Goal: Information Seeking & Learning: Find specific fact

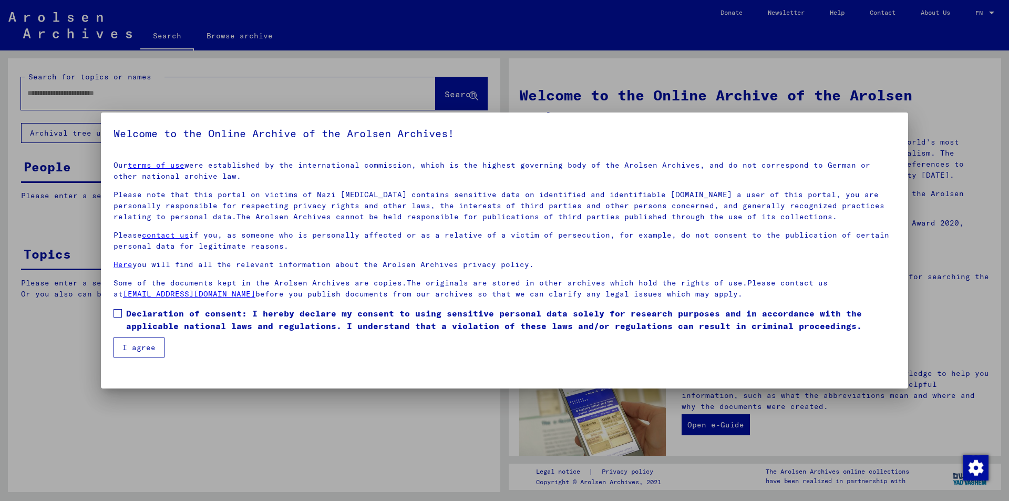
click at [118, 315] on span at bounding box center [118, 313] width 8 height 8
click at [137, 343] on button "I agree" at bounding box center [139, 347] width 51 height 20
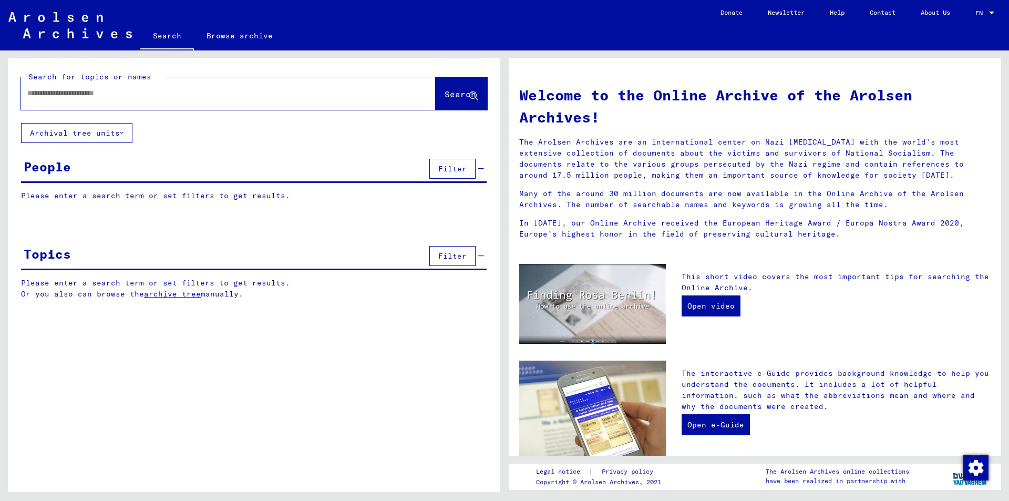
click at [48, 97] on input "text" at bounding box center [215, 93] width 377 height 11
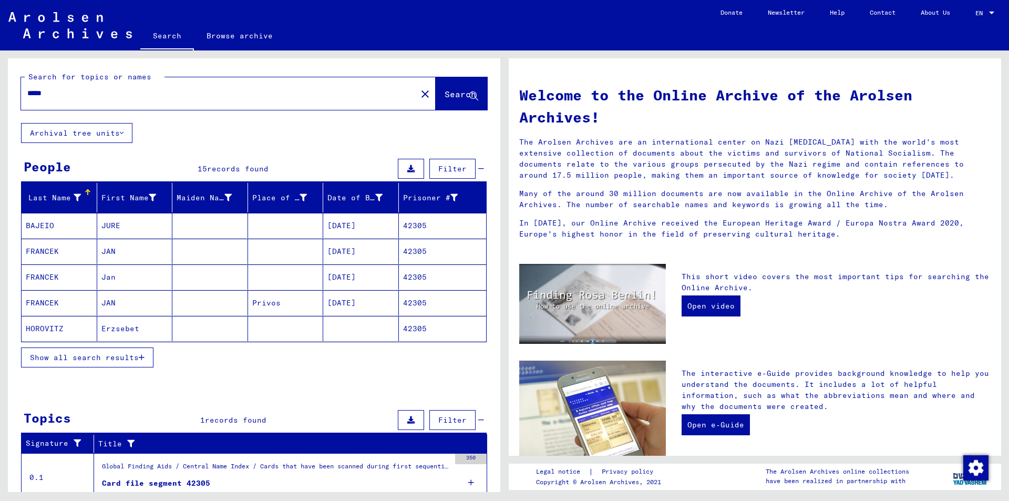
scroll to position [41, 0]
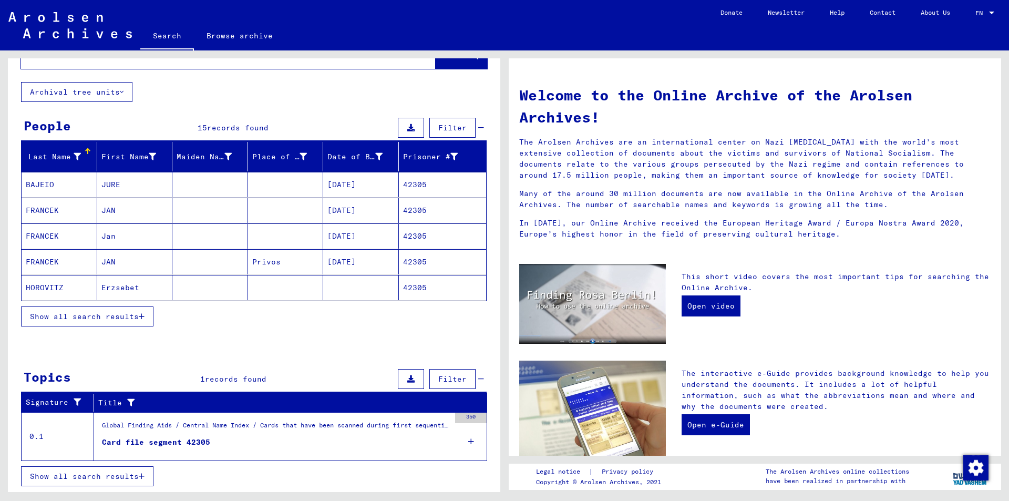
click at [144, 317] on icon "button" at bounding box center [142, 316] width 6 height 7
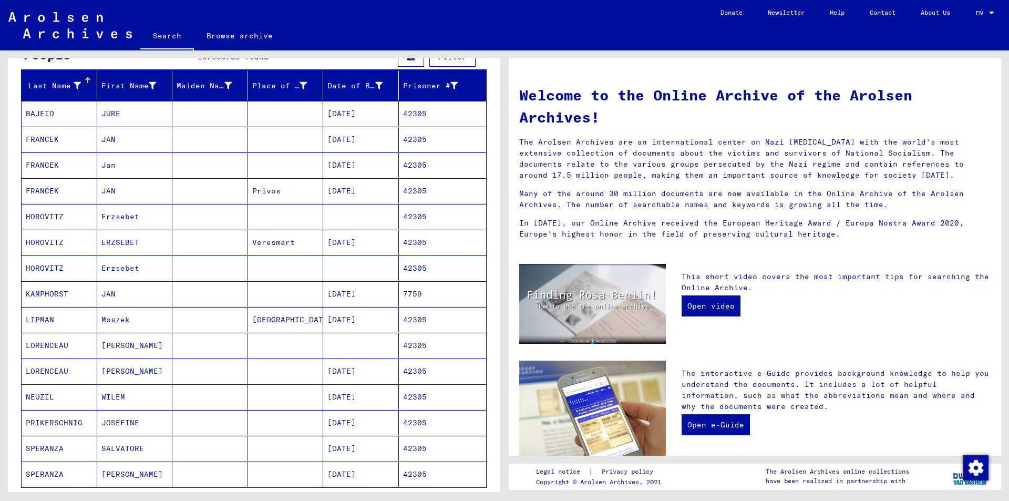
scroll to position [94, 0]
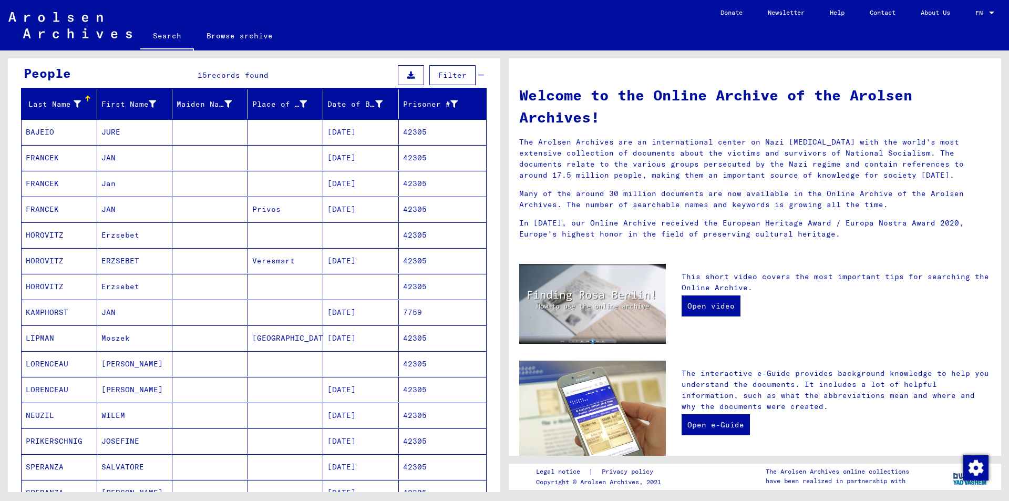
click at [348, 131] on mat-cell "[DATE]" at bounding box center [361, 131] width 76 height 25
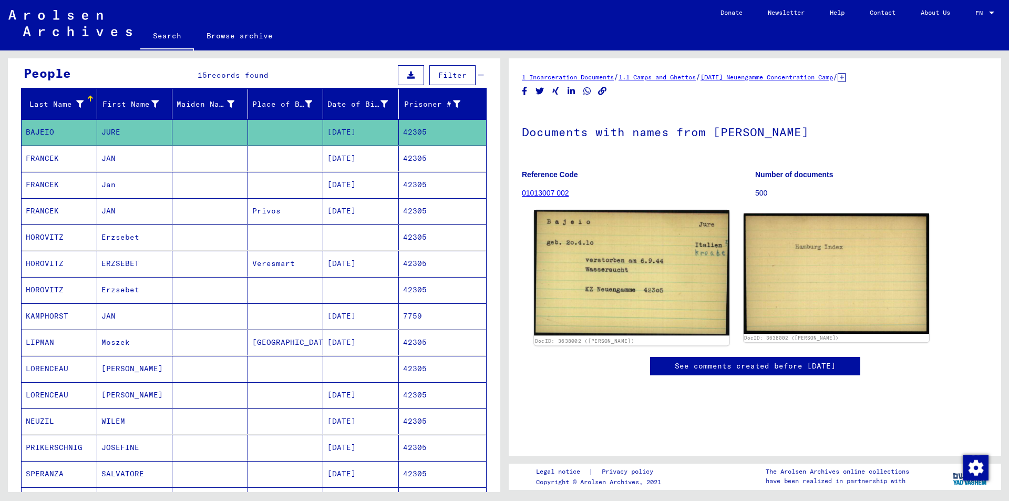
click at [650, 276] on img at bounding box center [631, 272] width 195 height 125
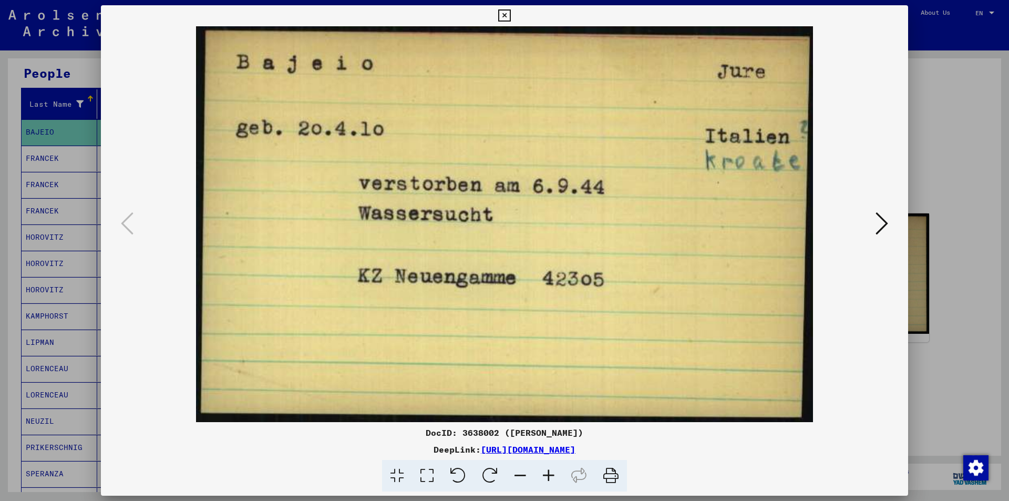
click at [501, 14] on icon at bounding box center [504, 15] width 12 height 13
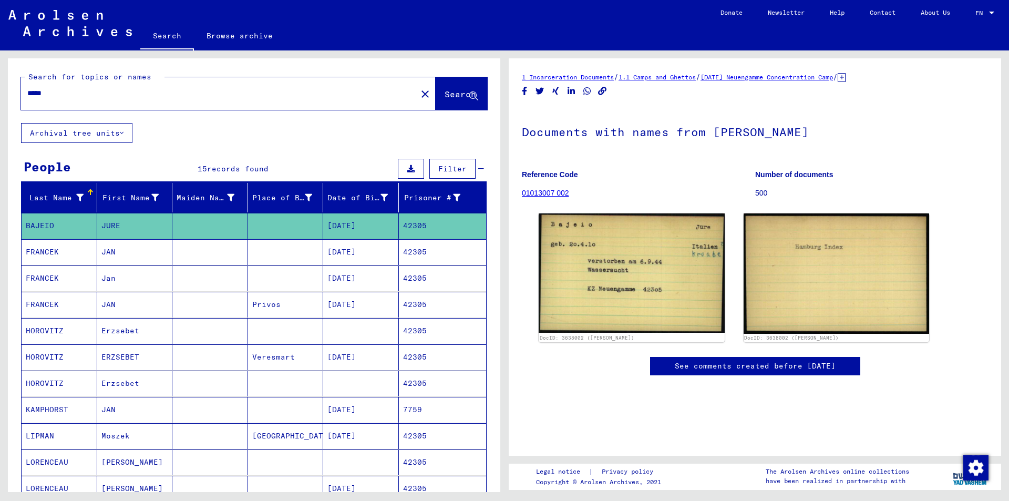
click at [65, 95] on input "*****" at bounding box center [218, 93] width 383 height 11
type input "*"
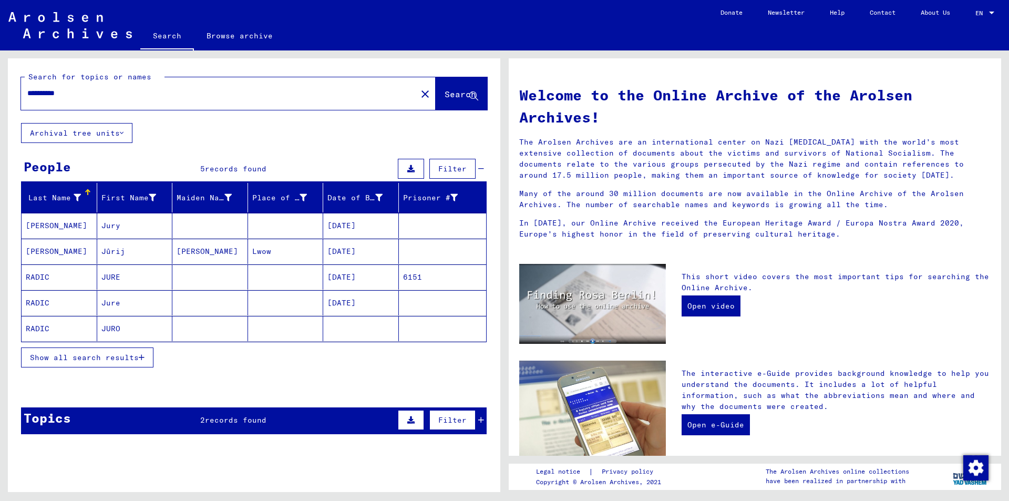
click at [350, 274] on mat-cell "[DATE]" at bounding box center [361, 276] width 76 height 25
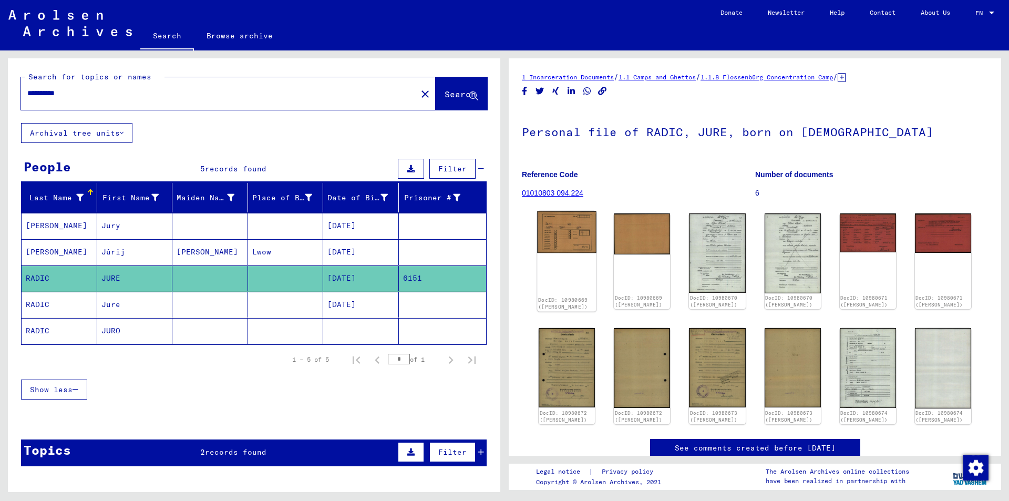
click at [577, 228] on img at bounding box center [566, 232] width 59 height 42
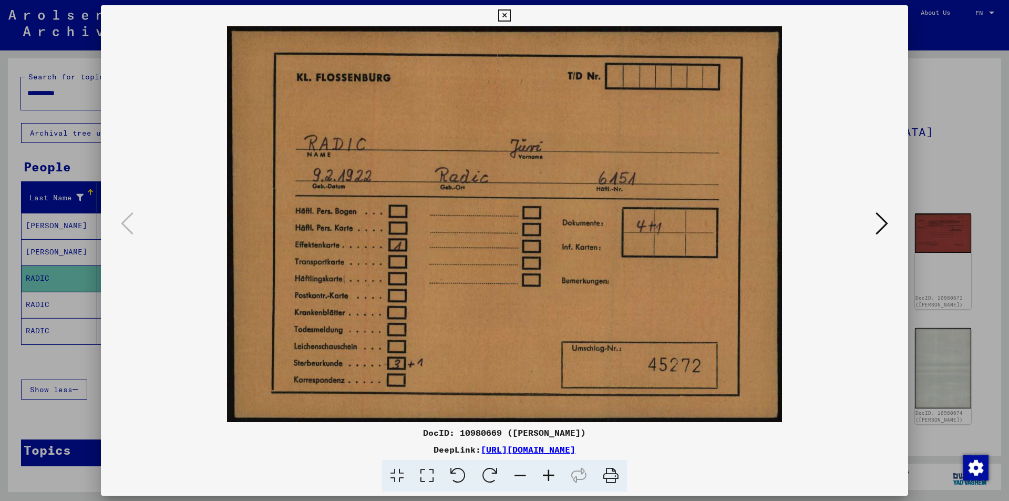
click at [882, 217] on icon at bounding box center [882, 223] width 13 height 25
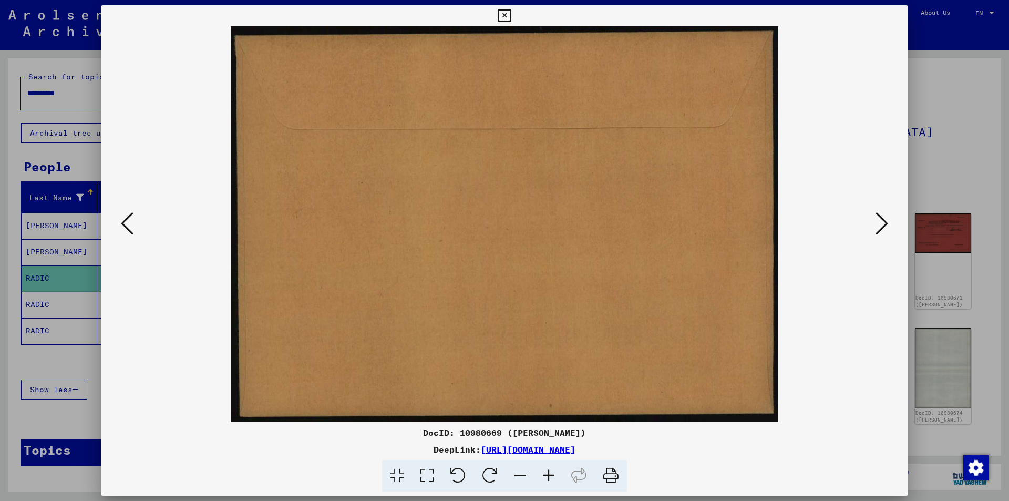
click at [882, 217] on icon at bounding box center [882, 223] width 13 height 25
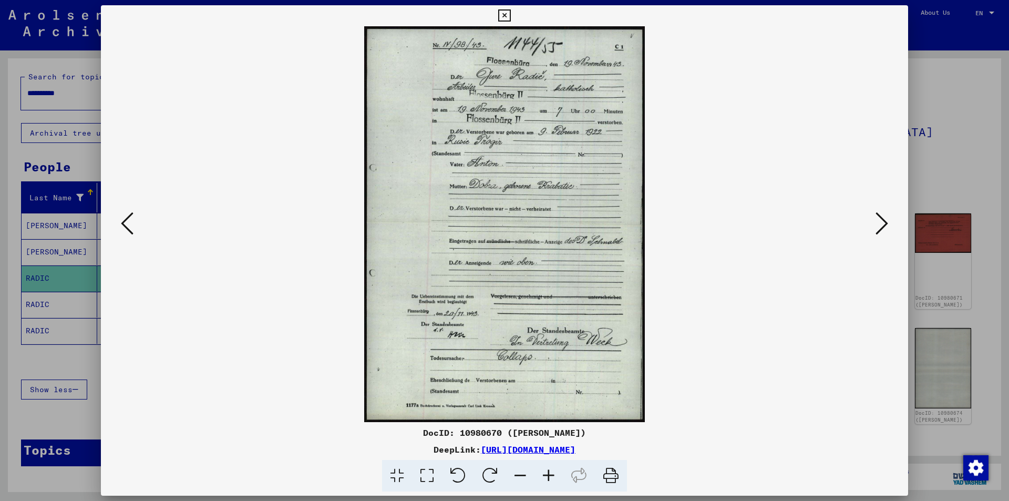
click at [884, 219] on icon at bounding box center [882, 223] width 13 height 25
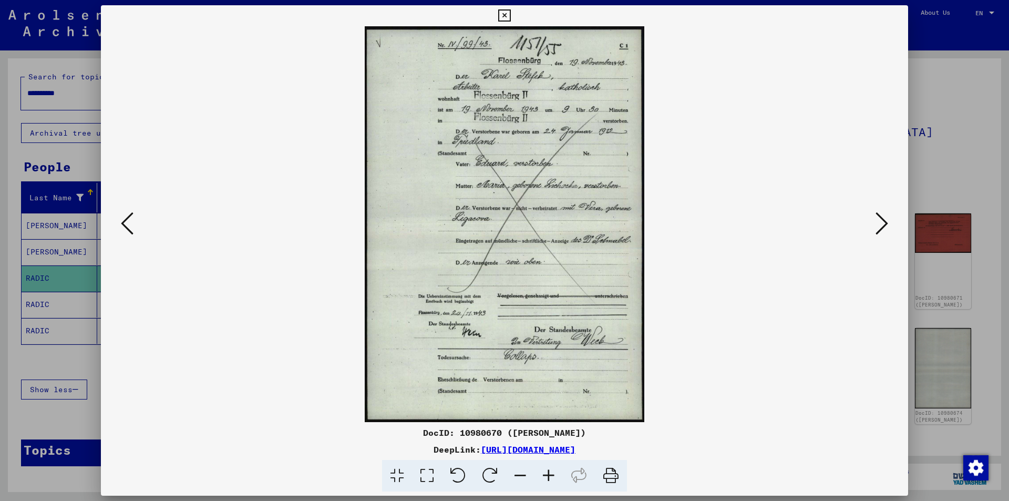
click at [883, 223] on icon at bounding box center [882, 223] width 13 height 25
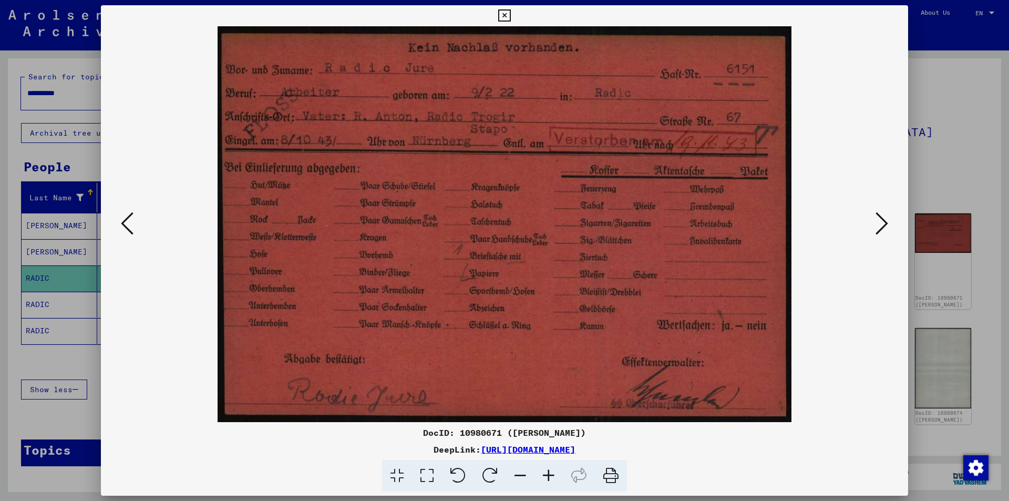
click at [884, 222] on icon at bounding box center [882, 223] width 13 height 25
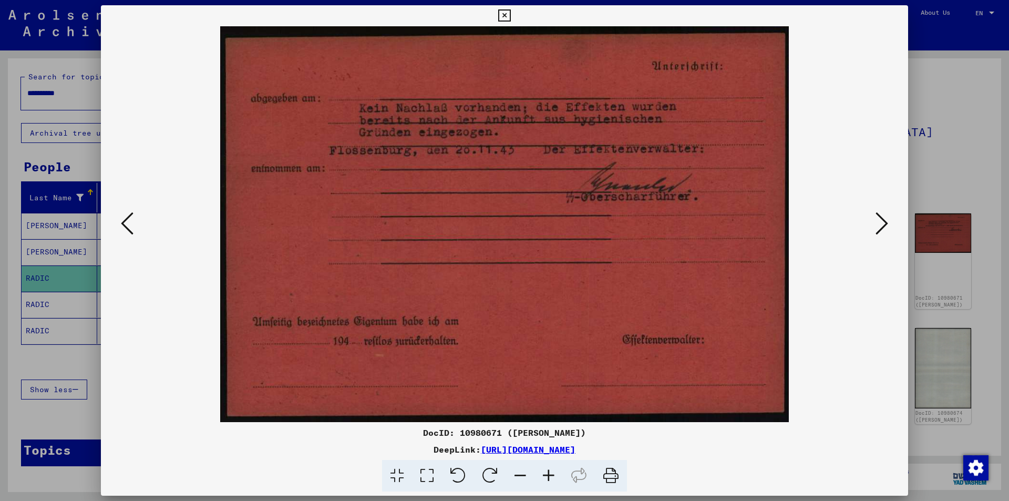
click at [884, 222] on icon at bounding box center [882, 223] width 13 height 25
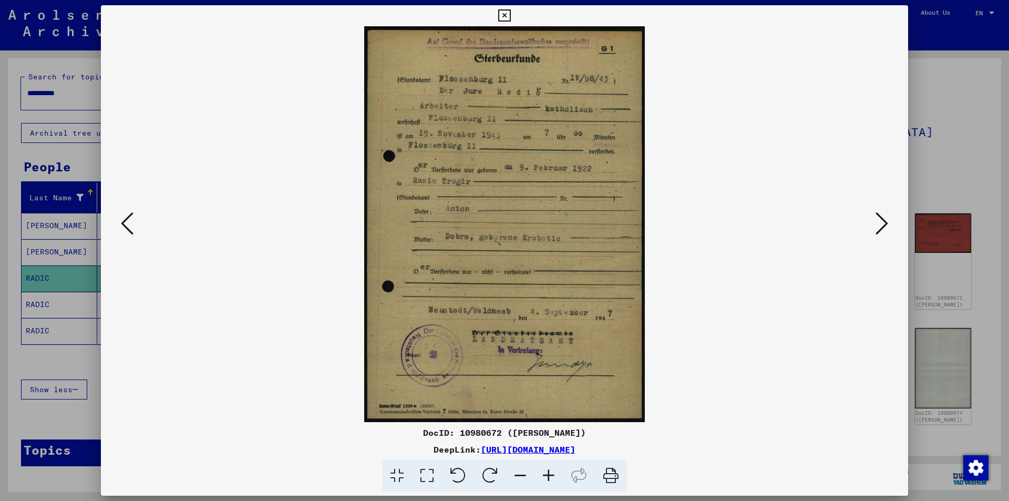
click at [884, 222] on icon at bounding box center [882, 223] width 13 height 25
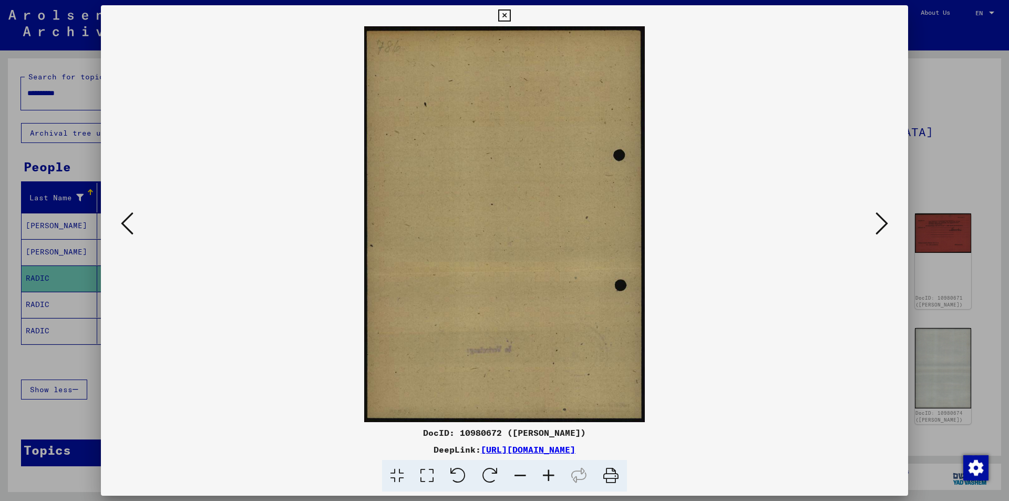
click at [884, 222] on icon at bounding box center [882, 223] width 13 height 25
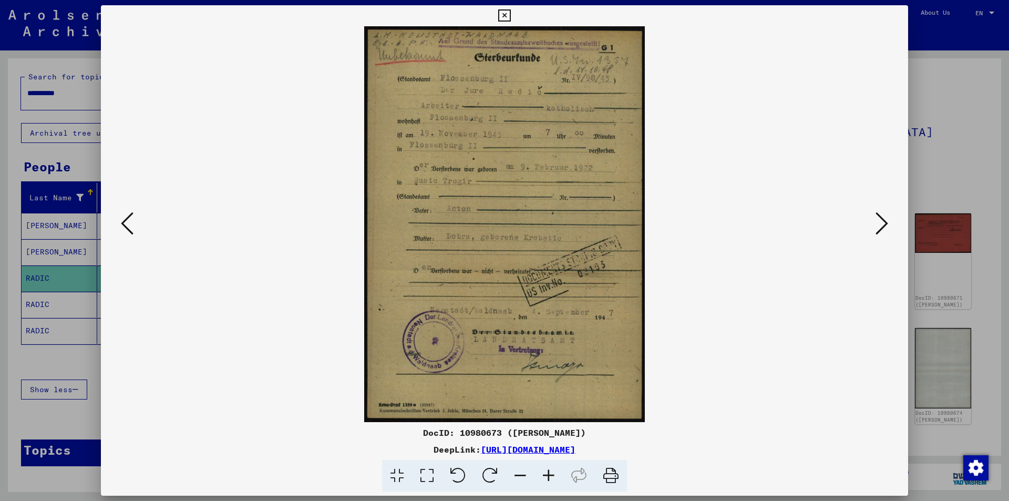
click at [502, 17] on icon at bounding box center [504, 15] width 12 height 13
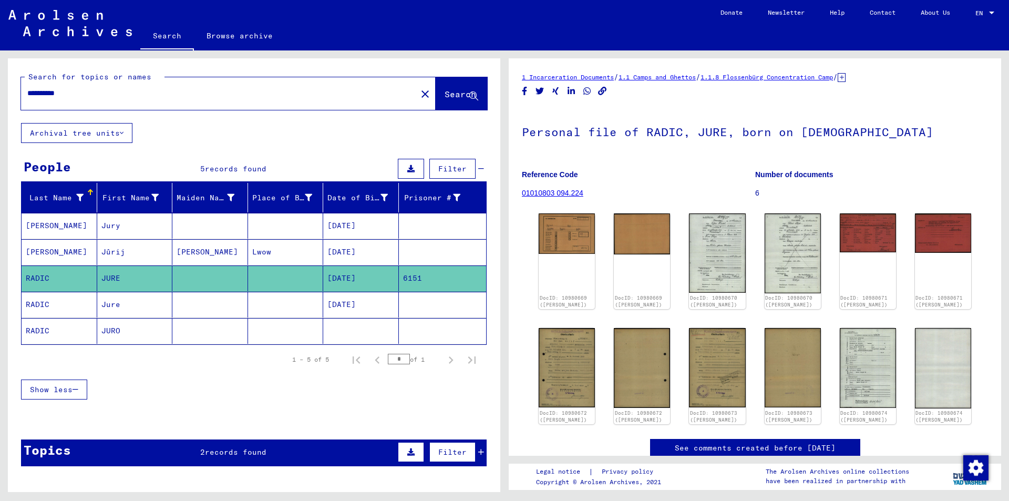
click at [355, 305] on mat-cell "[DATE]" at bounding box center [361, 305] width 76 height 26
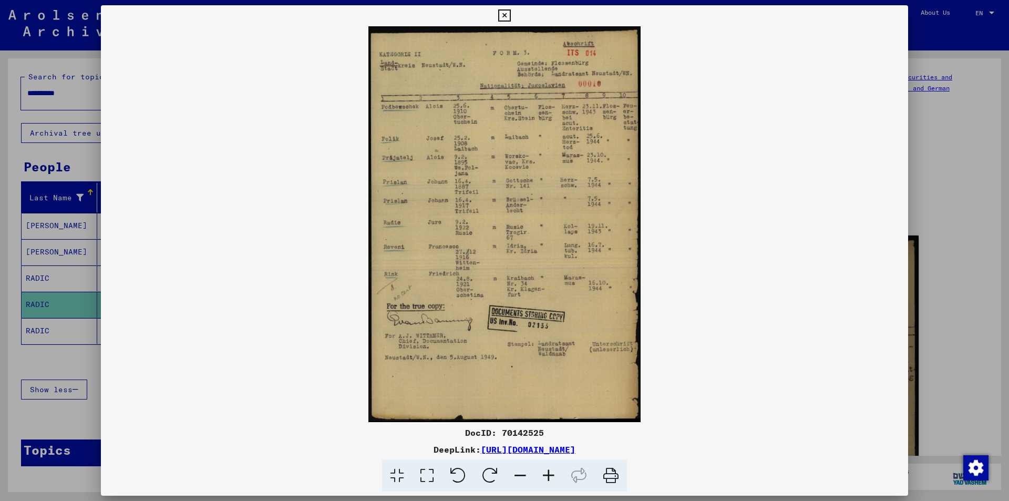
click at [507, 17] on icon at bounding box center [504, 15] width 12 height 13
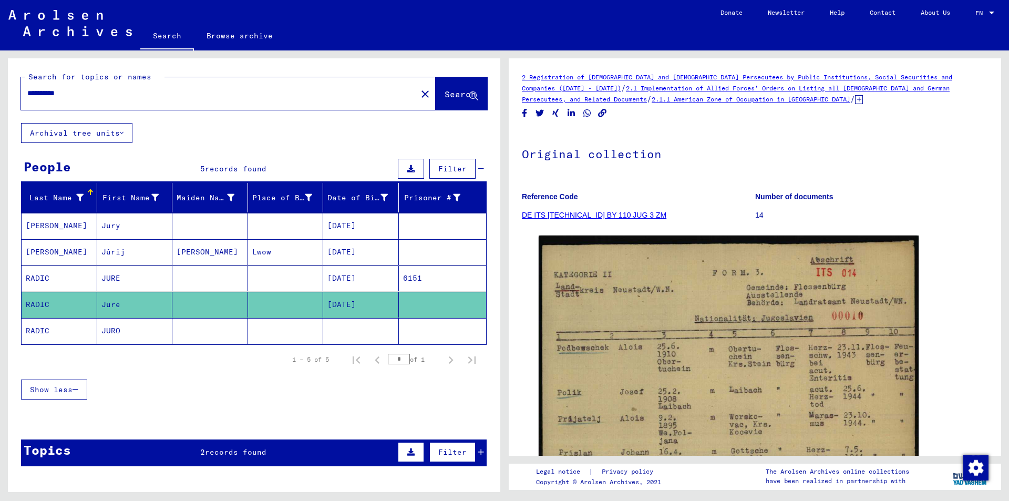
click at [99, 330] on mat-cell "JURO" at bounding box center [135, 331] width 76 height 26
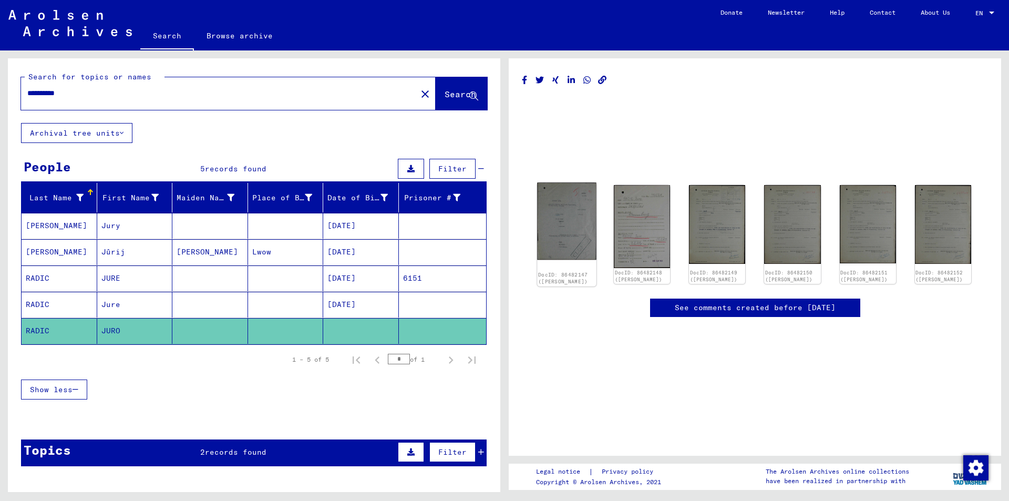
click at [567, 190] on img at bounding box center [566, 221] width 59 height 77
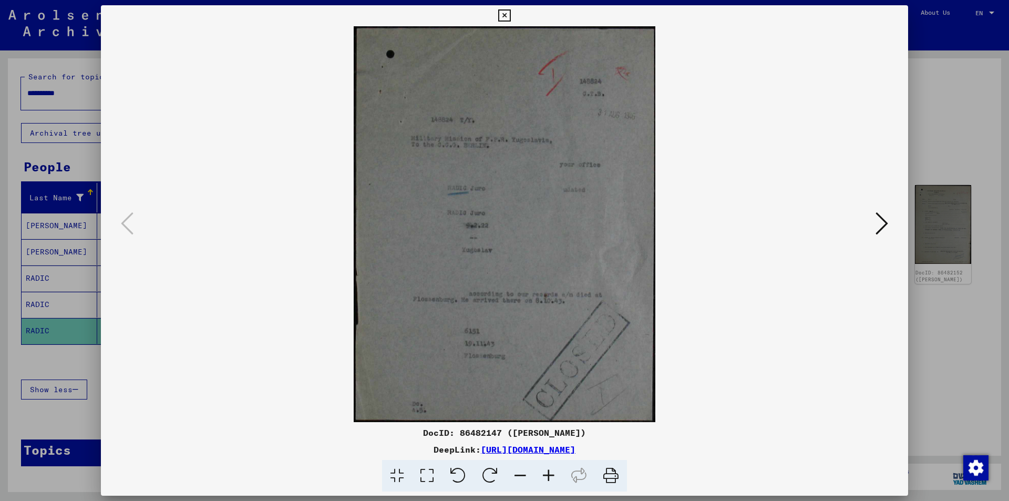
click at [885, 223] on icon at bounding box center [882, 223] width 13 height 25
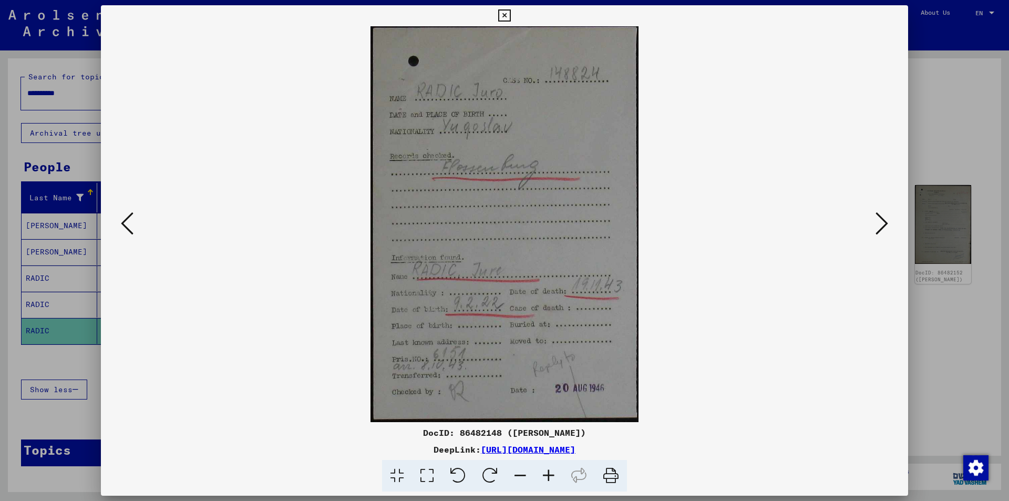
click at [885, 223] on icon at bounding box center [882, 223] width 13 height 25
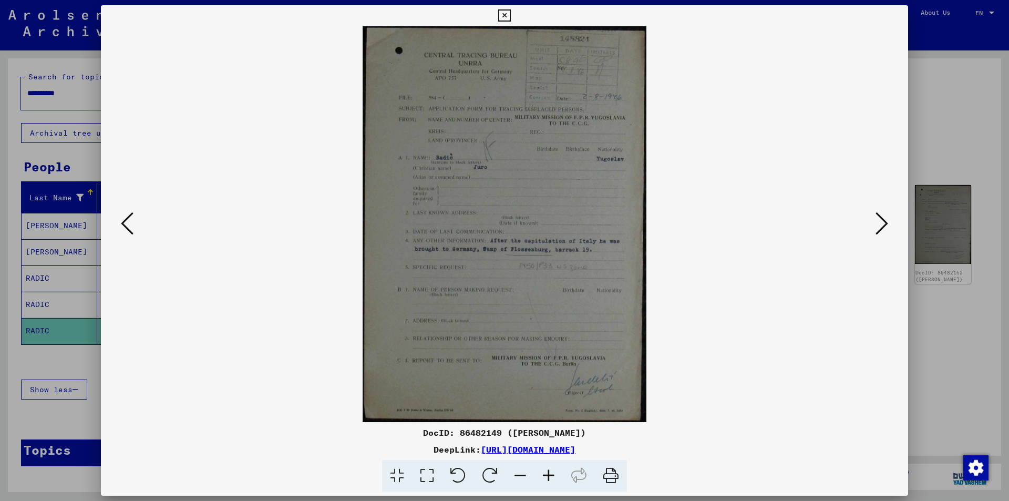
click at [885, 223] on icon at bounding box center [882, 223] width 13 height 25
click at [885, 222] on icon at bounding box center [882, 223] width 13 height 25
click at [505, 14] on icon at bounding box center [504, 15] width 12 height 13
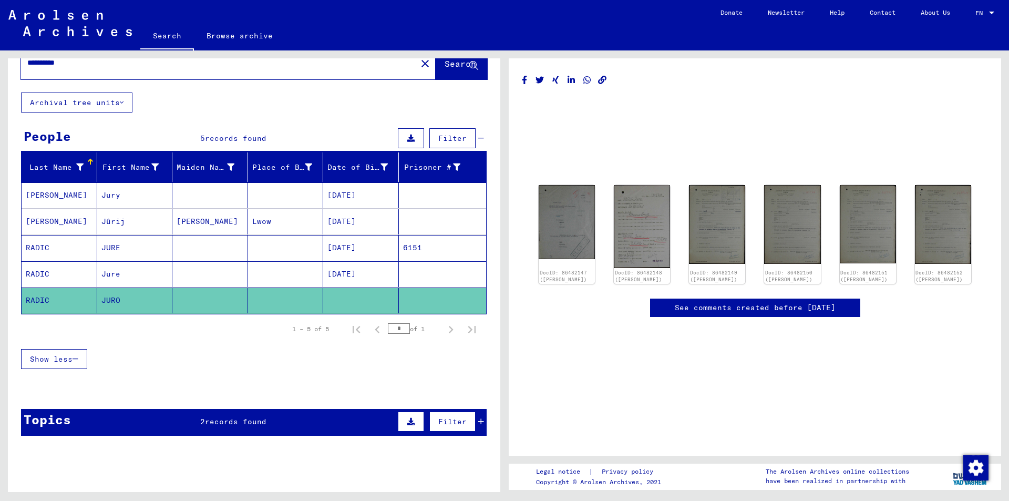
scroll to position [113, 0]
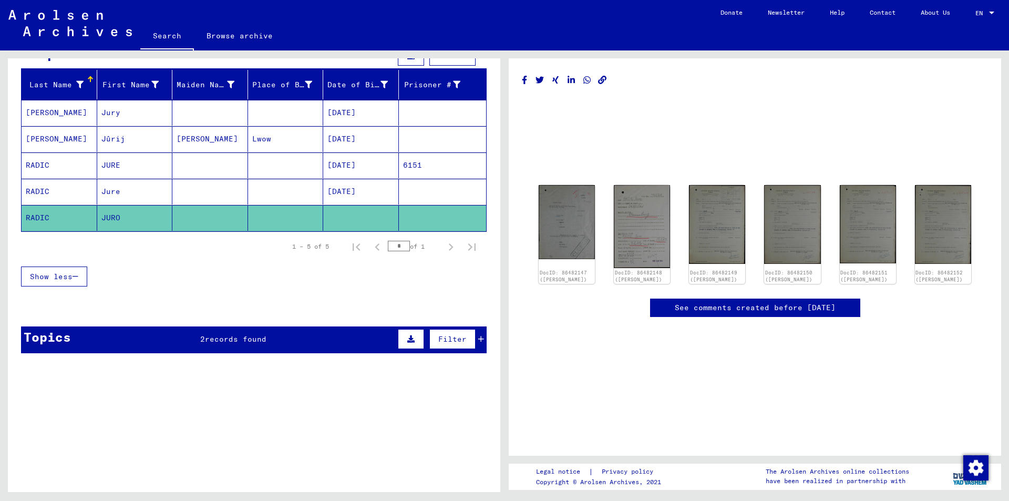
click at [239, 342] on span "records found" at bounding box center [236, 338] width 62 height 9
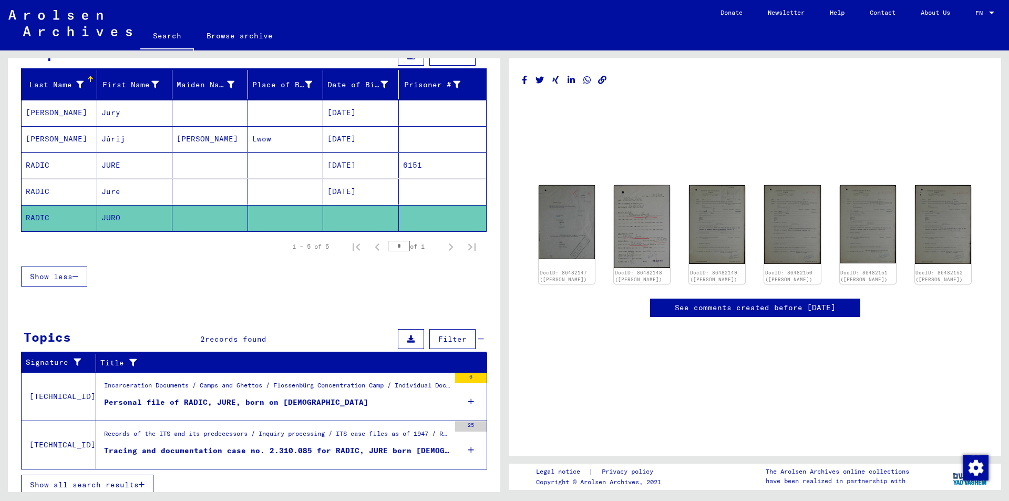
click at [308, 448] on div "Tracing and documentation case no. 2.310.085 for RADIC, JURE born [DEMOGRAPHIC_…" at bounding box center [277, 450] width 346 height 11
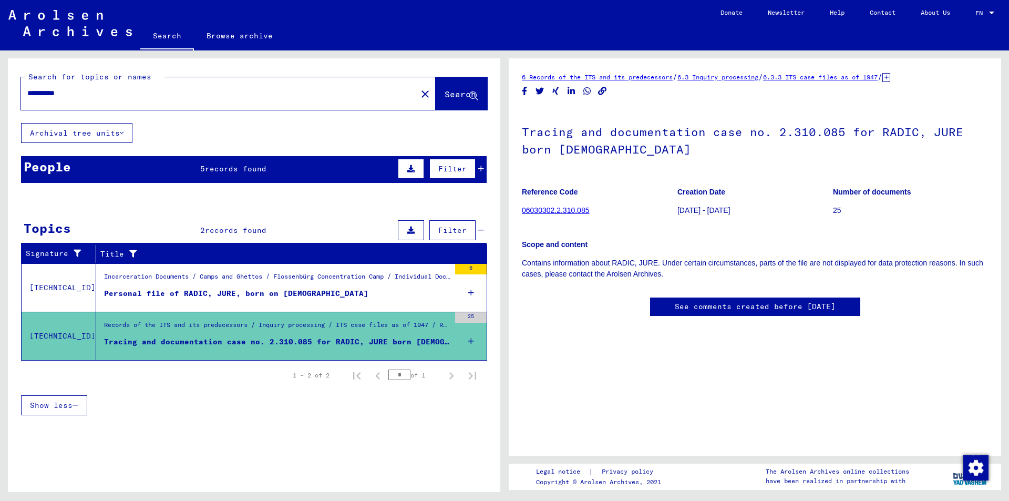
click at [50, 95] on input "**********" at bounding box center [218, 93] width 383 height 11
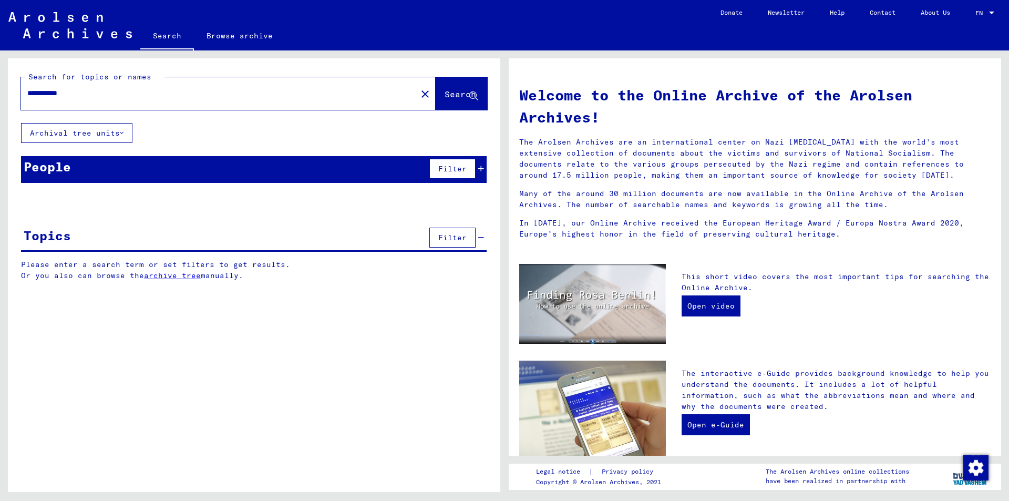
click at [99, 93] on input "**********" at bounding box center [215, 93] width 377 height 11
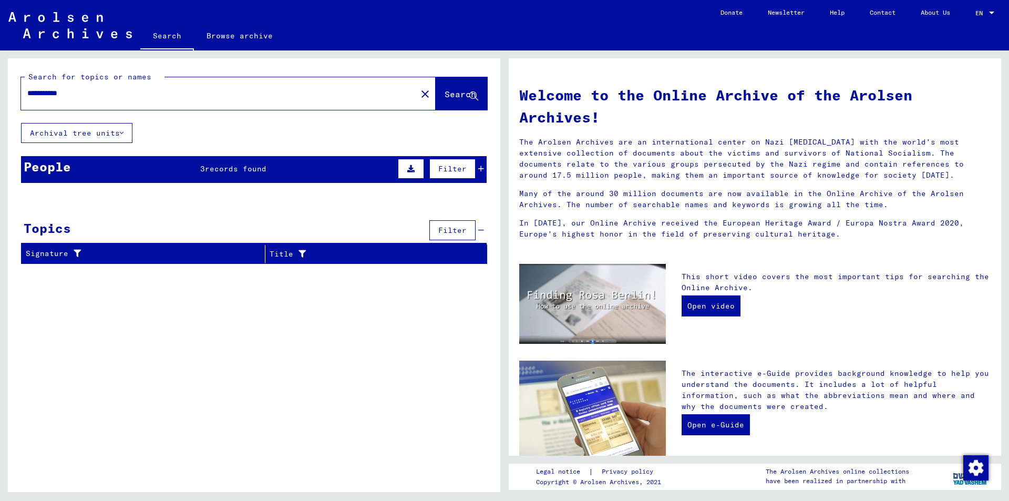
click at [263, 166] on span "records found" at bounding box center [236, 168] width 62 height 9
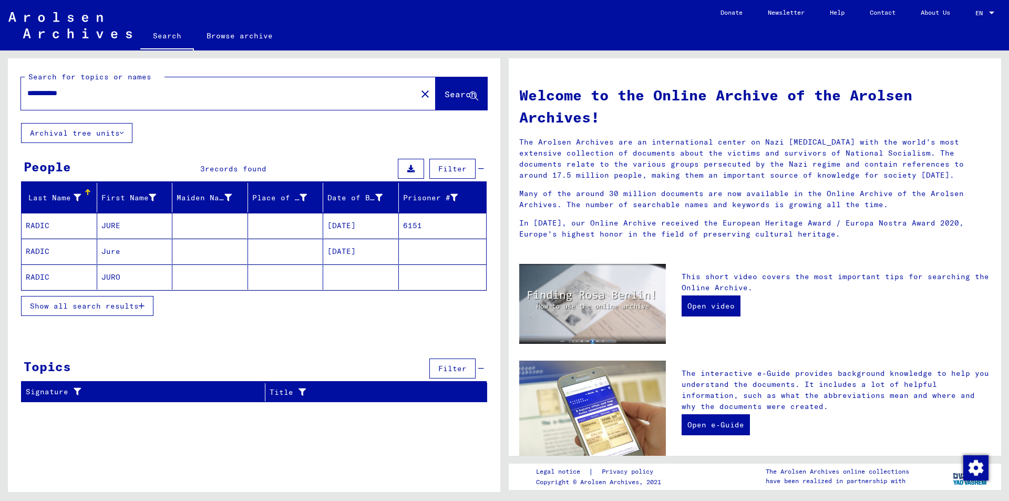
click at [139, 304] on icon "button" at bounding box center [142, 305] width 6 height 7
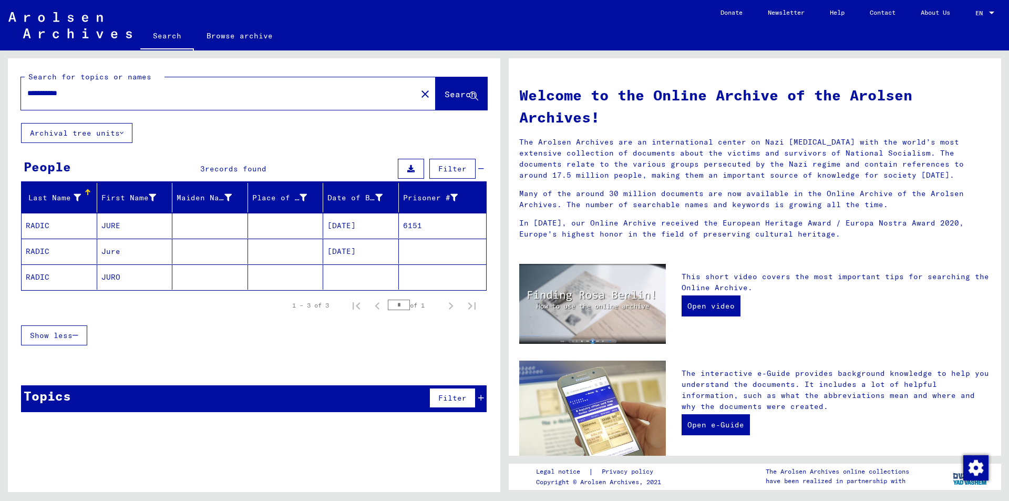
drag, startPoint x: 53, startPoint y: 94, endPoint x: 64, endPoint y: 101, distance: 12.8
click at [54, 95] on input "**********" at bounding box center [215, 93] width 377 height 11
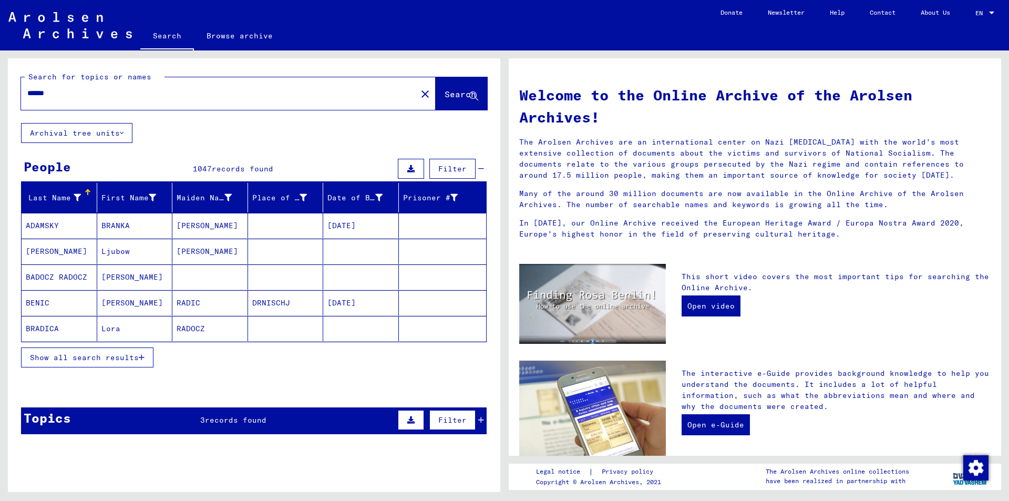
click at [144, 357] on icon "button" at bounding box center [142, 357] width 6 height 7
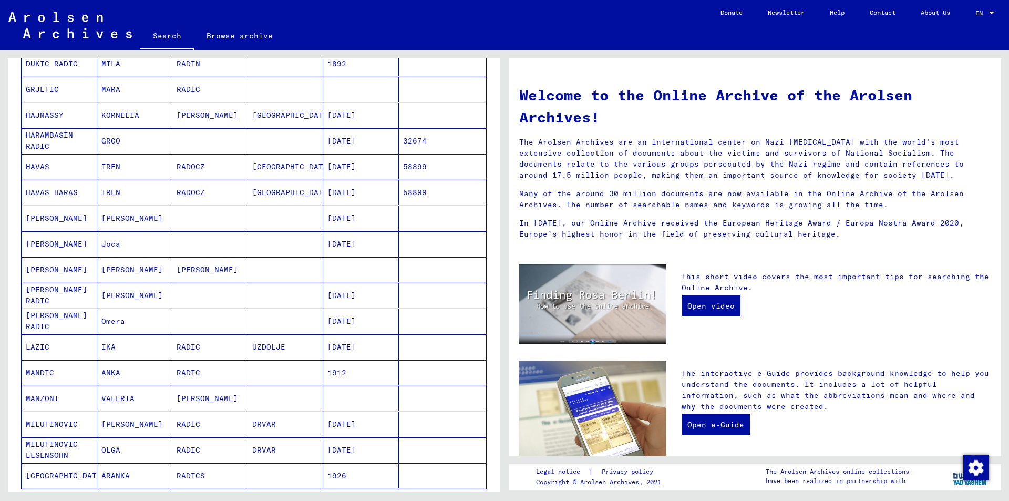
scroll to position [674, 0]
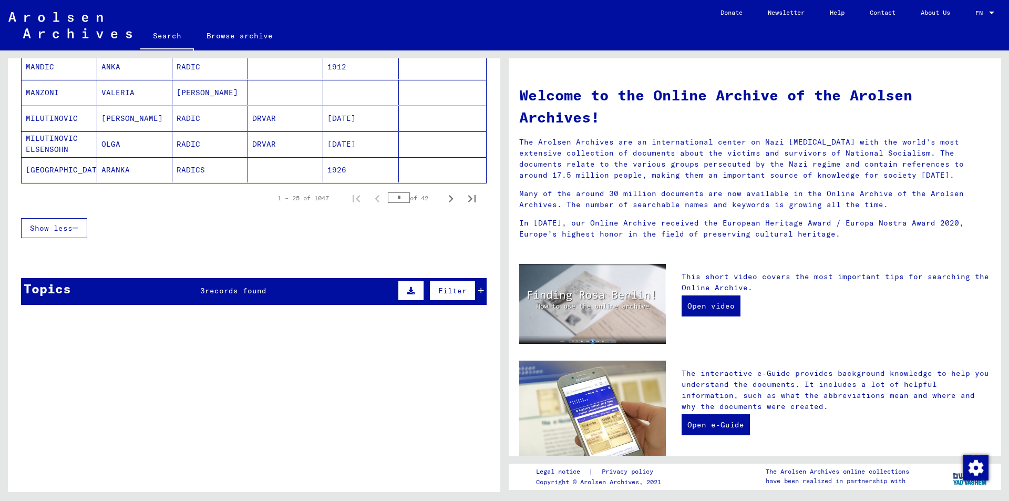
click at [211, 289] on span "records found" at bounding box center [236, 290] width 62 height 9
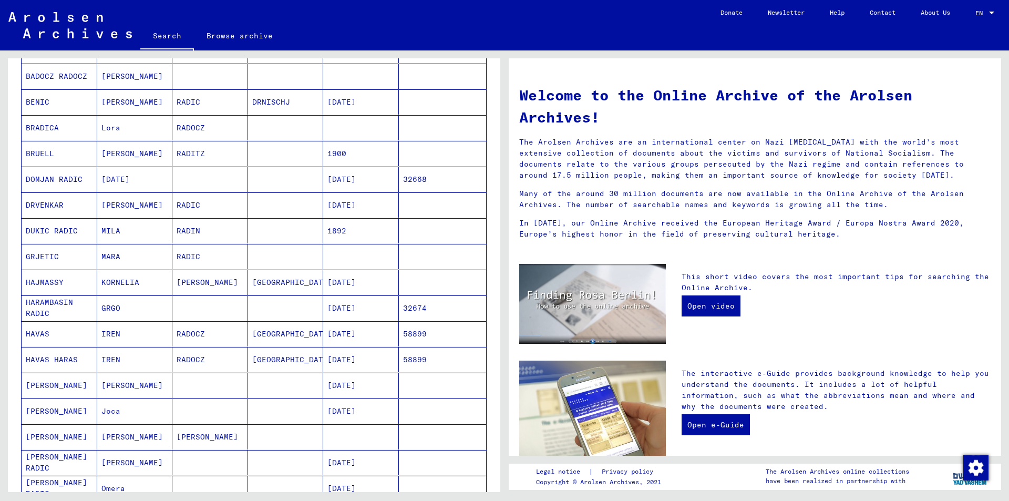
scroll to position [0, 0]
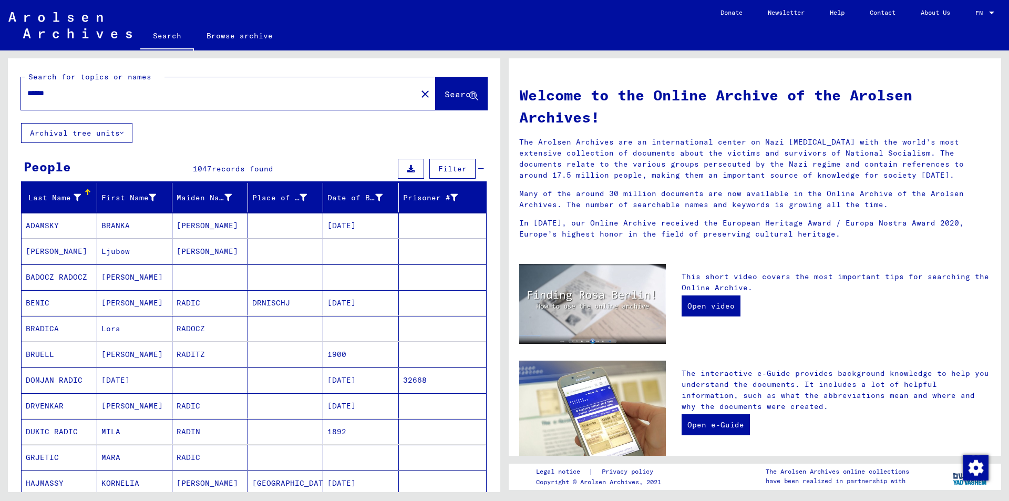
click at [75, 96] on input "******" at bounding box center [215, 93] width 377 height 11
type input "*"
type input "**********"
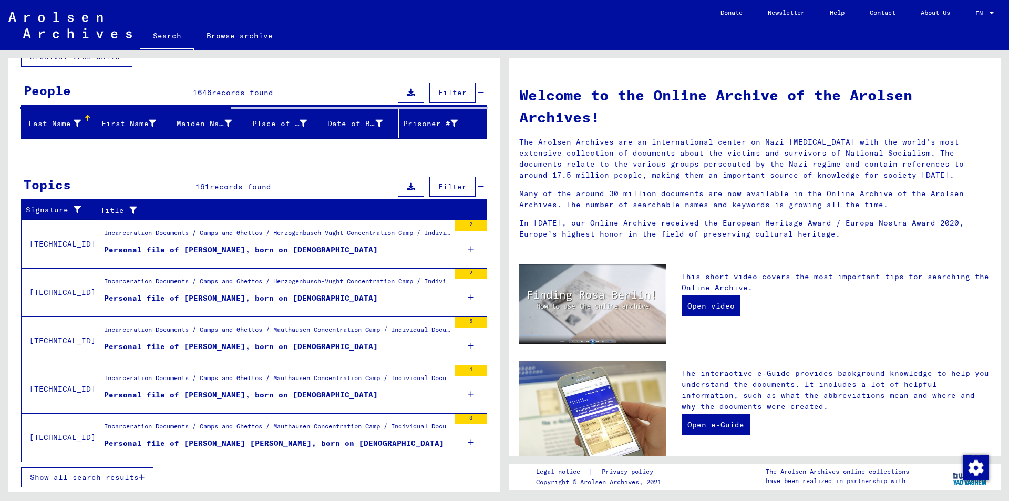
scroll to position [77, 0]
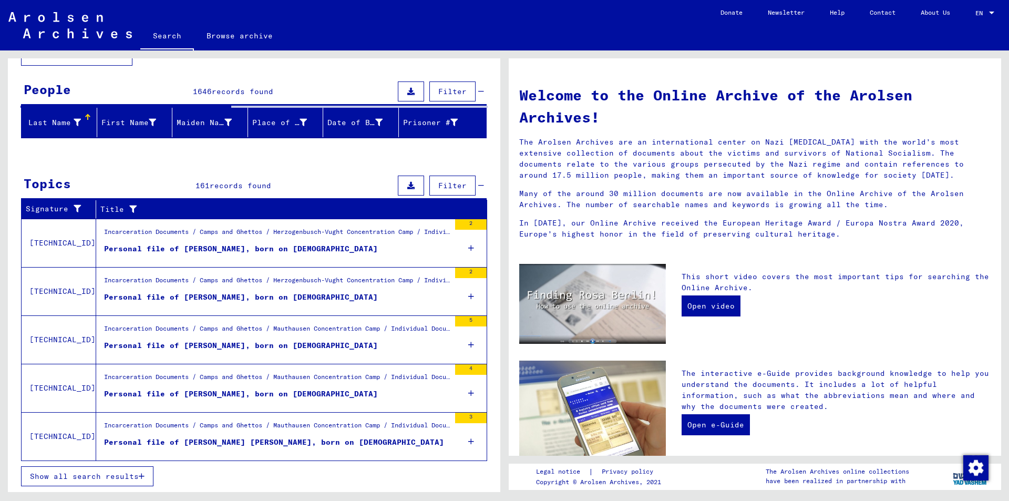
click at [144, 475] on icon "button" at bounding box center [142, 476] width 6 height 7
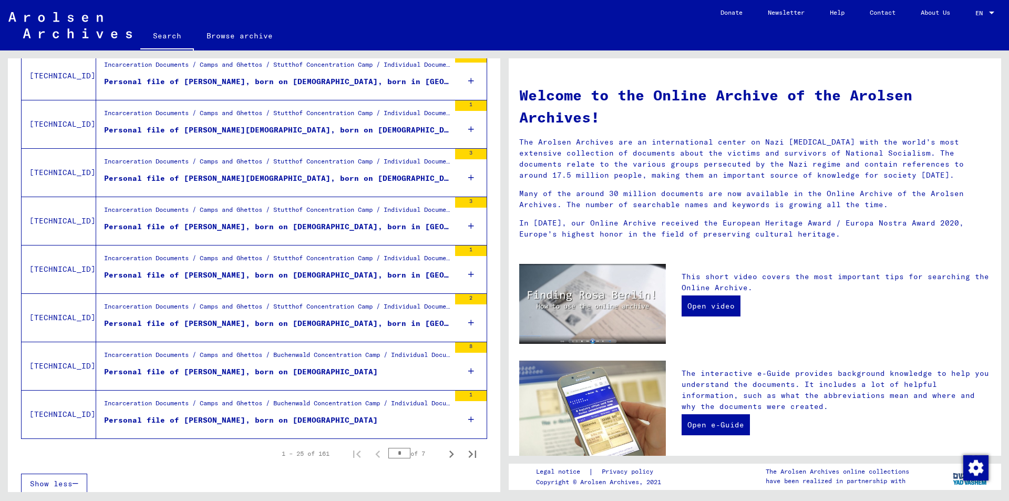
scroll to position [1041, 0]
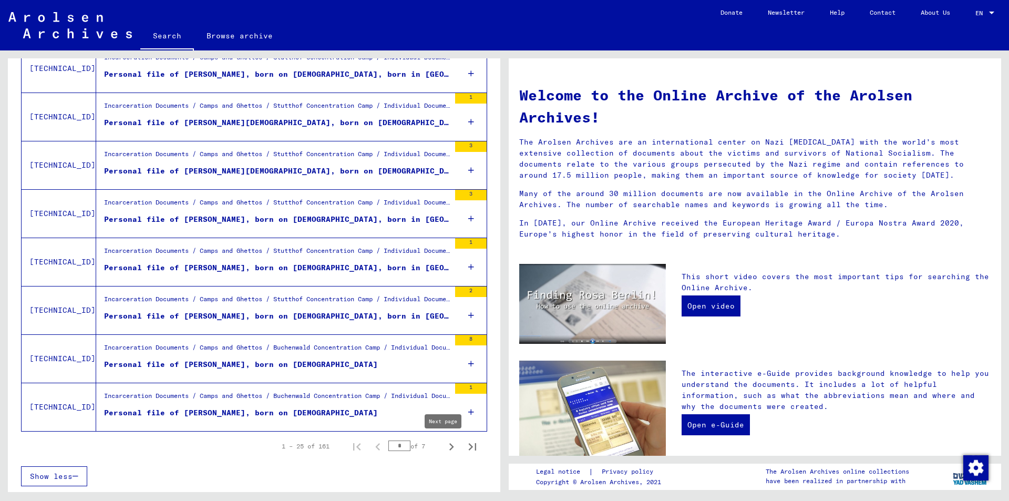
click at [444, 447] on icon "Next page" at bounding box center [451, 446] width 15 height 15
type input "*"
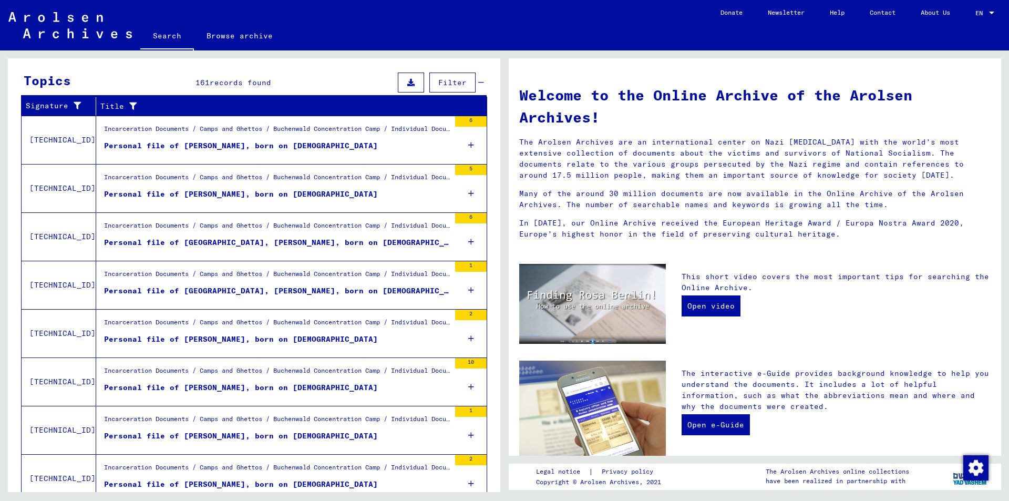
scroll to position [0, 0]
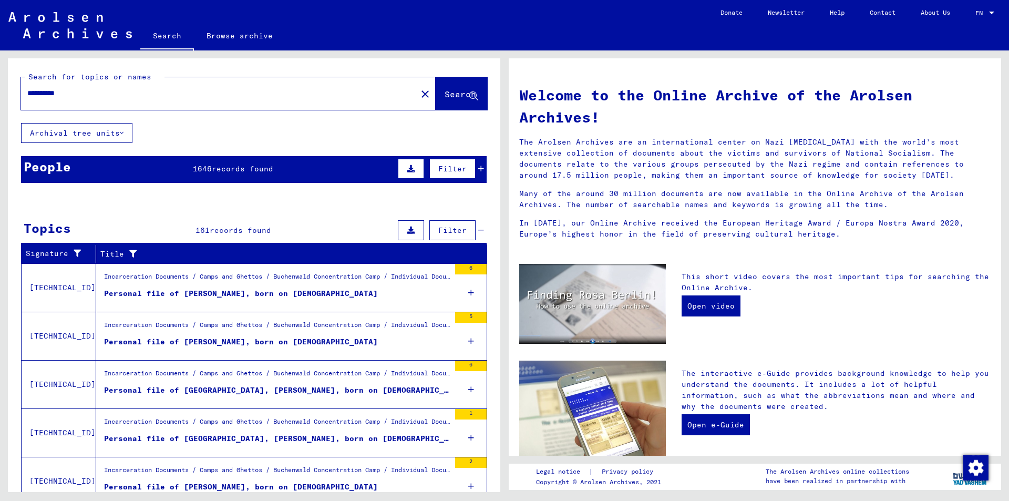
click at [249, 169] on span "records found" at bounding box center [243, 168] width 62 height 9
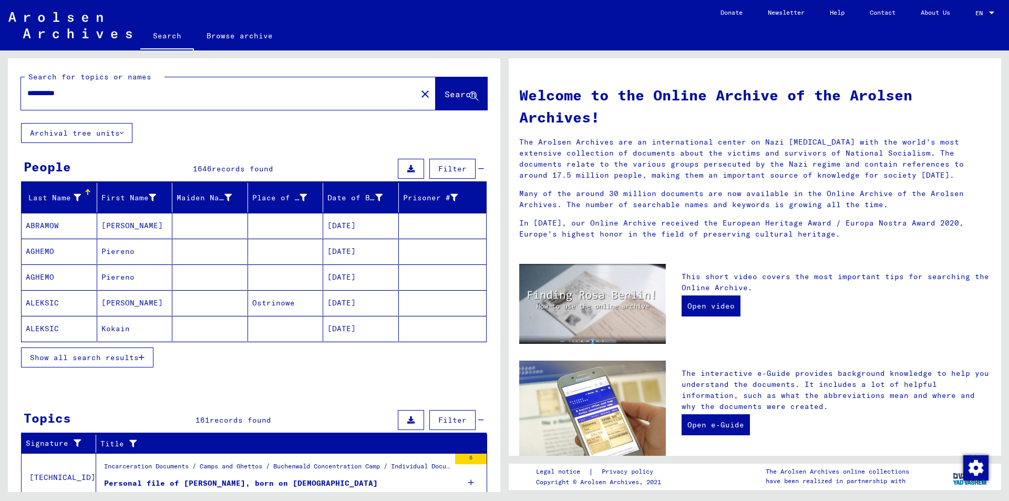
click at [146, 357] on button "Show all search results" at bounding box center [87, 357] width 132 height 20
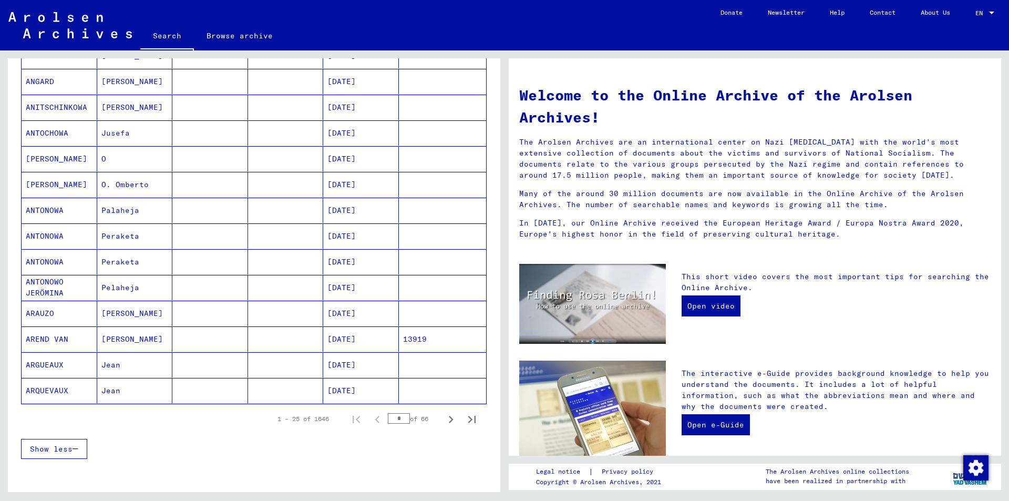
scroll to position [578, 0]
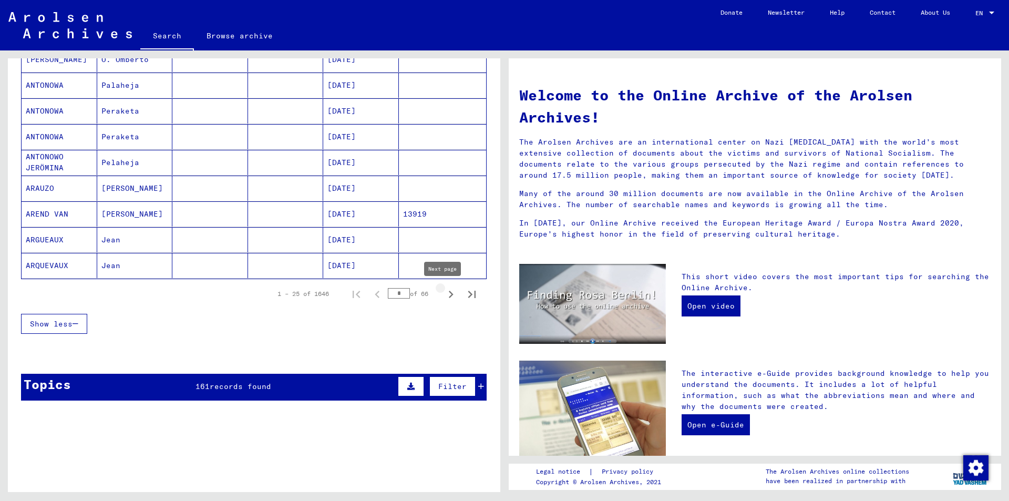
click at [444, 294] on icon "Next page" at bounding box center [451, 294] width 15 height 15
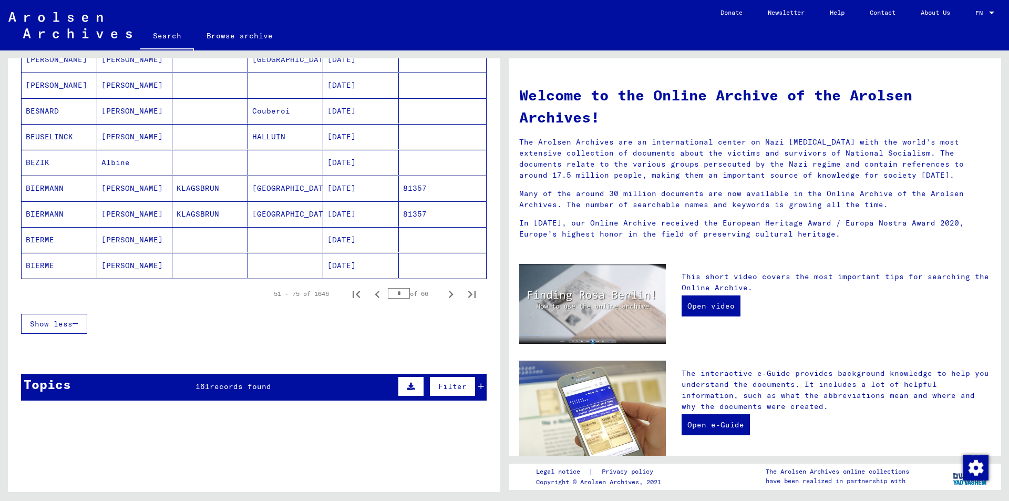
click at [444, 294] on icon "Next page" at bounding box center [451, 294] width 15 height 15
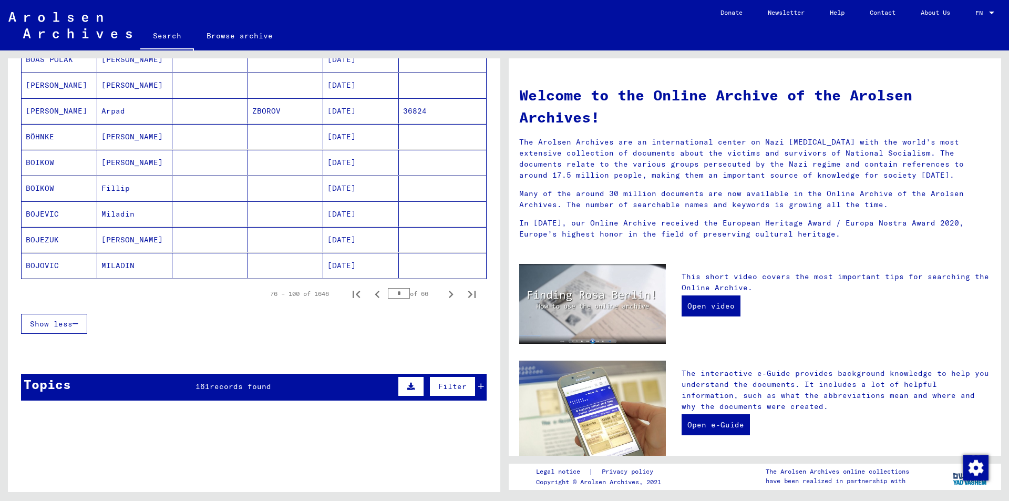
click at [444, 294] on icon "Next page" at bounding box center [451, 294] width 15 height 15
click at [444, 295] on icon "Next page" at bounding box center [451, 294] width 15 height 15
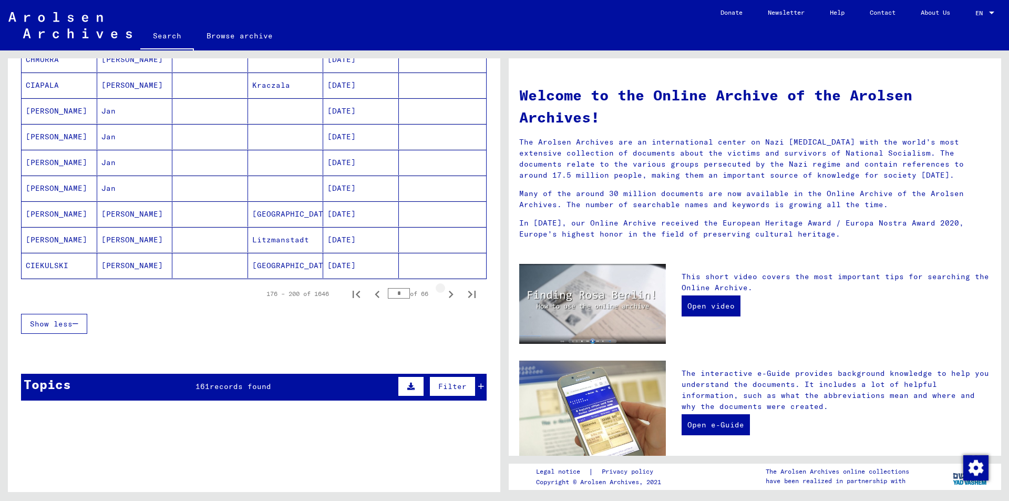
click at [444, 295] on icon "Next page" at bounding box center [451, 294] width 15 height 15
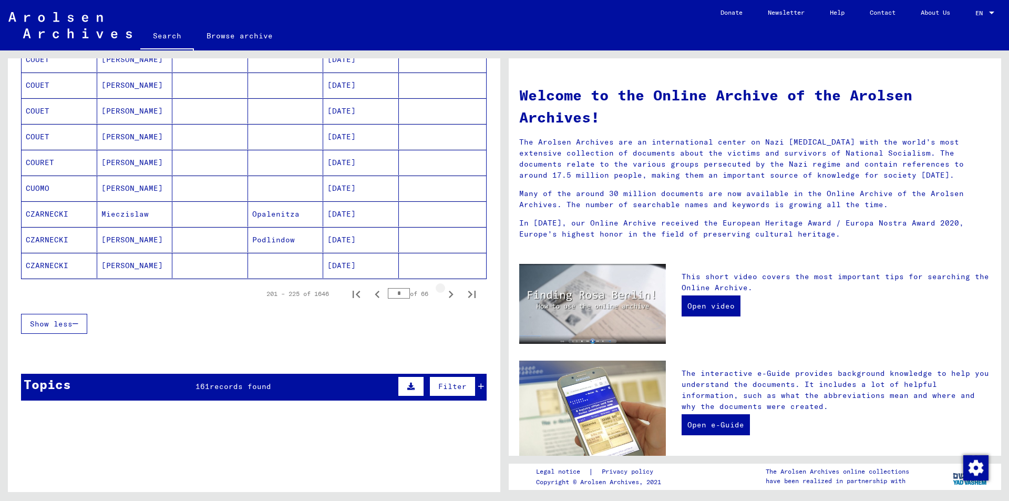
click at [444, 295] on icon "Next page" at bounding box center [451, 294] width 15 height 15
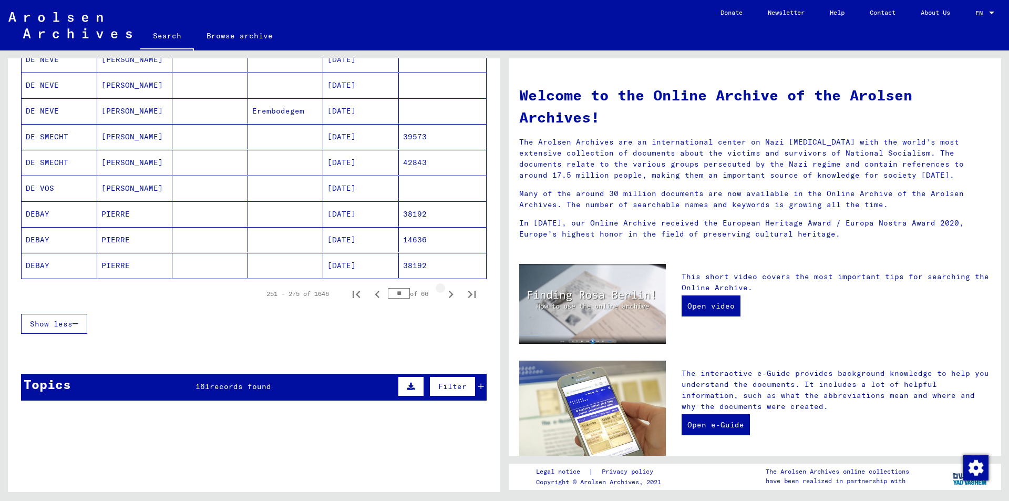
click at [444, 295] on icon "Next page" at bounding box center [451, 294] width 15 height 15
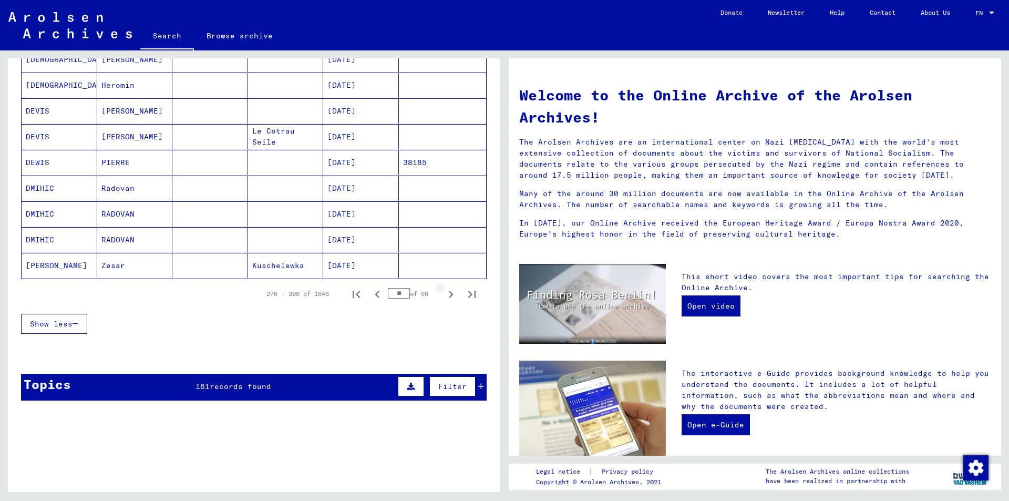
click at [444, 295] on icon "Next page" at bounding box center [451, 294] width 15 height 15
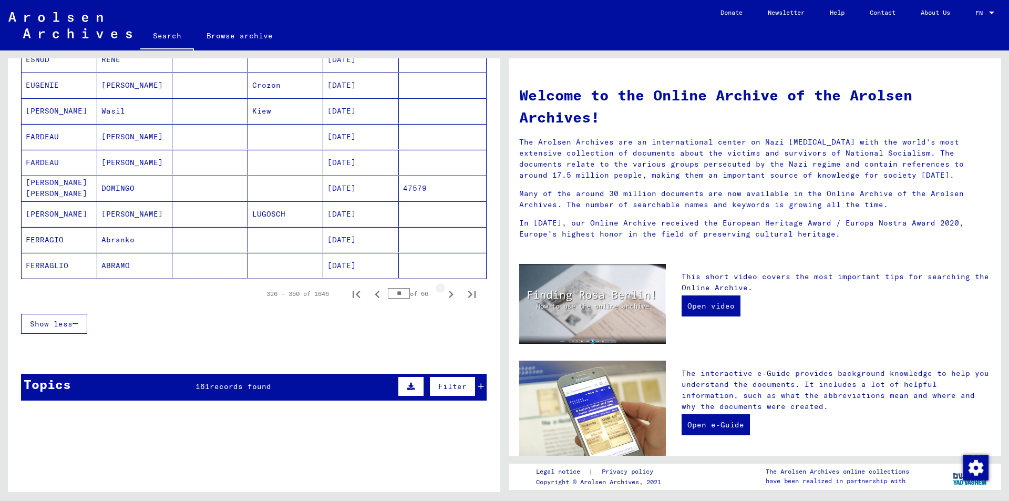
click at [444, 295] on icon "Next page" at bounding box center [451, 294] width 15 height 15
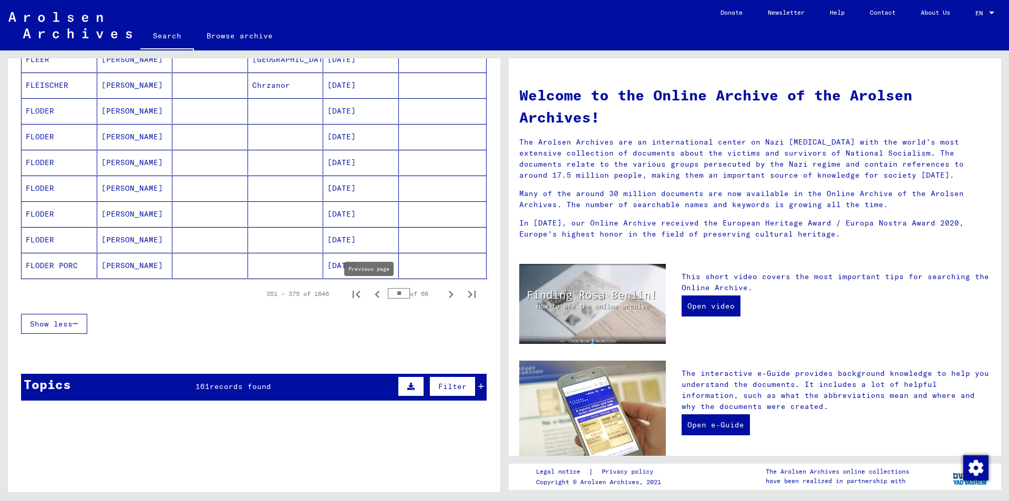
click at [370, 295] on icon "Previous page" at bounding box center [377, 294] width 15 height 15
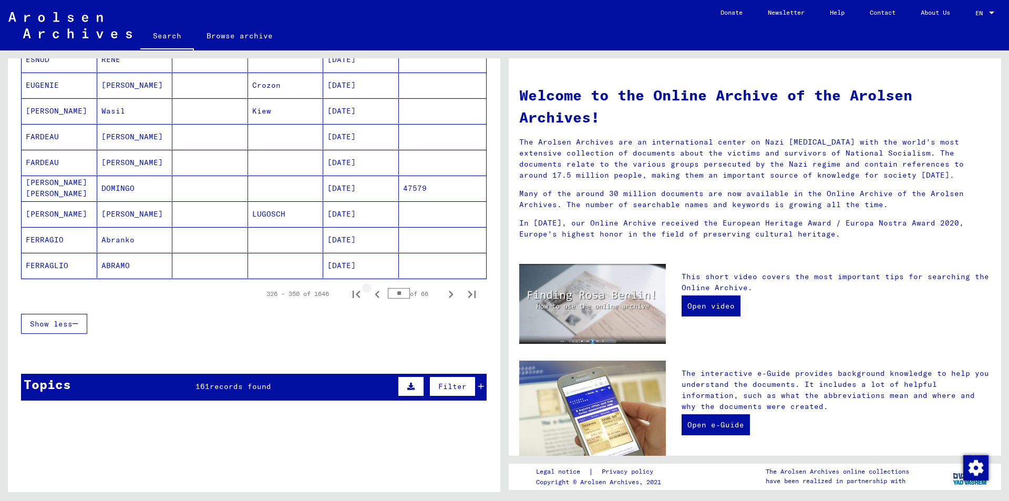
click at [370, 295] on icon "Previous page" at bounding box center [377, 294] width 15 height 15
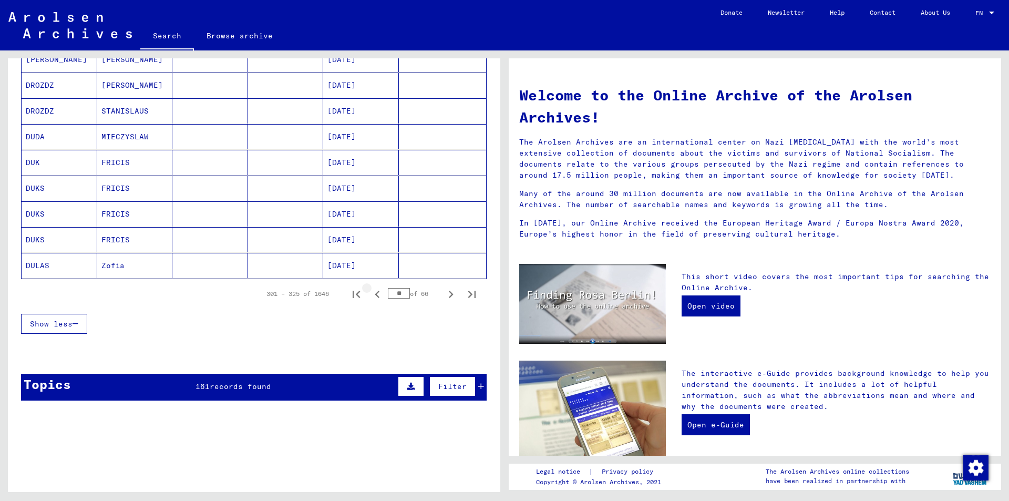
click at [370, 295] on icon "Previous page" at bounding box center [377, 294] width 15 height 15
click at [444, 295] on icon "Next page" at bounding box center [451, 294] width 15 height 15
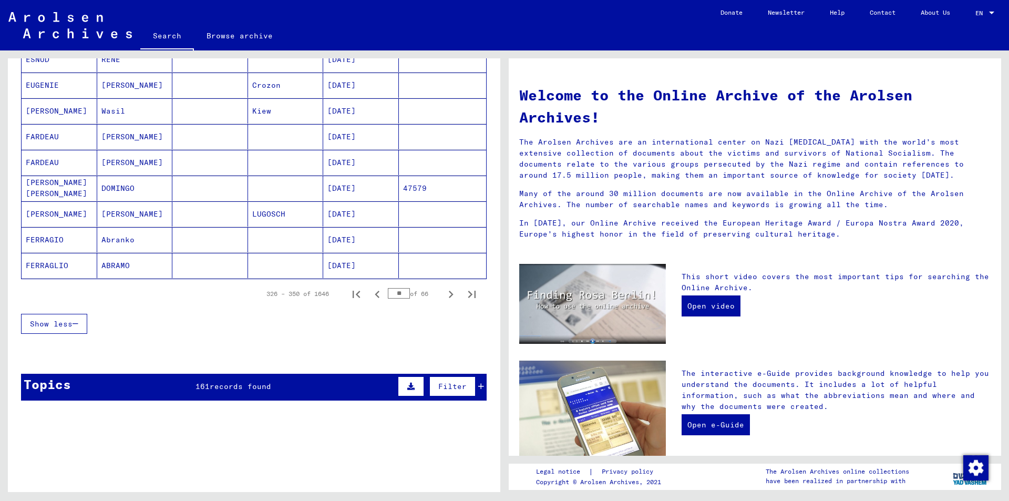
click at [444, 295] on icon "Next page" at bounding box center [451, 294] width 15 height 15
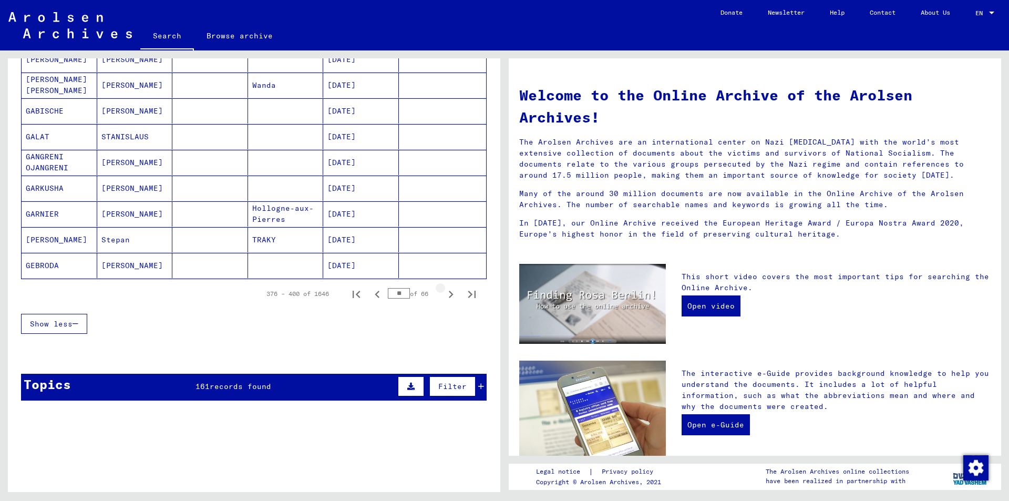
click at [444, 295] on icon "Next page" at bounding box center [451, 294] width 15 height 15
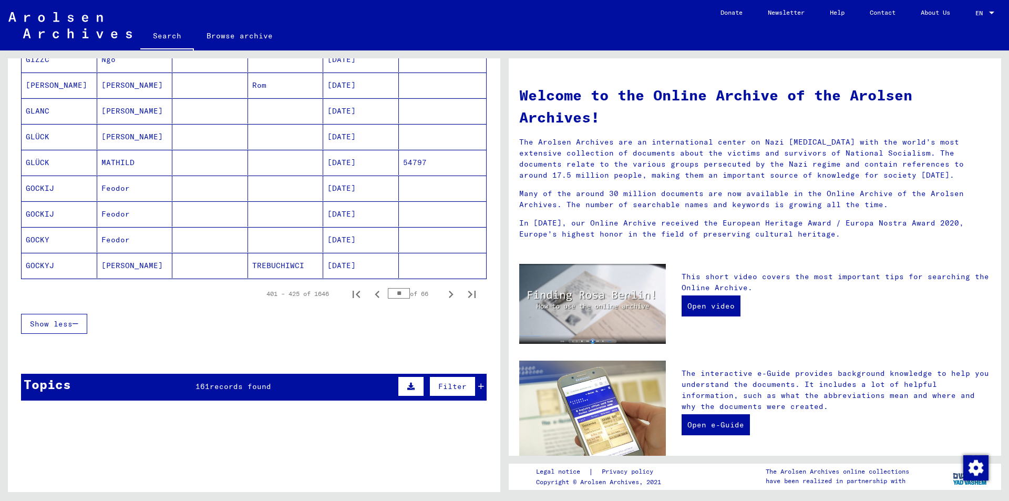
click at [444, 295] on icon "Next page" at bounding box center [451, 294] width 15 height 15
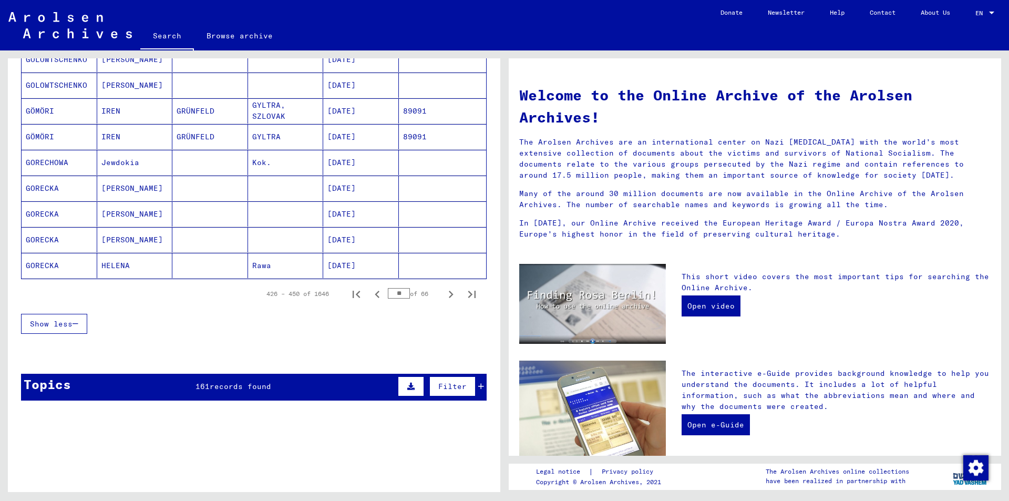
click at [444, 295] on icon "Next page" at bounding box center [451, 294] width 15 height 15
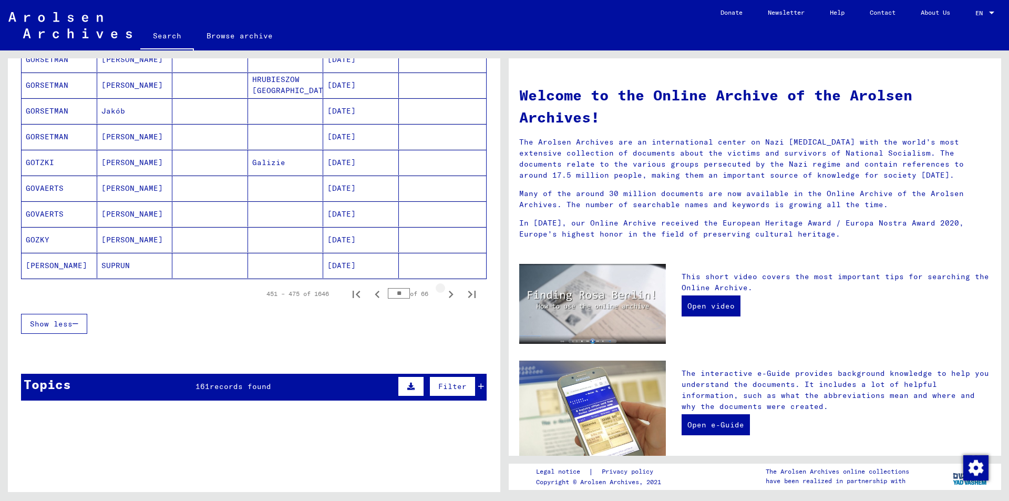
click at [444, 295] on icon "Next page" at bounding box center [451, 294] width 15 height 15
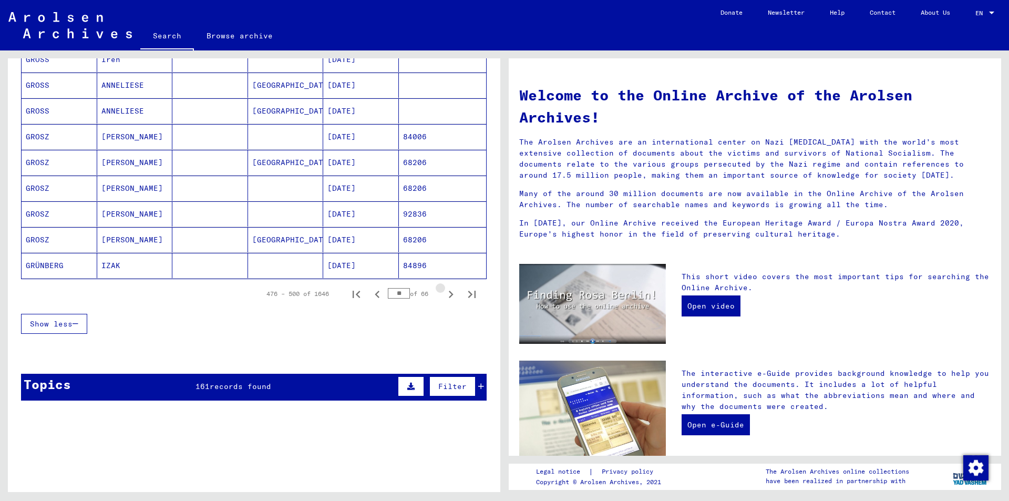
click at [444, 295] on icon "Next page" at bounding box center [451, 294] width 15 height 15
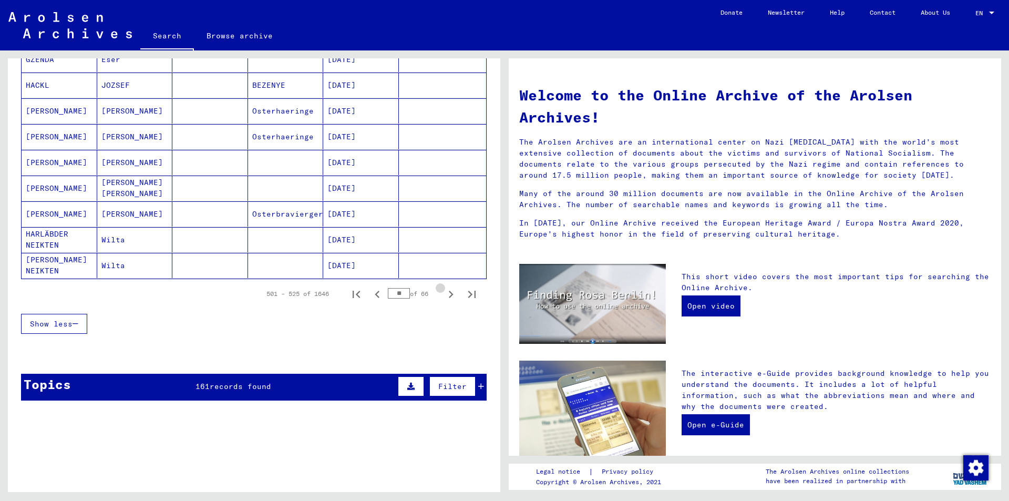
click at [444, 295] on icon "Next page" at bounding box center [451, 294] width 15 height 15
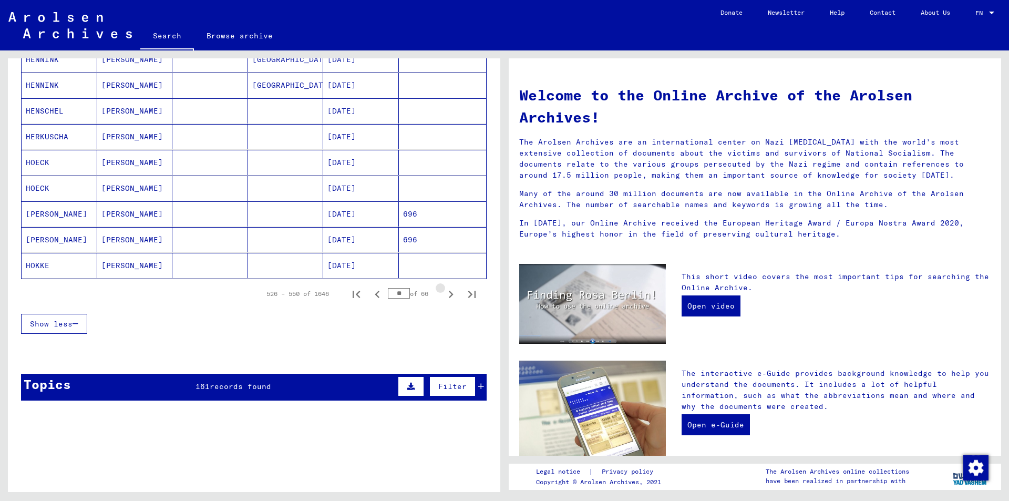
click at [444, 295] on icon "Next page" at bounding box center [451, 294] width 15 height 15
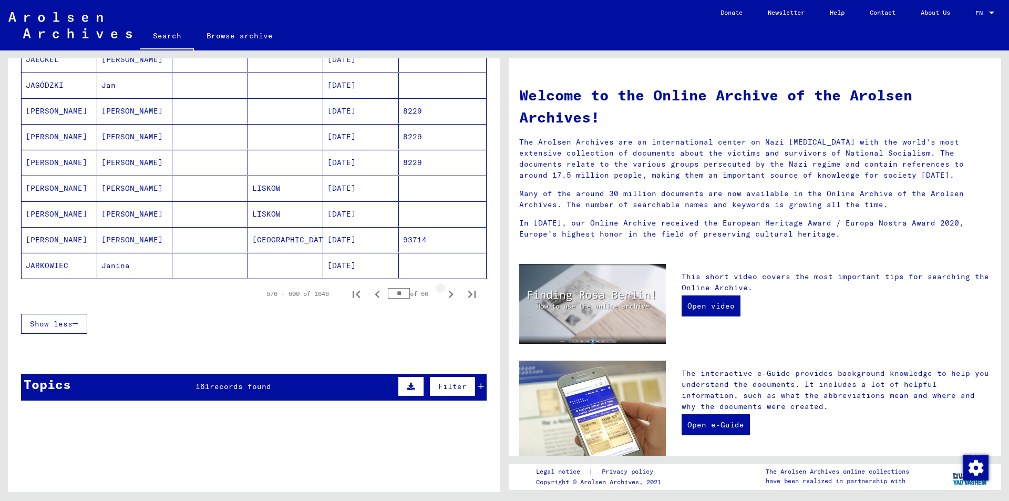
click at [444, 295] on icon "Next page" at bounding box center [451, 294] width 15 height 15
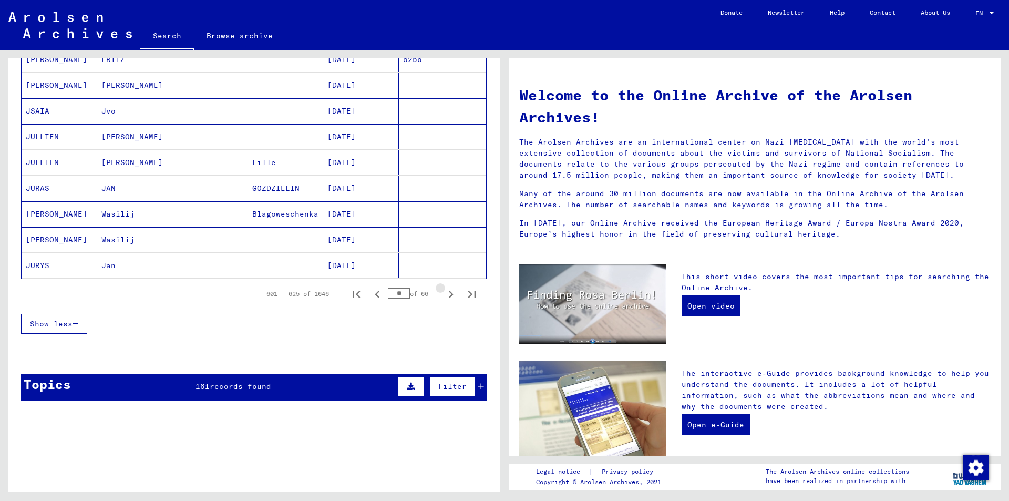
click at [444, 295] on icon "Next page" at bounding box center [451, 294] width 15 height 15
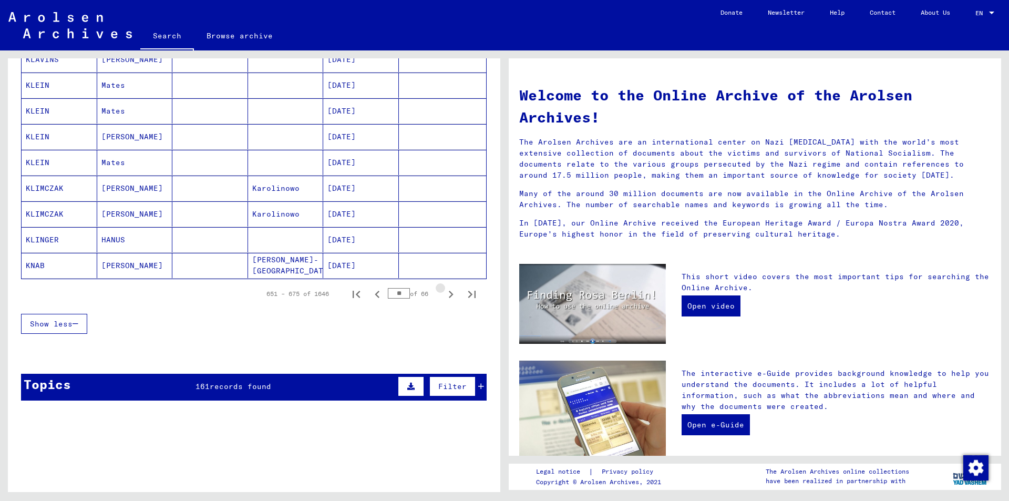
click at [444, 295] on icon "Next page" at bounding box center [451, 294] width 15 height 15
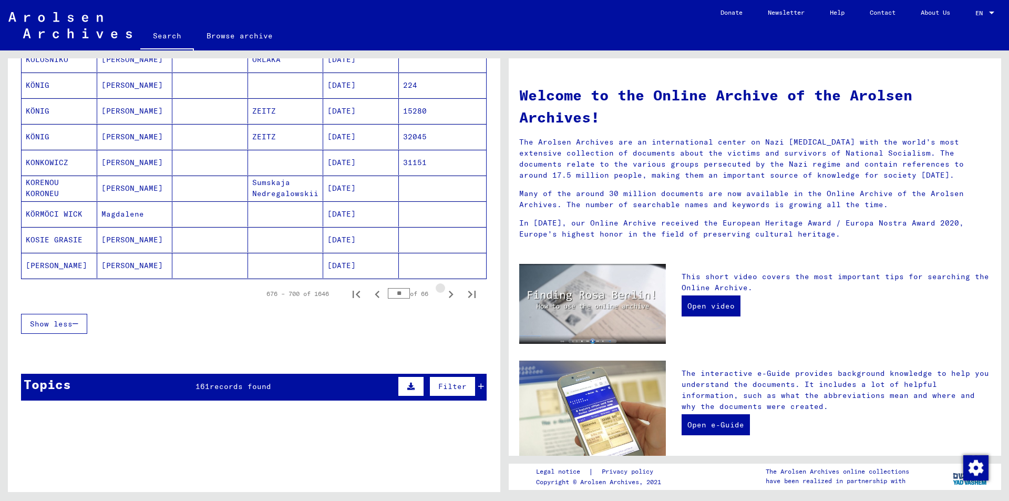
click at [444, 295] on icon "Next page" at bounding box center [451, 294] width 15 height 15
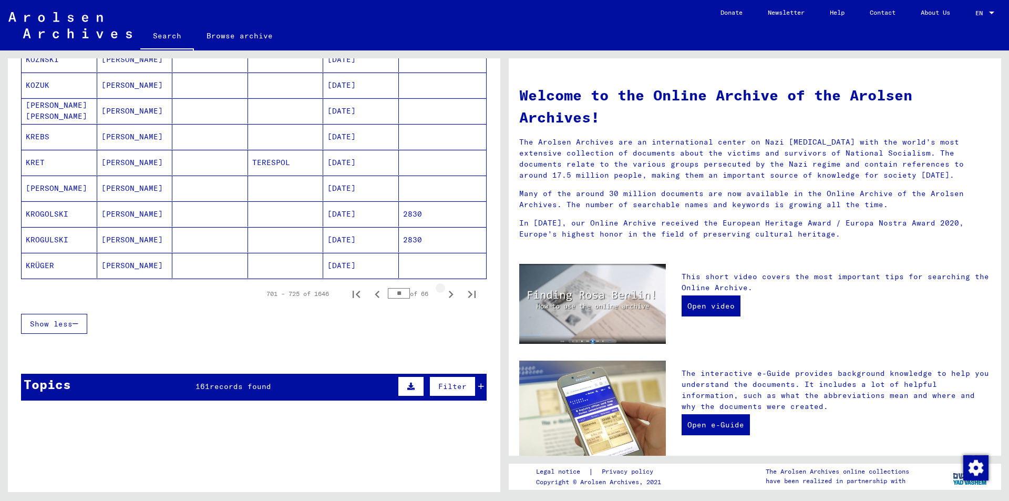
click at [444, 295] on icon "Next page" at bounding box center [451, 294] width 15 height 15
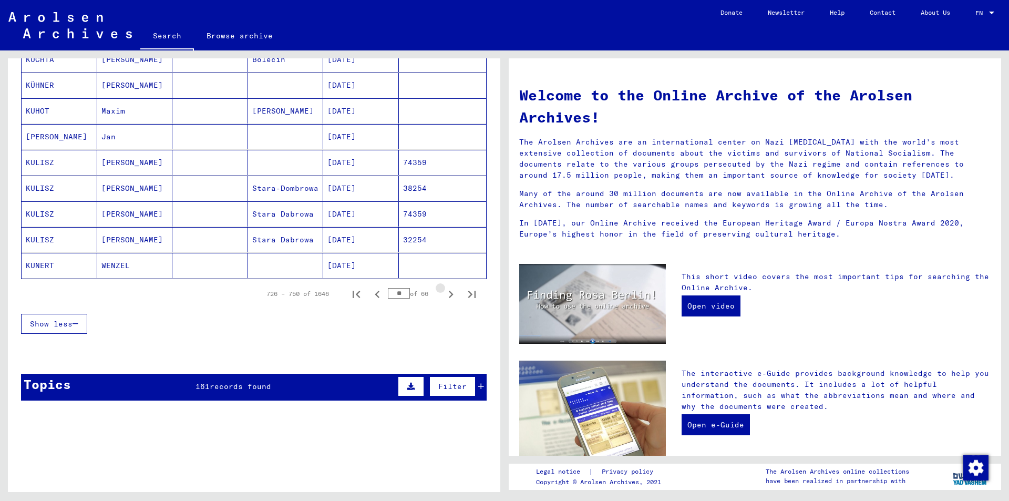
click at [444, 295] on icon "Next page" at bounding box center [451, 294] width 15 height 15
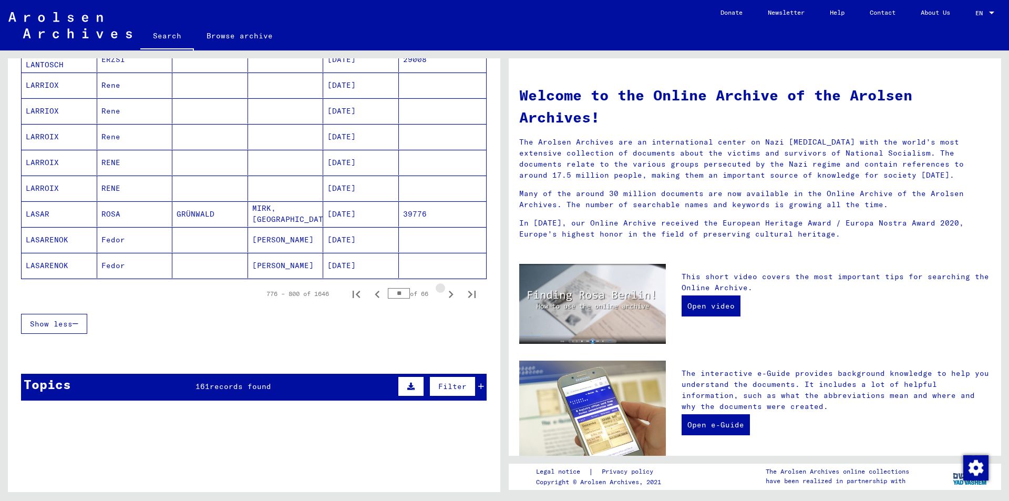
click at [444, 295] on icon "Next page" at bounding box center [451, 294] width 15 height 15
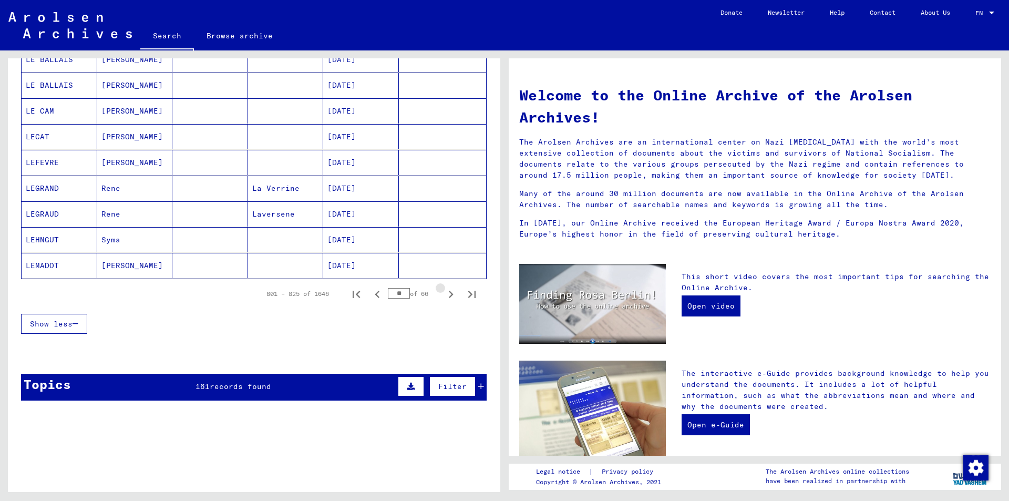
click at [444, 295] on icon "Next page" at bounding box center [451, 294] width 15 height 15
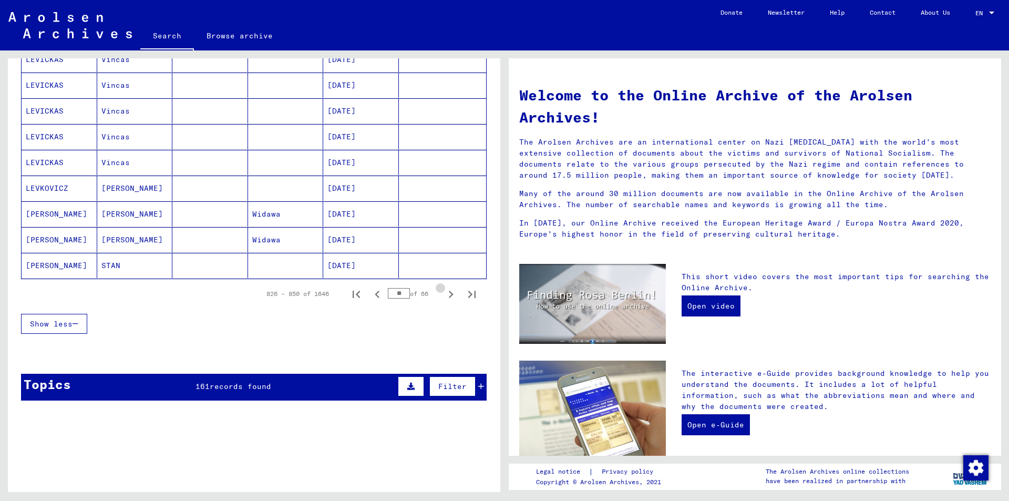
click at [444, 295] on icon "Next page" at bounding box center [451, 294] width 15 height 15
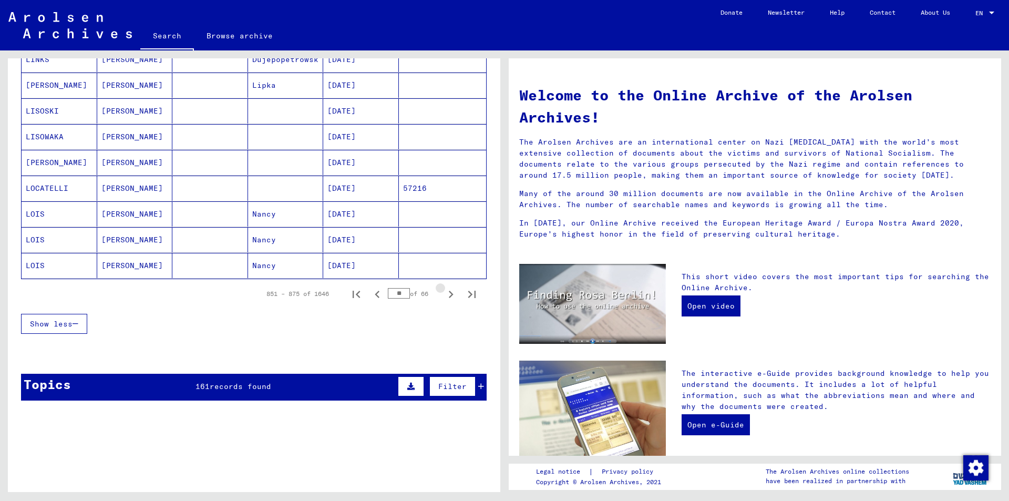
click at [444, 295] on icon "Next page" at bounding box center [451, 294] width 15 height 15
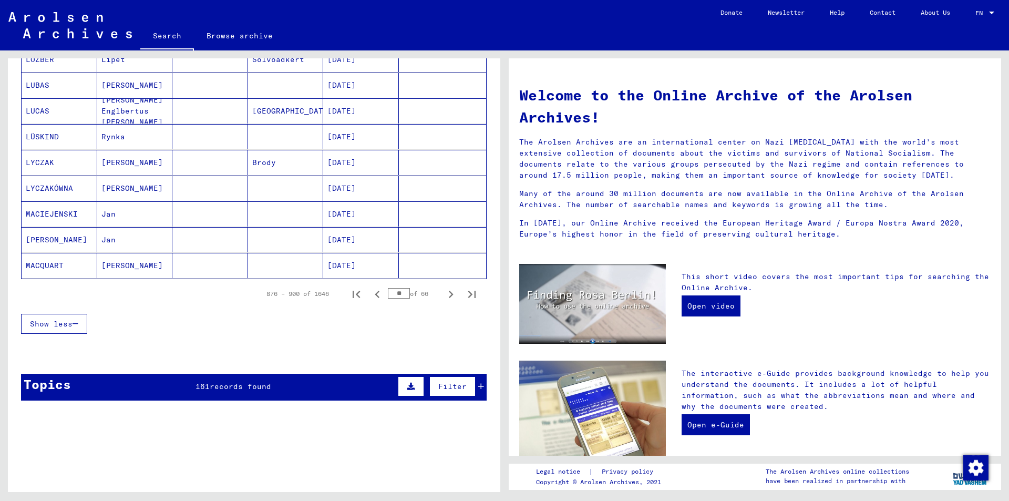
click at [444, 295] on icon "Next page" at bounding box center [451, 294] width 15 height 15
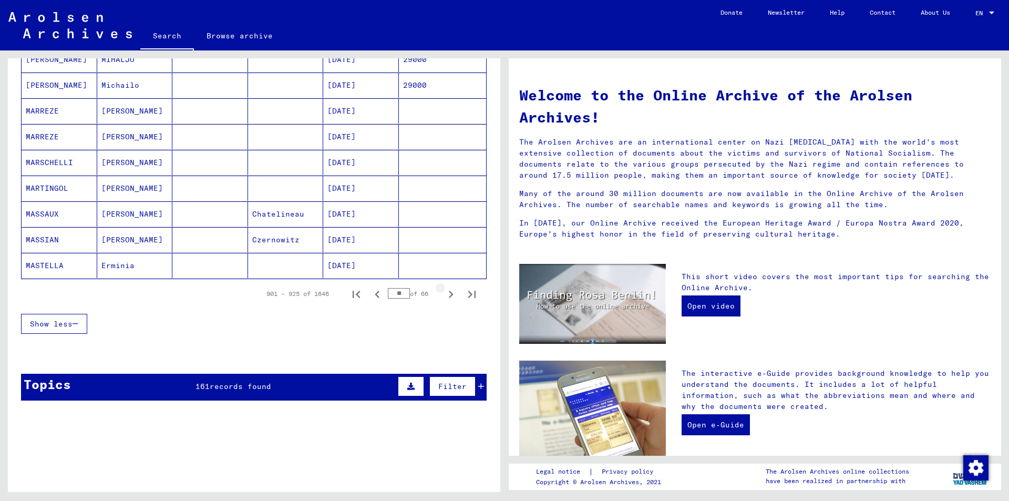
click at [444, 295] on icon "Next page" at bounding box center [451, 294] width 15 height 15
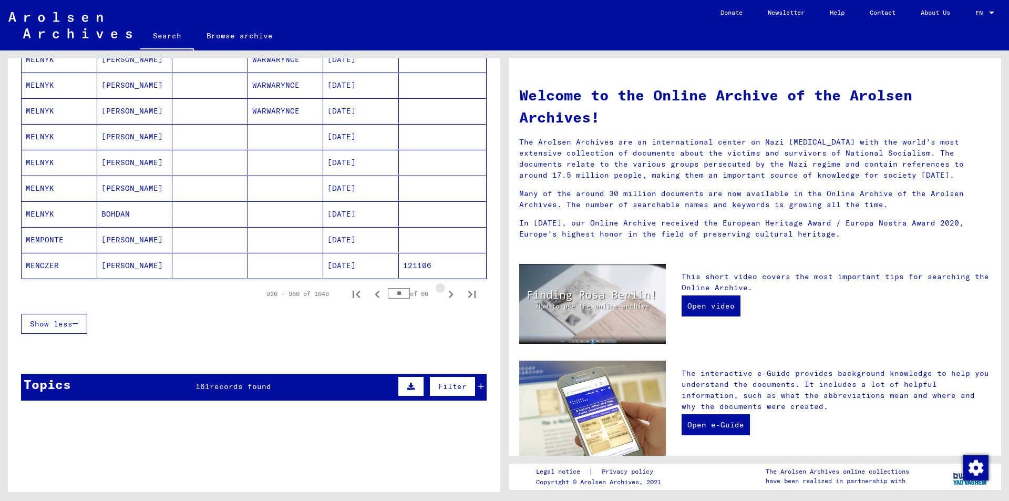
click at [444, 295] on icon "Next page" at bounding box center [451, 294] width 15 height 15
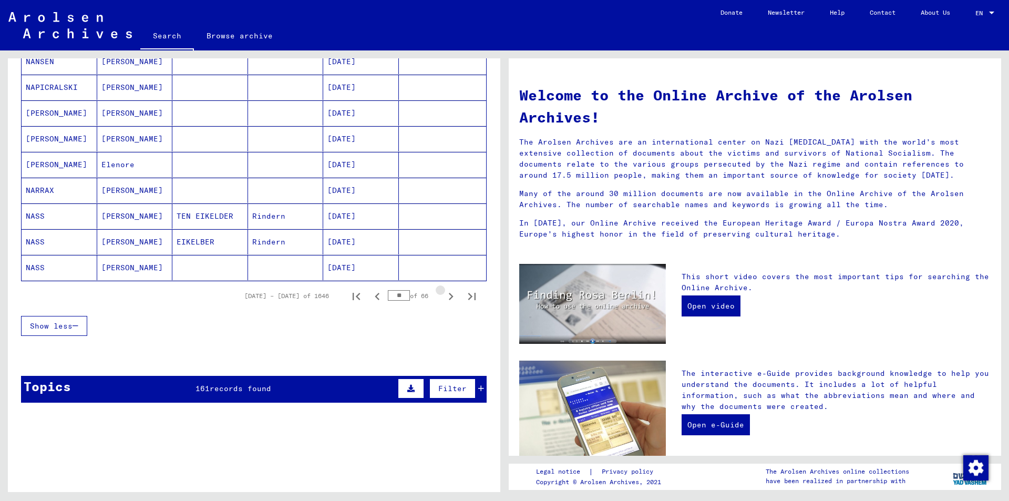
scroll to position [580, 0]
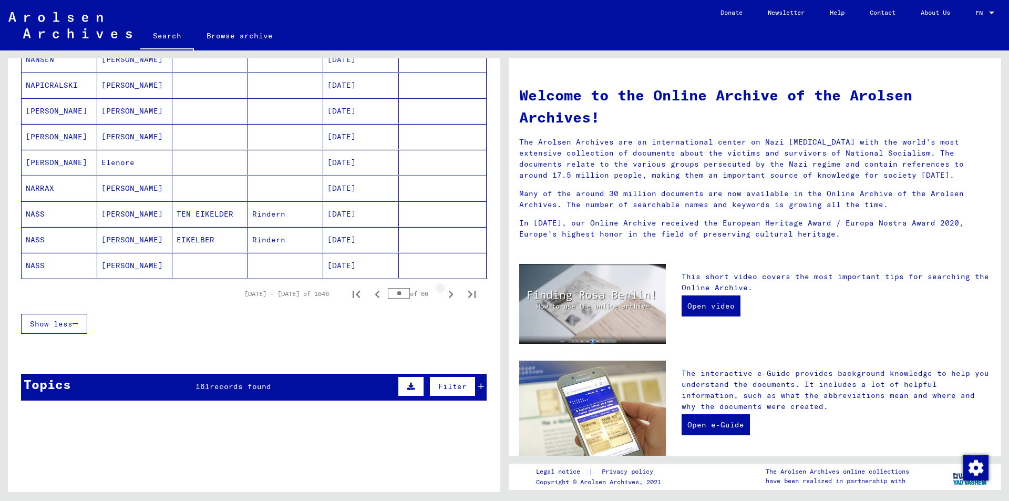
click at [444, 295] on icon "Next page" at bounding box center [451, 294] width 15 height 15
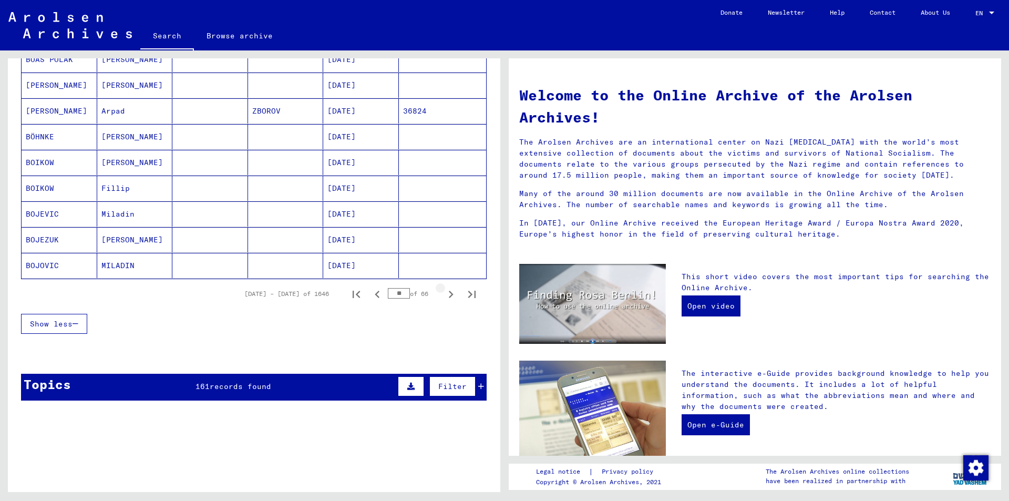
click at [444, 295] on icon "Next page" at bounding box center [451, 294] width 15 height 15
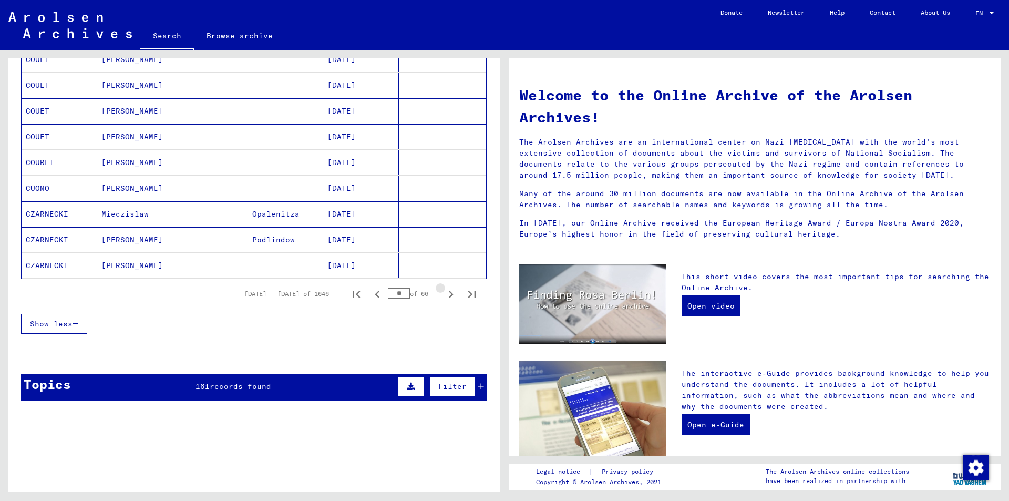
click at [444, 295] on icon "Next page" at bounding box center [451, 294] width 15 height 15
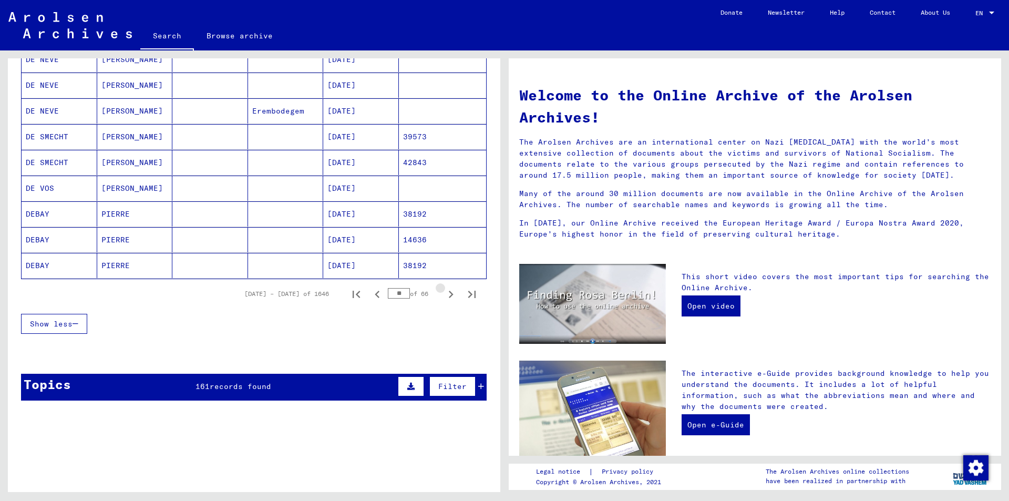
click at [444, 295] on icon "Next page" at bounding box center [451, 294] width 15 height 15
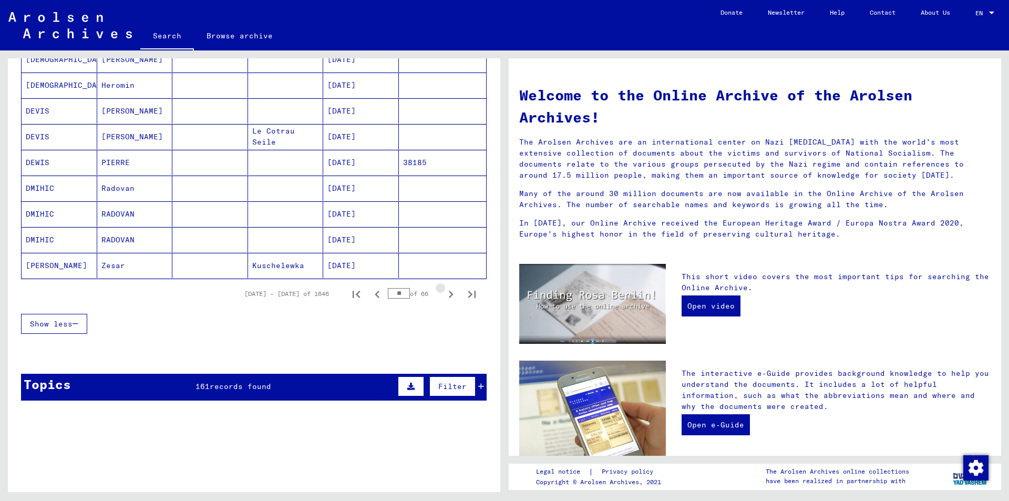
click at [444, 295] on icon "Next page" at bounding box center [451, 294] width 15 height 15
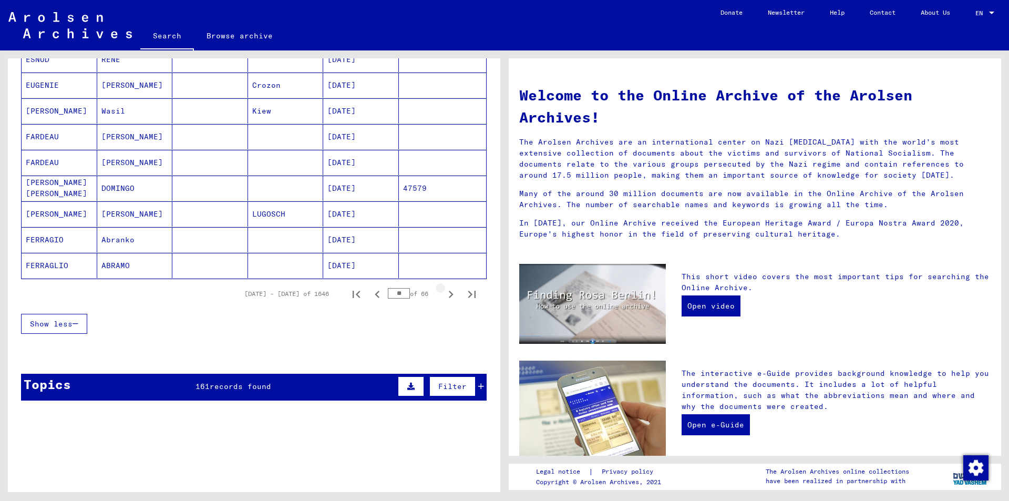
click at [444, 295] on icon "Next page" at bounding box center [451, 294] width 15 height 15
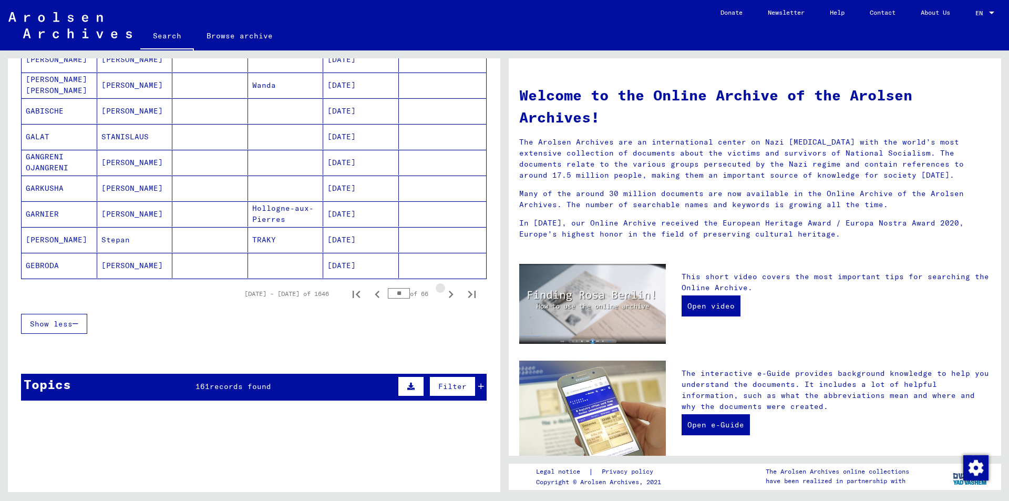
click at [444, 295] on icon "Next page" at bounding box center [451, 294] width 15 height 15
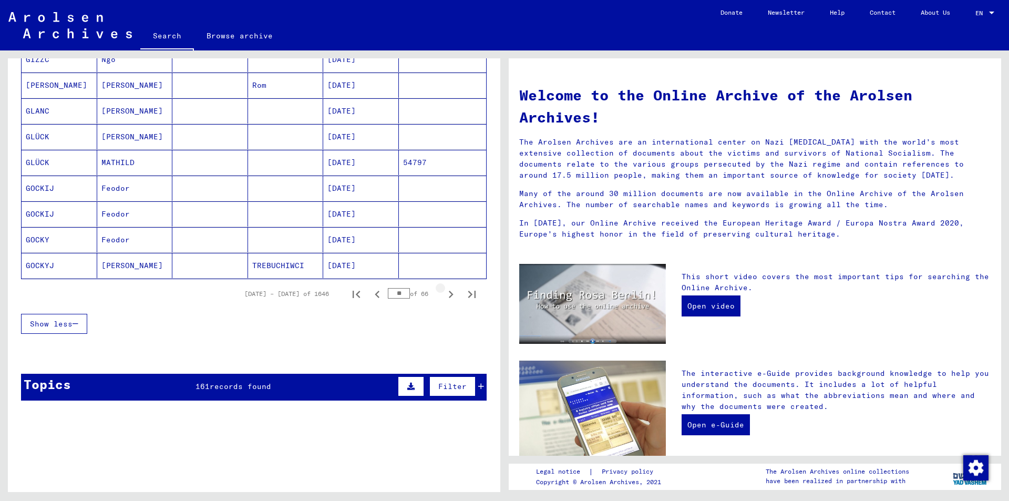
click at [444, 295] on icon "Next page" at bounding box center [451, 294] width 15 height 15
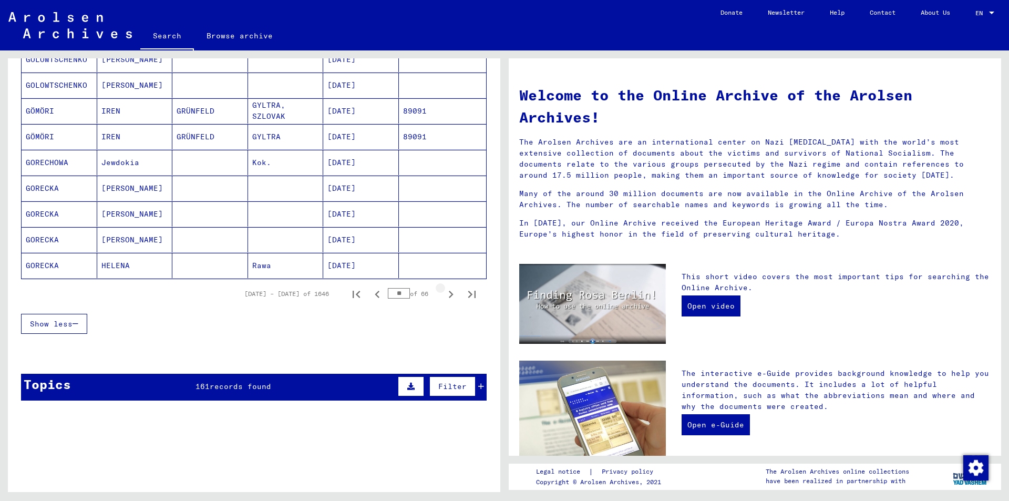
click at [444, 295] on icon "Next page" at bounding box center [451, 294] width 15 height 15
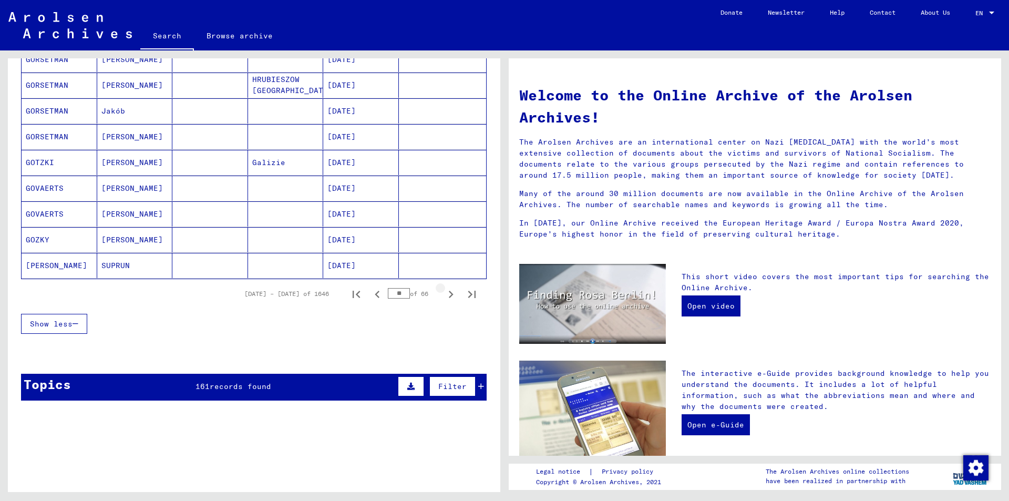
click at [444, 295] on icon "Next page" at bounding box center [451, 294] width 15 height 15
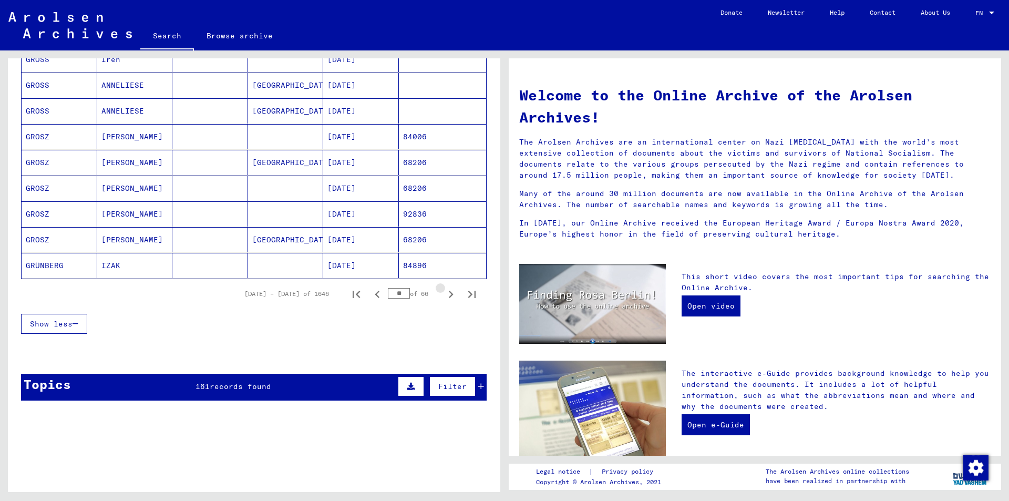
click at [444, 295] on icon "Next page" at bounding box center [451, 294] width 15 height 15
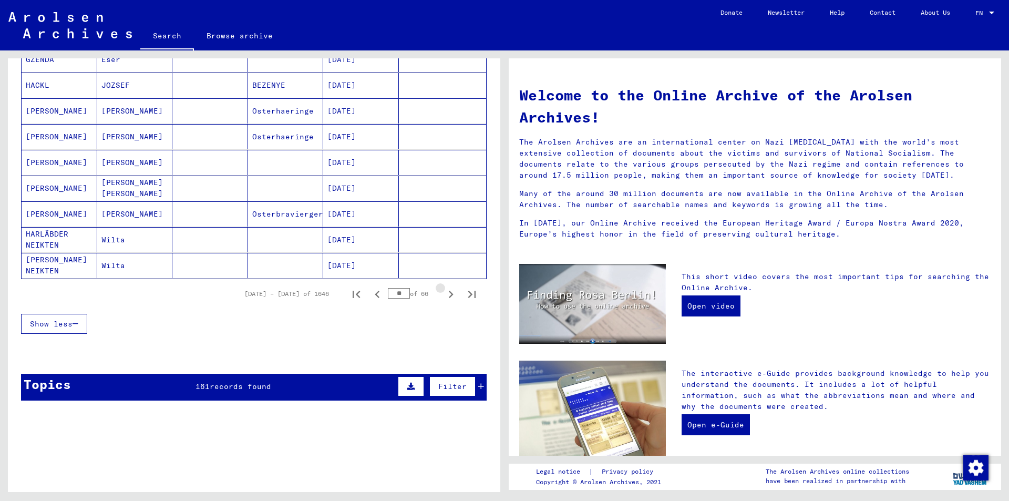
click at [444, 295] on icon "Next page" at bounding box center [451, 294] width 15 height 15
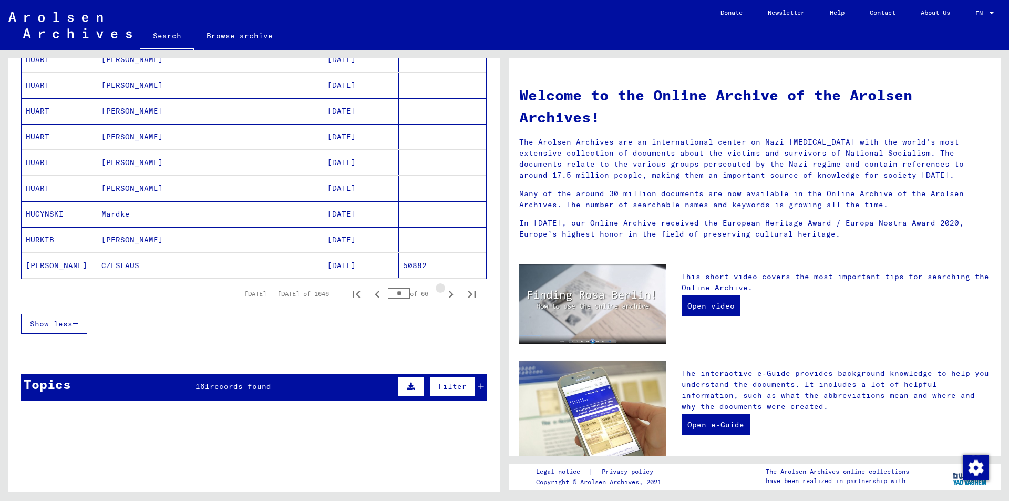
click at [444, 295] on icon "Next page" at bounding box center [451, 294] width 15 height 15
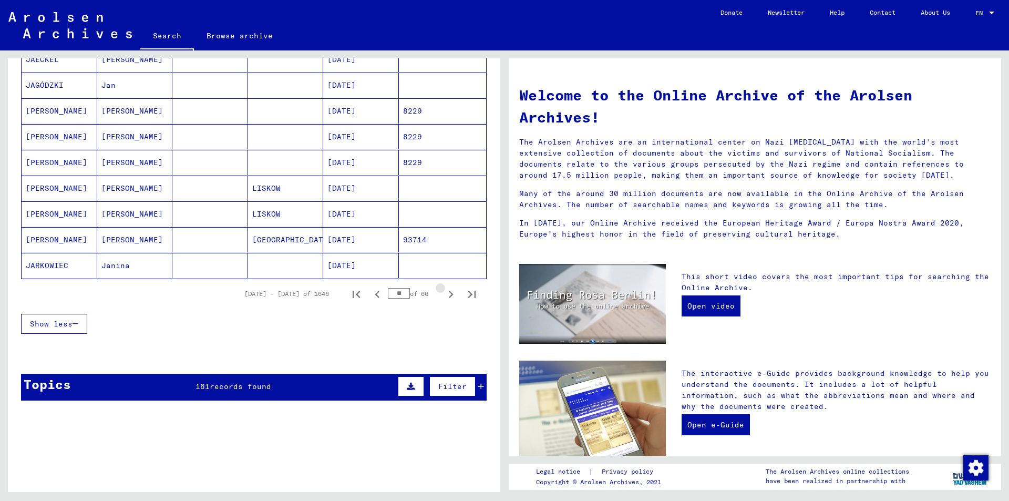
click at [444, 295] on icon "Next page" at bounding box center [451, 294] width 15 height 15
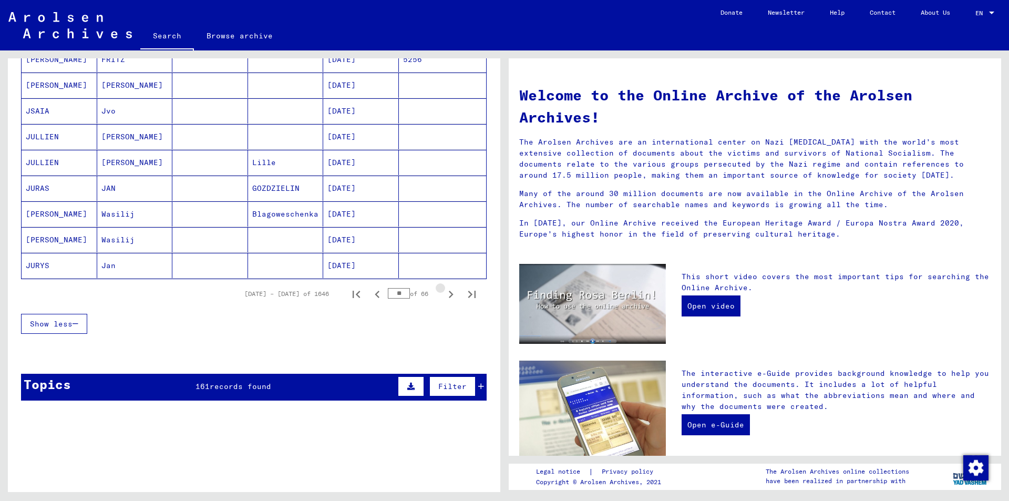
click at [444, 295] on icon "Next page" at bounding box center [451, 294] width 15 height 15
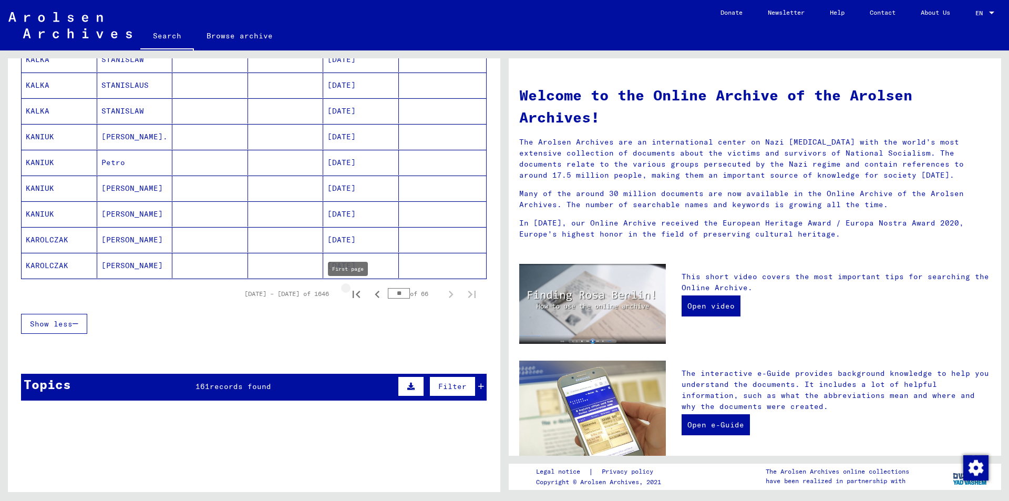
click at [353, 292] on icon "First page" at bounding box center [356, 294] width 15 height 15
click at [444, 294] on icon "Next page" at bounding box center [451, 294] width 15 height 15
click at [444, 293] on icon "Next page" at bounding box center [451, 294] width 15 height 15
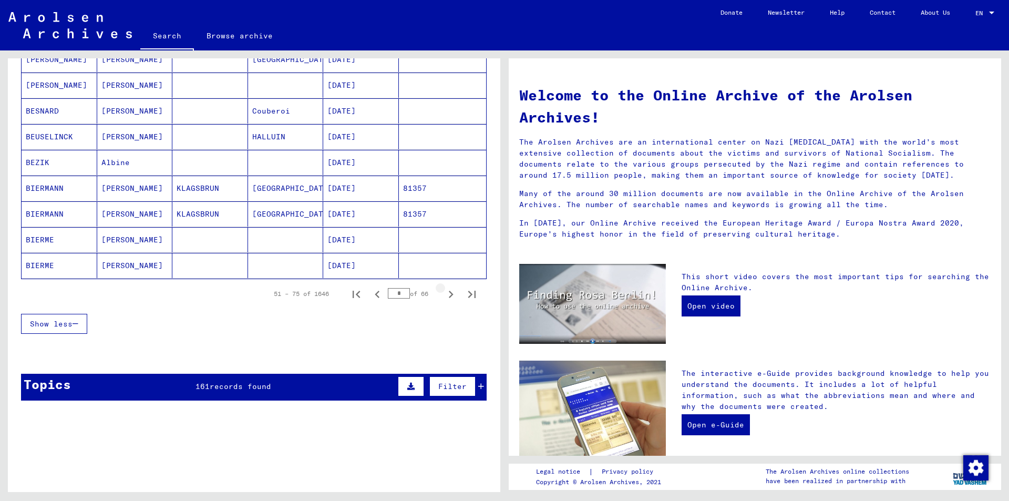
click at [444, 293] on icon "Next page" at bounding box center [451, 294] width 15 height 15
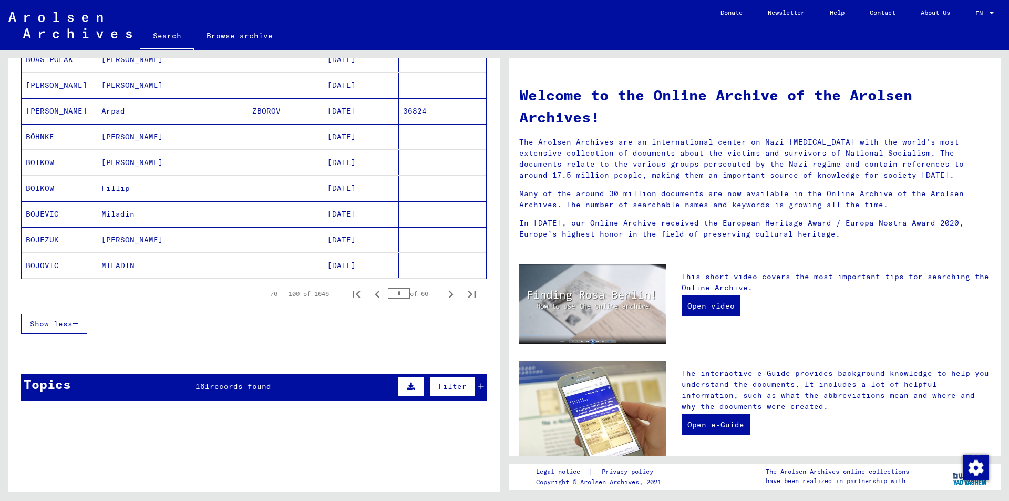
click at [444, 293] on icon "Next page" at bounding box center [451, 294] width 15 height 15
click at [465, 291] on icon "Last page" at bounding box center [472, 294] width 15 height 15
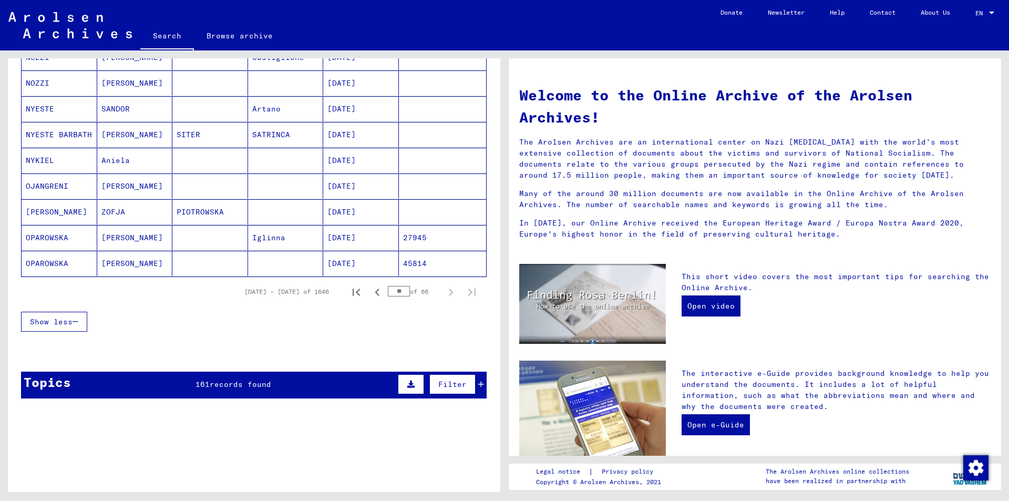
scroll to position [578, 0]
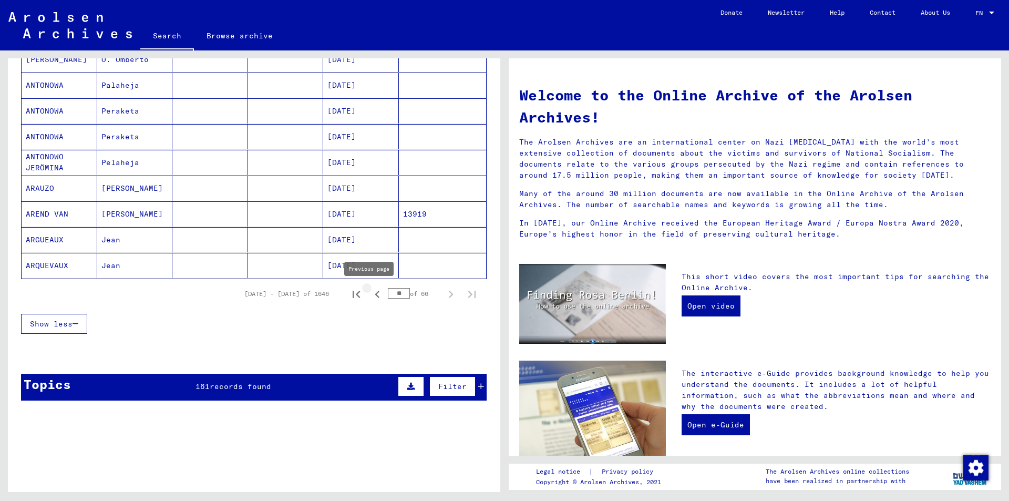
click at [371, 296] on icon "Previous page" at bounding box center [377, 294] width 15 height 15
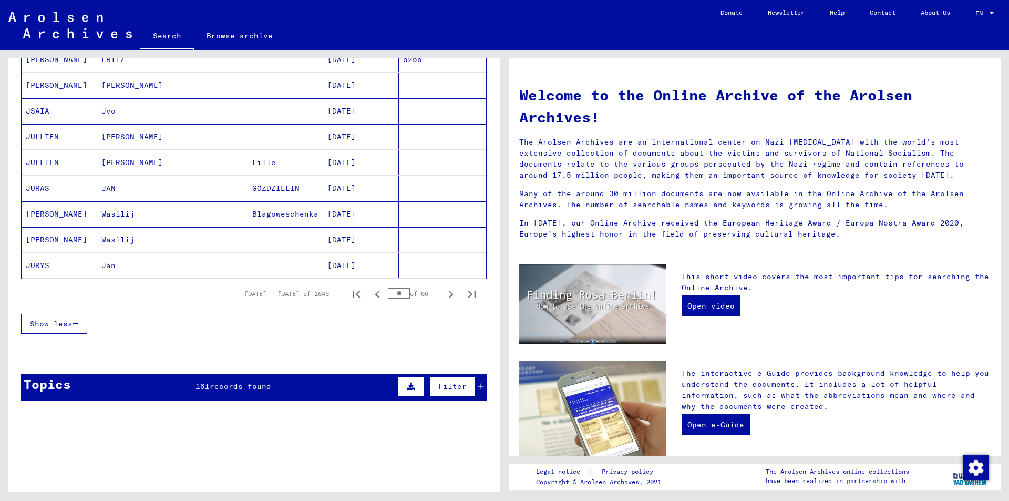
click at [371, 296] on icon "Previous page" at bounding box center [377, 294] width 15 height 15
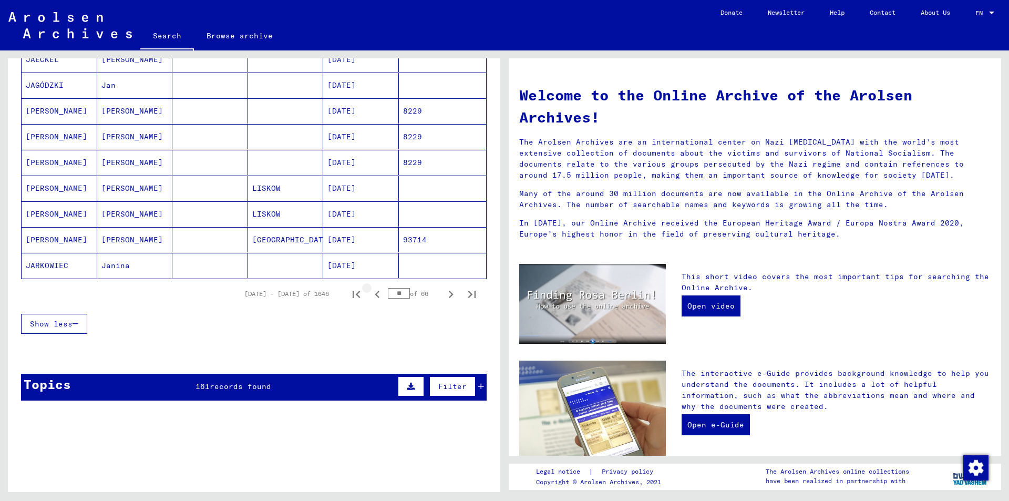
click at [371, 296] on icon "Previous page" at bounding box center [377, 294] width 15 height 15
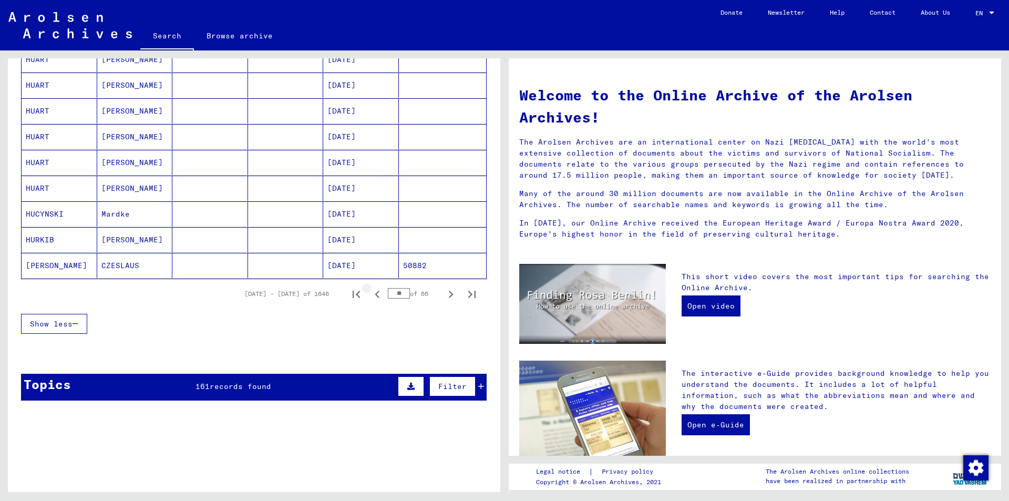
click at [371, 296] on icon "Previous page" at bounding box center [377, 294] width 15 height 15
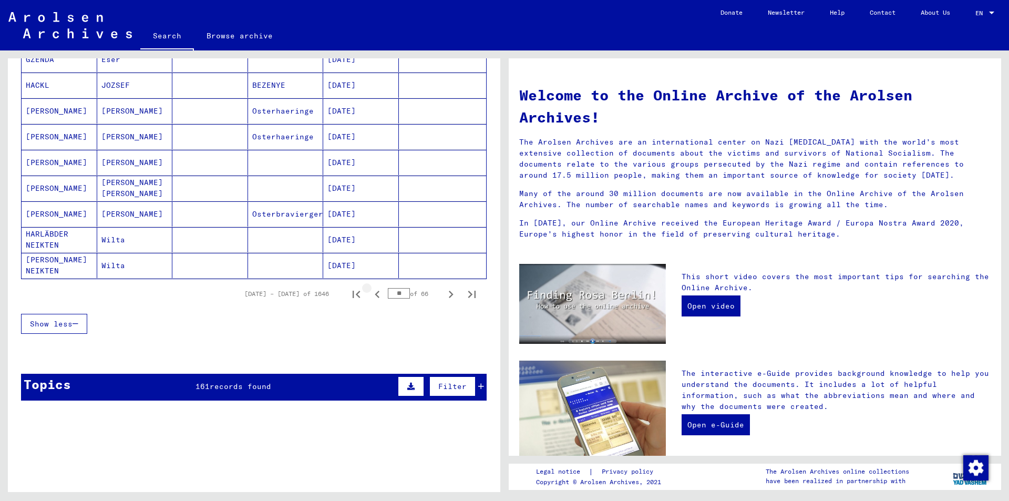
click at [371, 296] on icon "Previous page" at bounding box center [377, 294] width 15 height 15
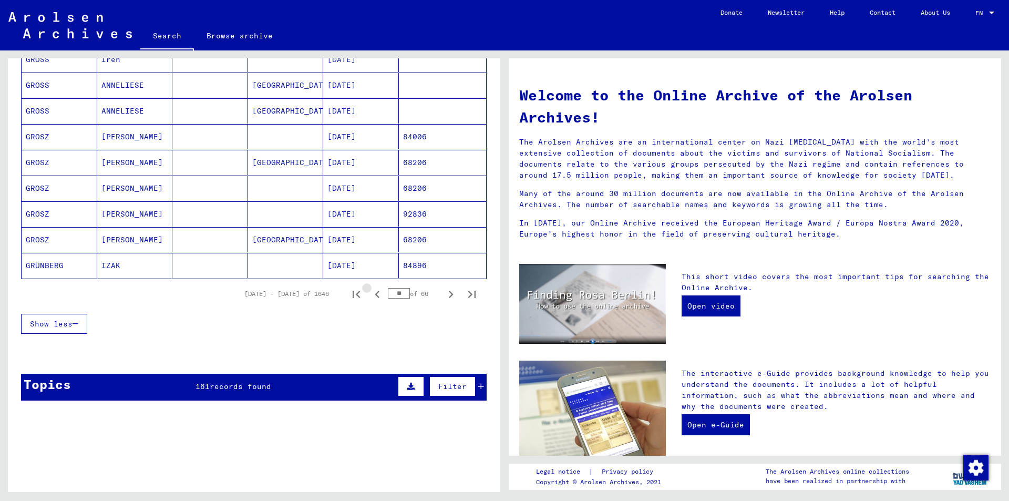
click at [371, 296] on icon "Previous page" at bounding box center [377, 294] width 15 height 15
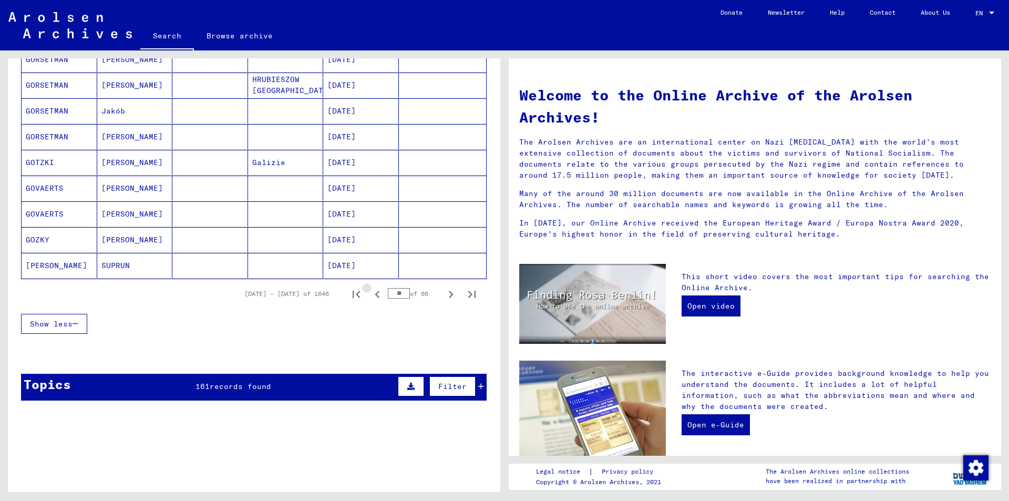
click at [371, 296] on icon "Previous page" at bounding box center [377, 294] width 15 height 15
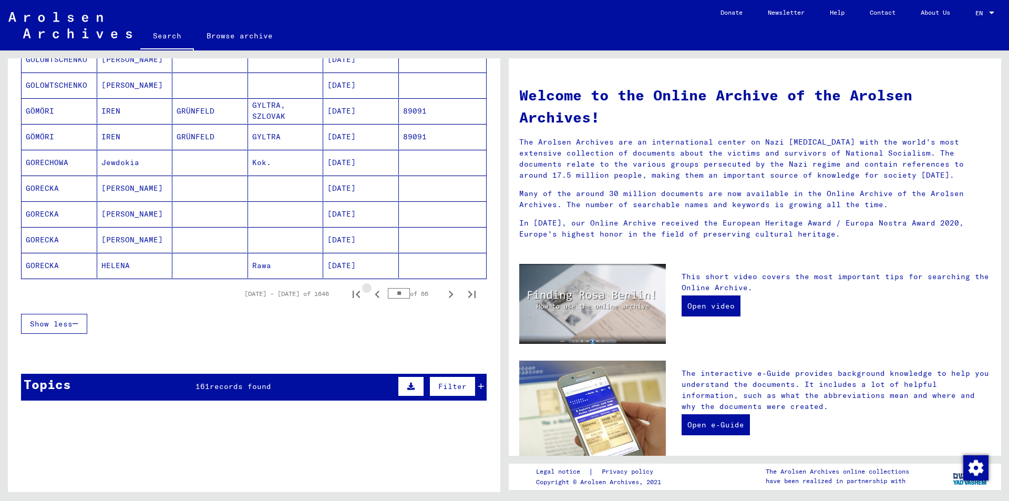
click at [370, 296] on icon "Previous page" at bounding box center [377, 294] width 15 height 15
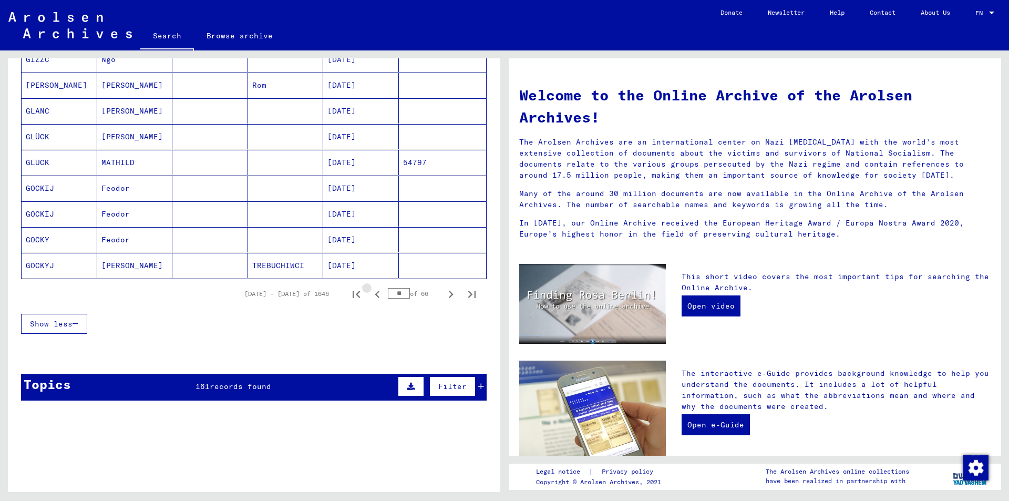
click at [375, 296] on icon "Previous page" at bounding box center [377, 294] width 5 height 7
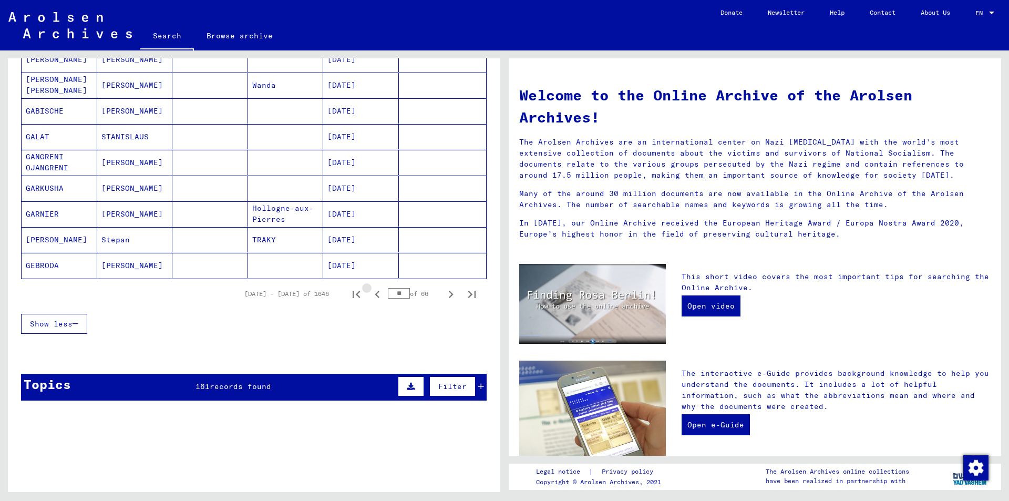
click at [375, 296] on icon "Previous page" at bounding box center [377, 294] width 5 height 7
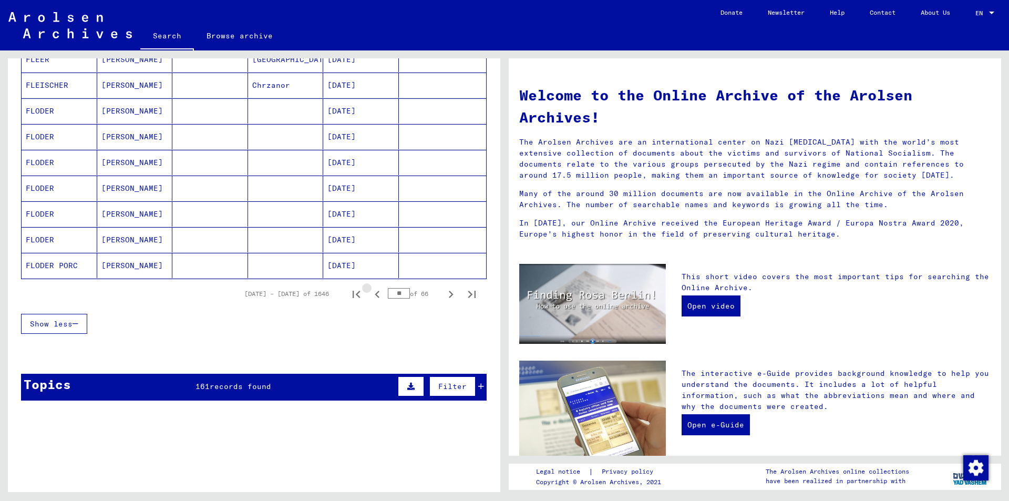
click at [375, 296] on icon "Previous page" at bounding box center [377, 294] width 5 height 7
click at [370, 297] on icon "Previous page" at bounding box center [377, 294] width 15 height 15
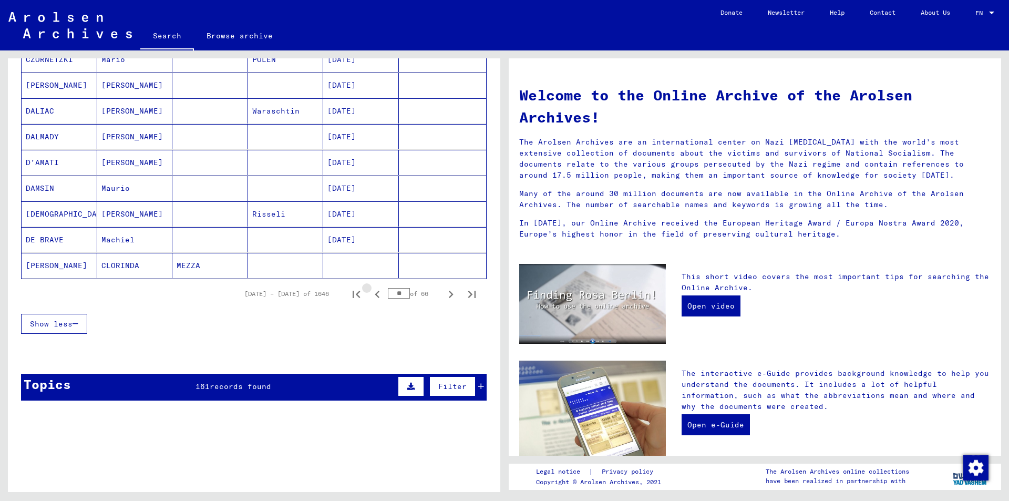
click at [370, 297] on icon "Previous page" at bounding box center [377, 294] width 15 height 15
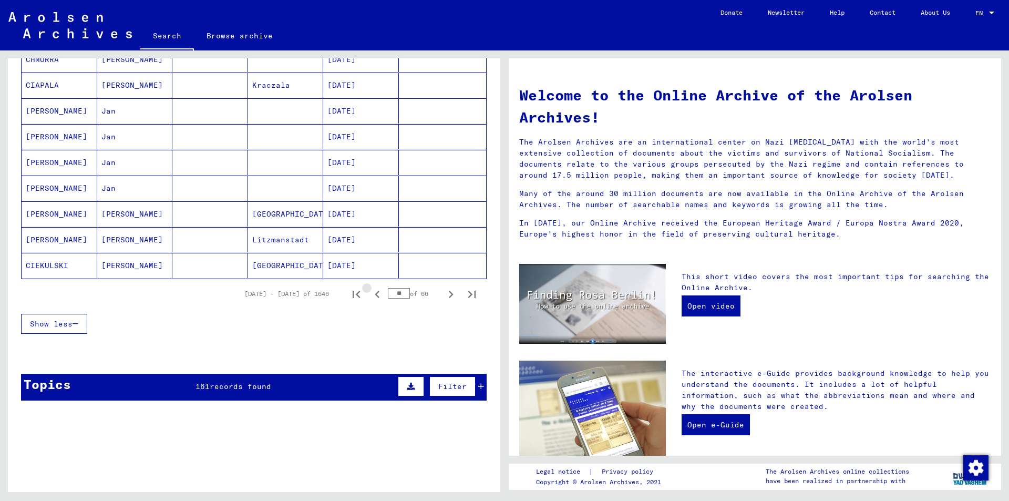
click at [370, 297] on icon "Previous page" at bounding box center [377, 294] width 15 height 15
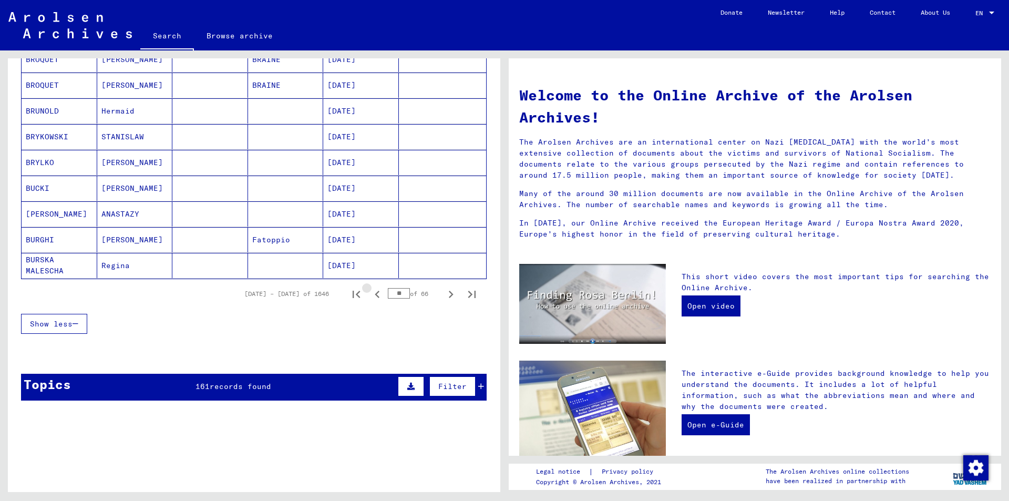
click at [370, 298] on icon "Previous page" at bounding box center [377, 294] width 15 height 15
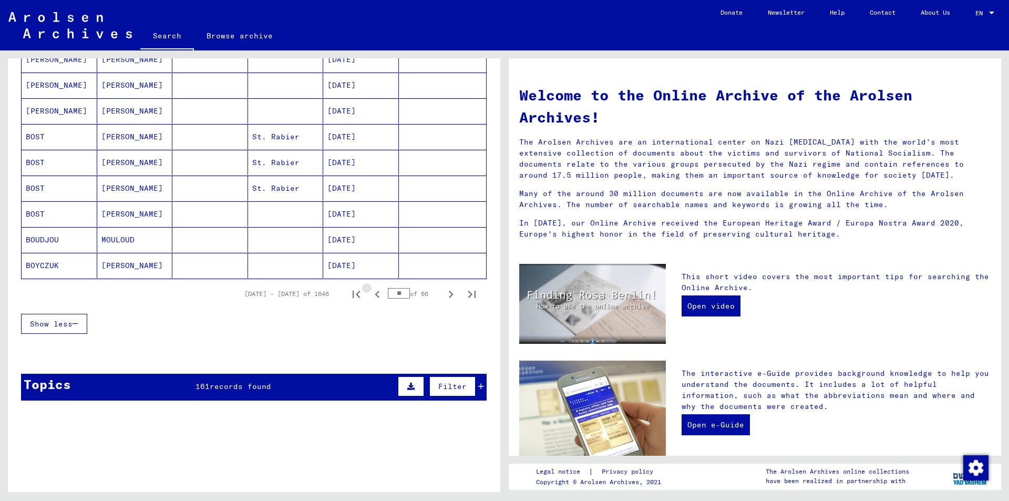
click at [370, 298] on icon "Previous page" at bounding box center [377, 294] width 15 height 15
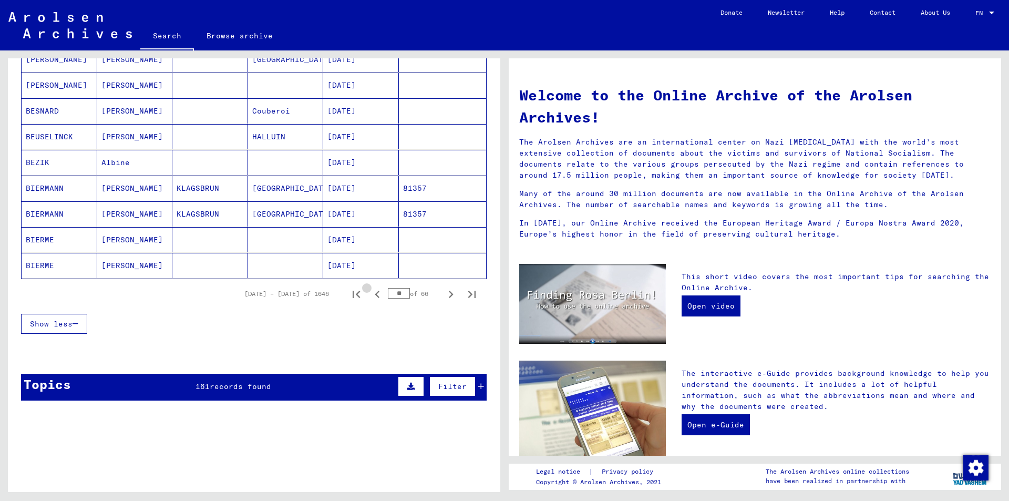
click at [370, 298] on icon "Previous page" at bounding box center [377, 294] width 15 height 15
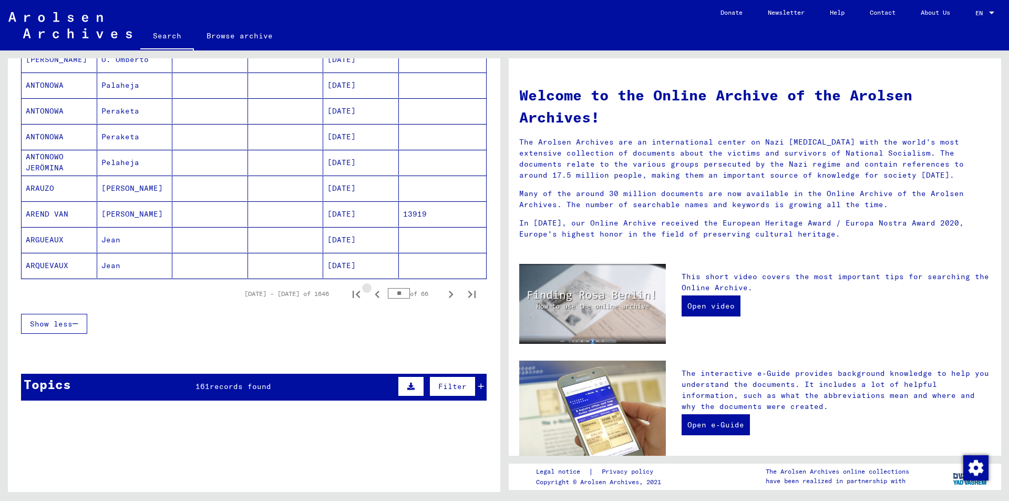
click at [370, 298] on icon "Previous page" at bounding box center [377, 294] width 15 height 15
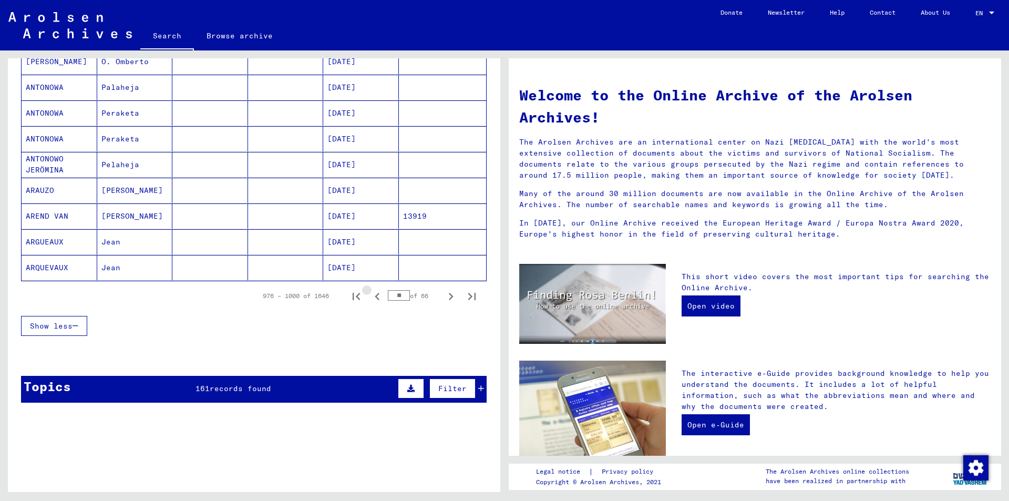
scroll to position [580, 0]
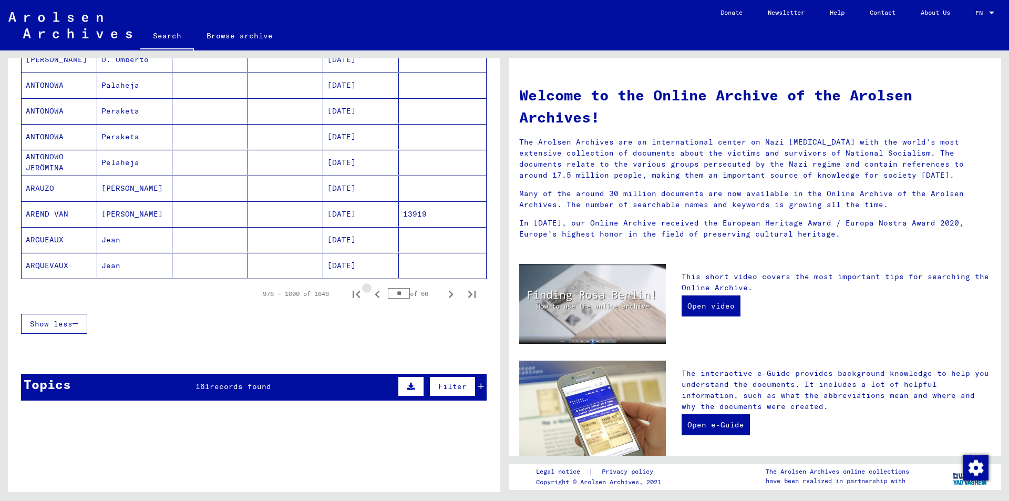
click at [370, 298] on icon "Previous page" at bounding box center [377, 294] width 15 height 15
click at [370, 299] on icon "Previous page" at bounding box center [377, 294] width 15 height 15
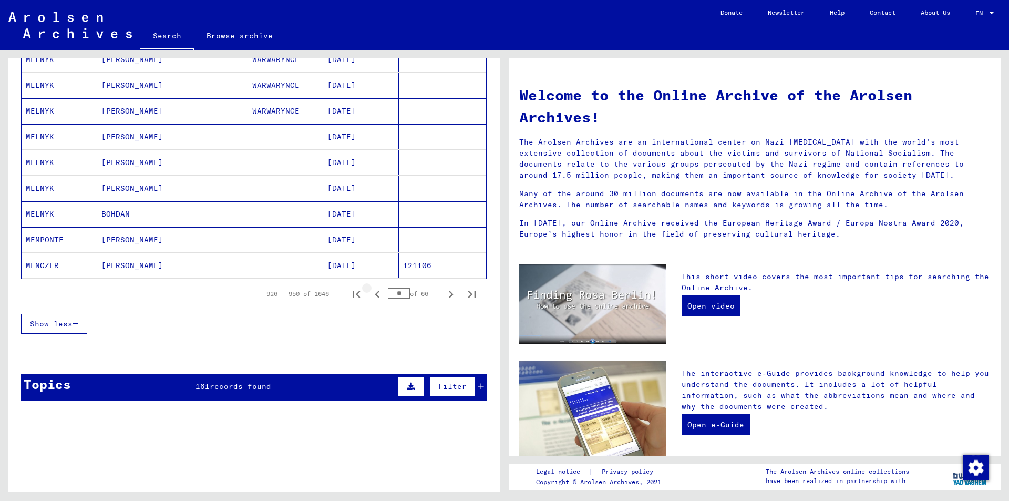
click at [370, 299] on icon "Previous page" at bounding box center [377, 294] width 15 height 15
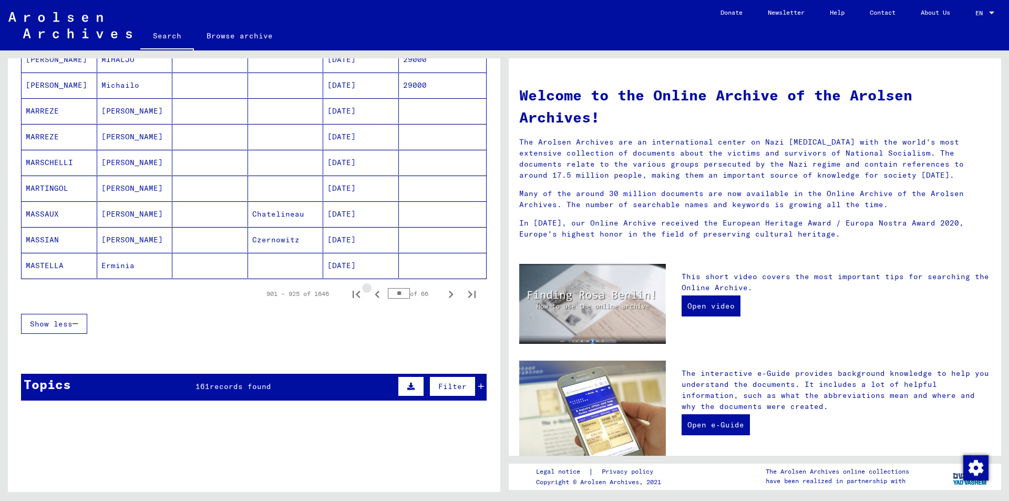
click at [370, 299] on icon "Previous page" at bounding box center [377, 294] width 15 height 15
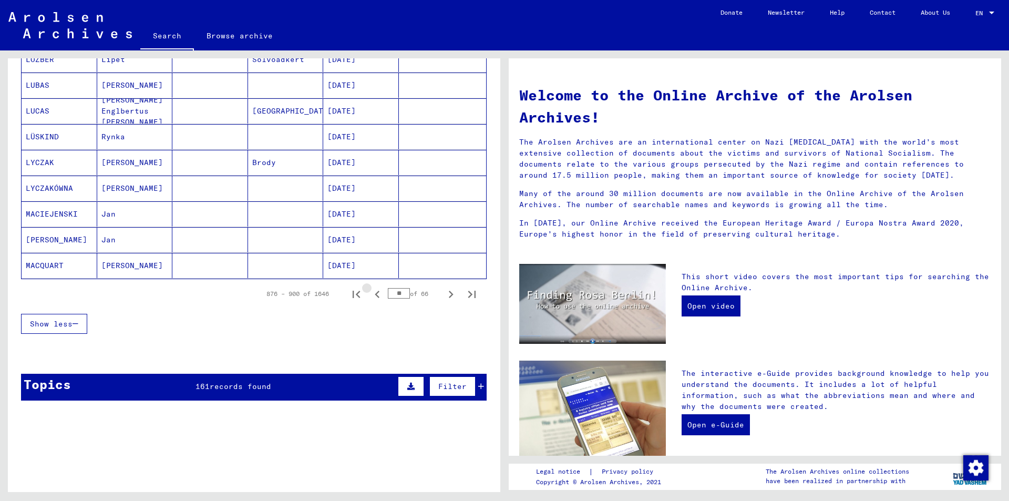
click at [370, 299] on icon "Previous page" at bounding box center [377, 294] width 15 height 15
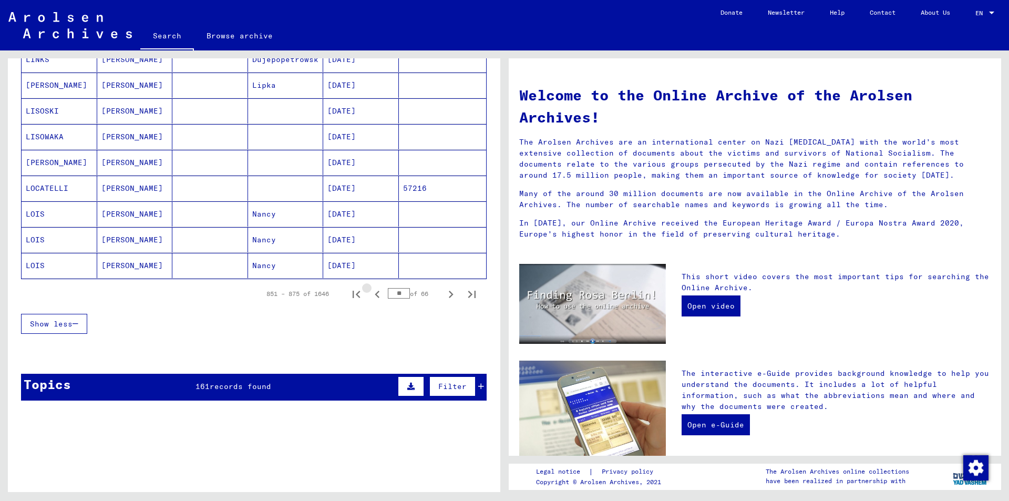
click at [370, 300] on icon "Previous page" at bounding box center [377, 294] width 15 height 15
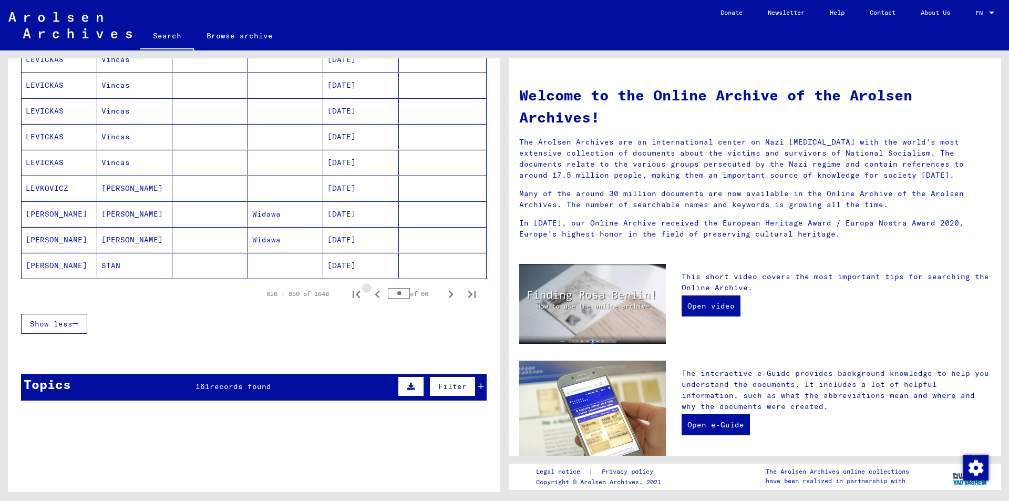
click at [370, 300] on icon "Previous page" at bounding box center [377, 294] width 15 height 15
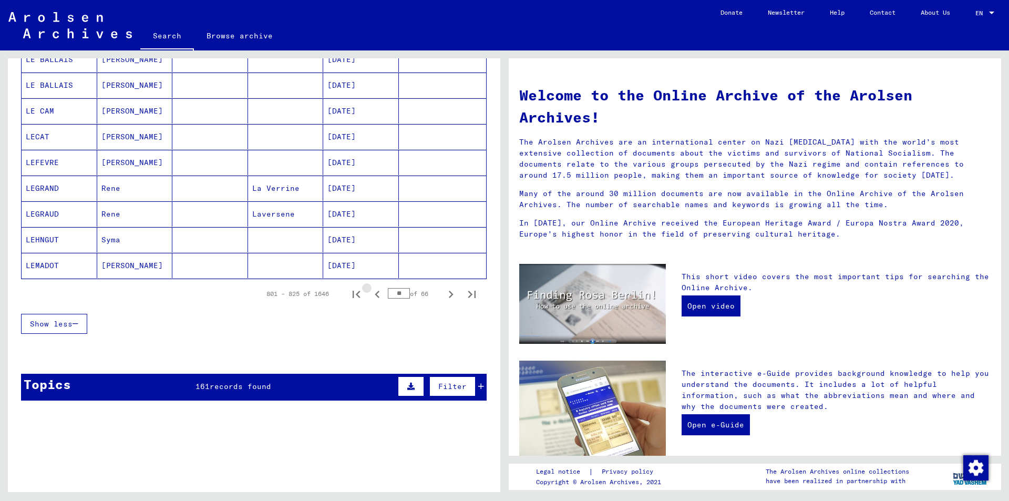
click at [370, 300] on icon "Previous page" at bounding box center [377, 294] width 15 height 15
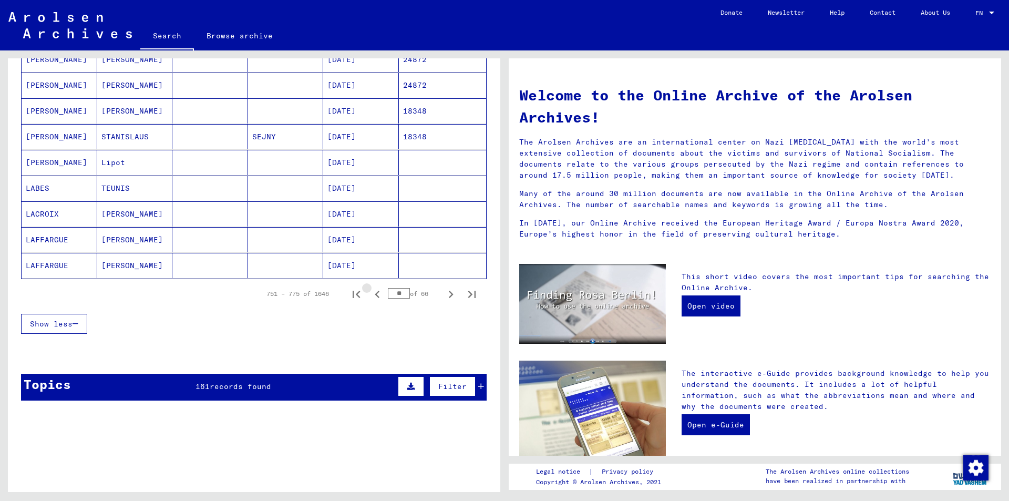
click at [370, 300] on icon "Previous page" at bounding box center [377, 294] width 15 height 15
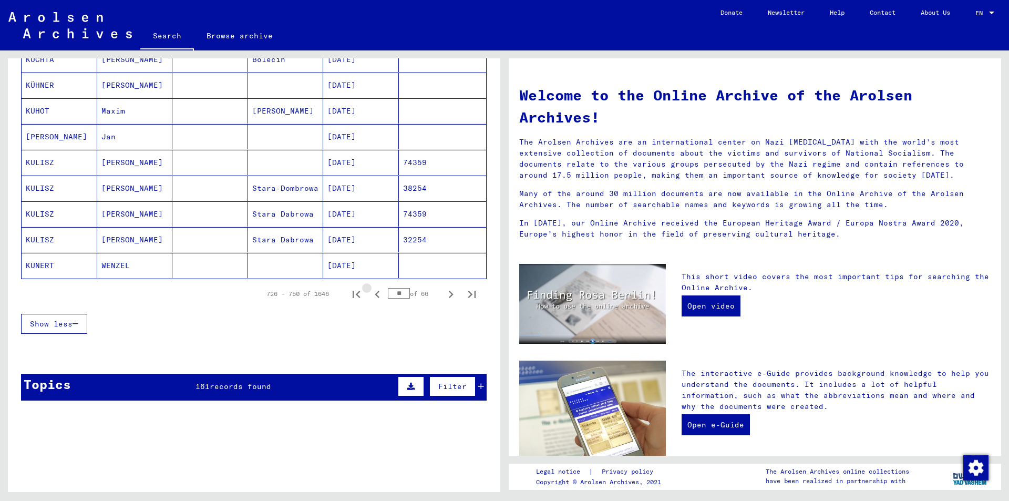
click at [370, 300] on icon "Previous page" at bounding box center [377, 294] width 15 height 15
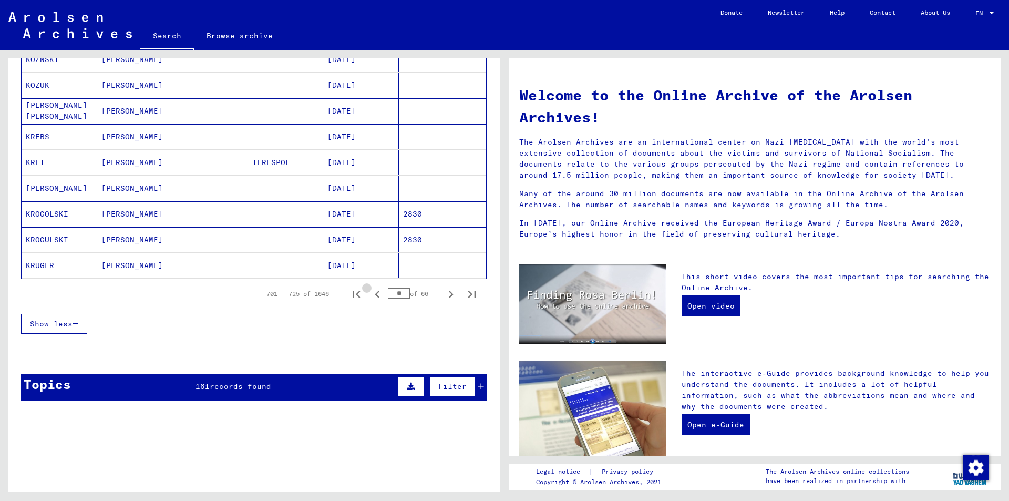
click at [370, 300] on icon "Previous page" at bounding box center [377, 294] width 15 height 15
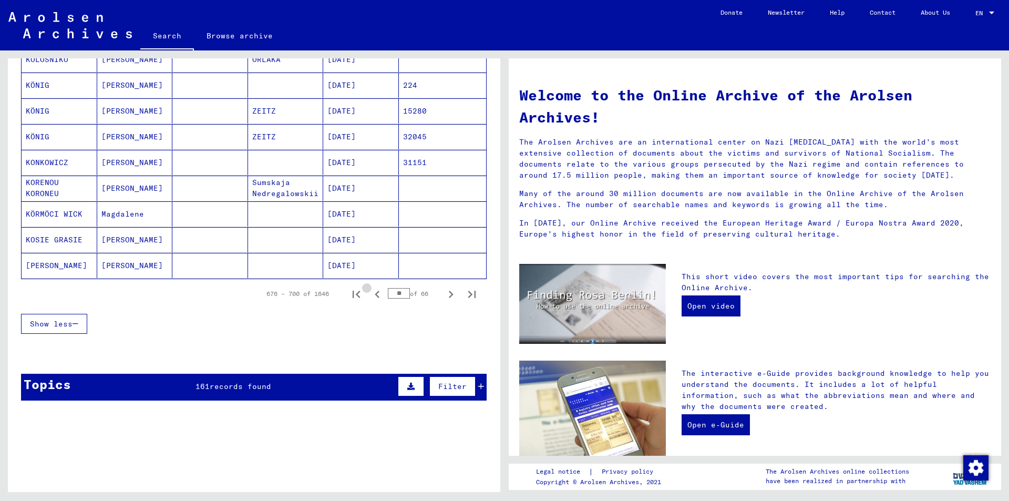
click at [370, 300] on icon "Previous page" at bounding box center [377, 294] width 15 height 15
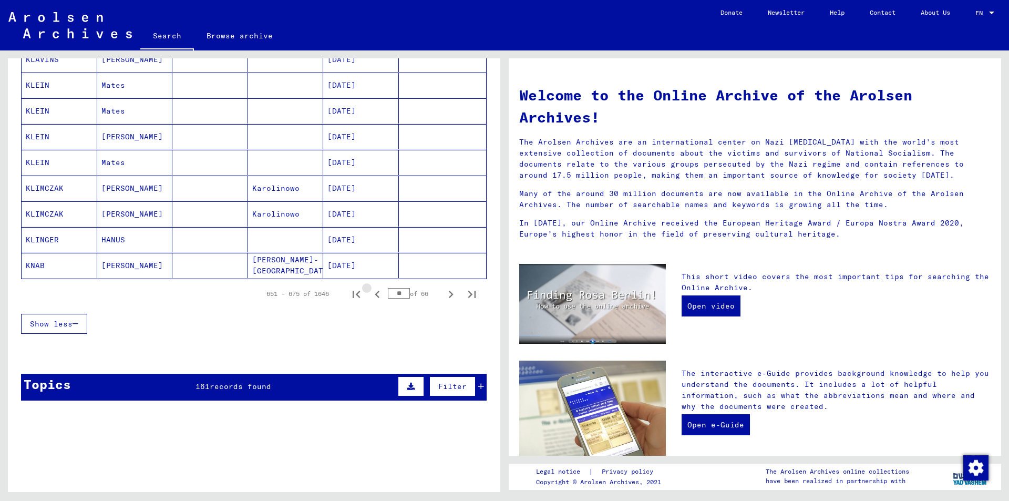
click at [370, 300] on icon "Previous page" at bounding box center [377, 294] width 15 height 15
click at [370, 301] on icon "Previous page" at bounding box center [377, 294] width 15 height 15
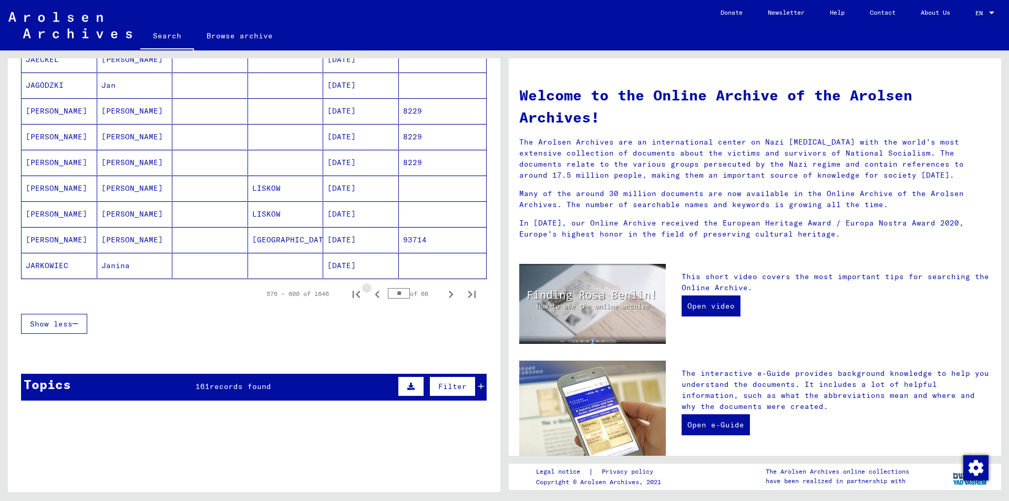
click at [370, 301] on icon "Previous page" at bounding box center [377, 294] width 15 height 15
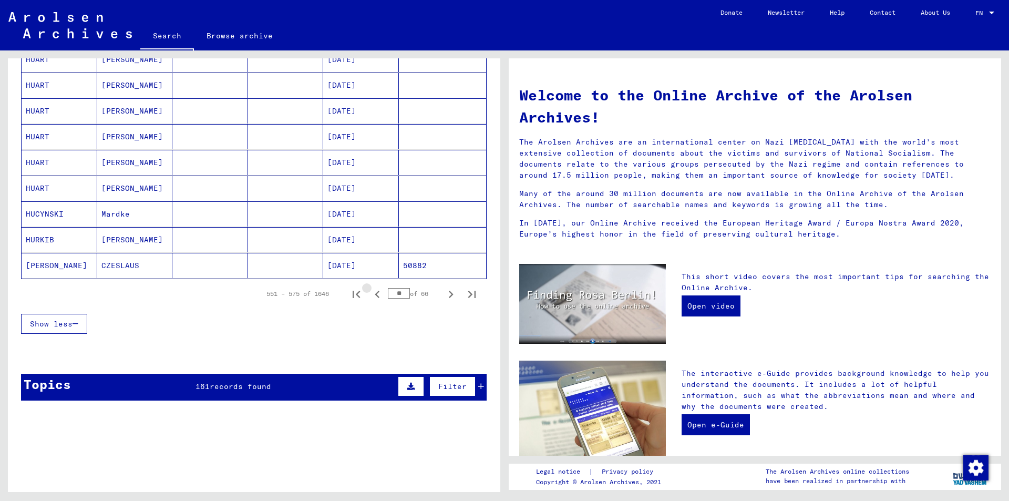
click at [370, 301] on icon "Previous page" at bounding box center [377, 294] width 15 height 15
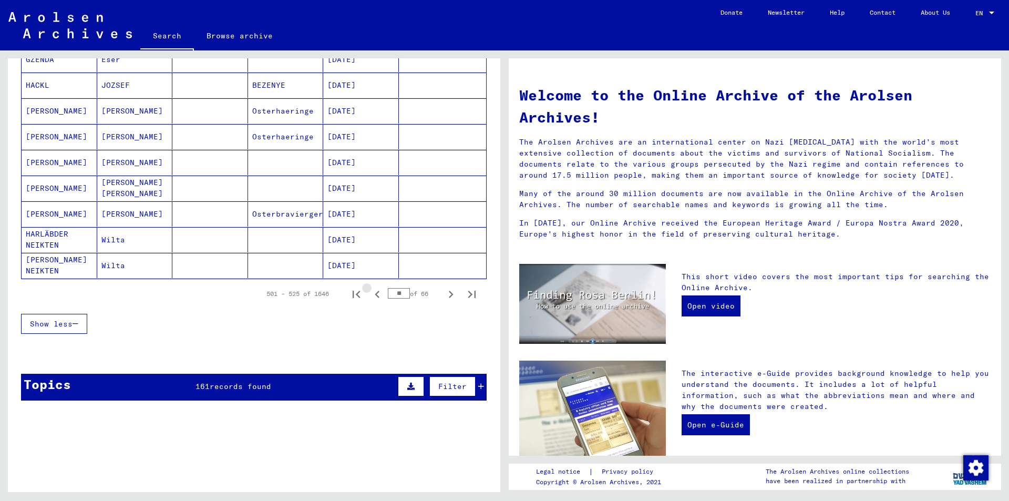
click at [370, 301] on icon "Previous page" at bounding box center [377, 294] width 15 height 15
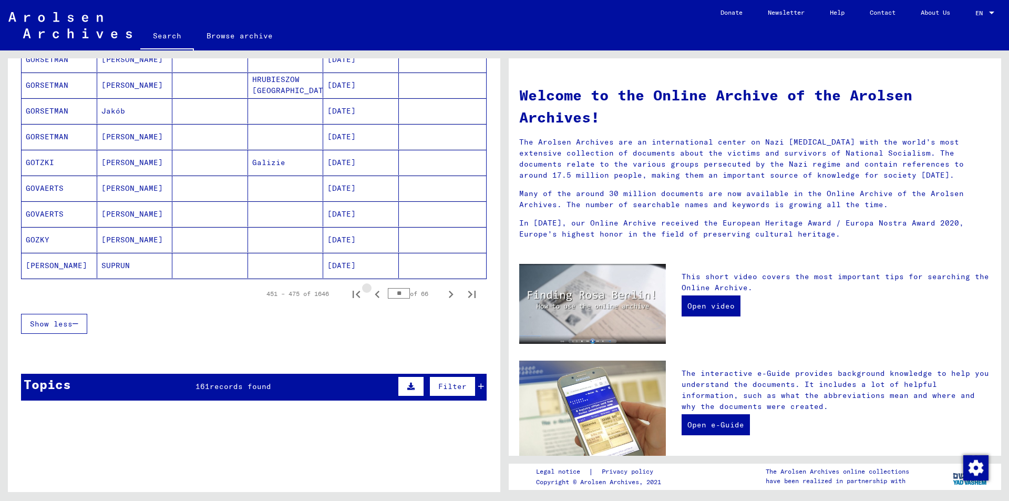
click at [370, 301] on icon "Previous page" at bounding box center [377, 294] width 15 height 15
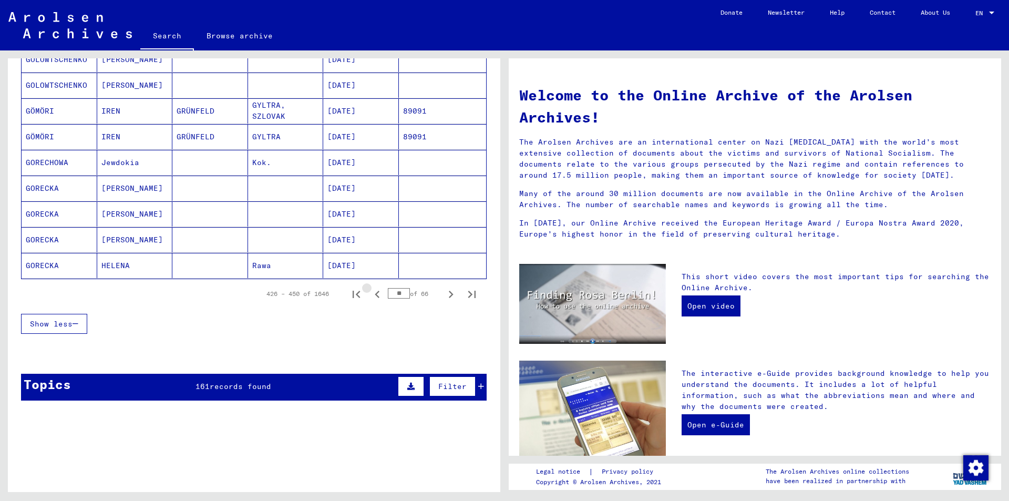
click at [370, 301] on icon "Previous page" at bounding box center [377, 294] width 15 height 15
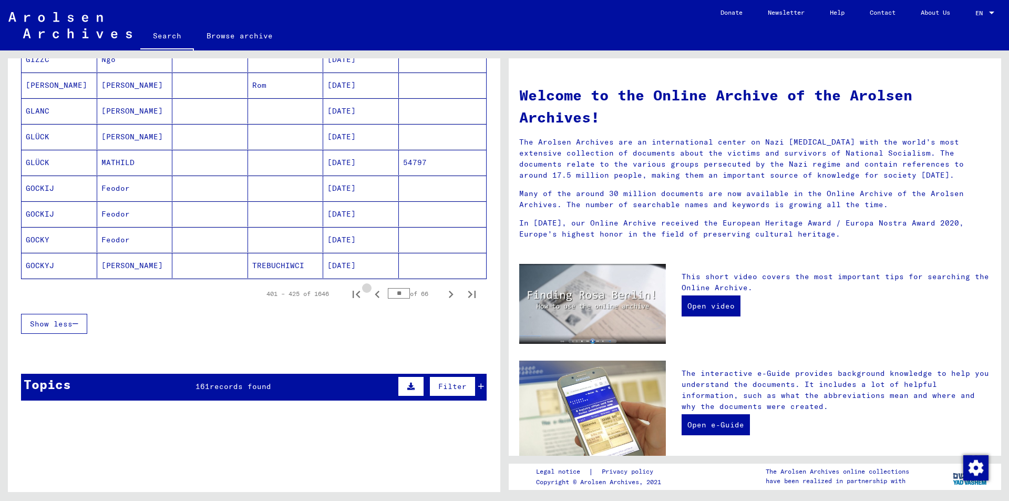
click at [370, 301] on icon "Previous page" at bounding box center [377, 294] width 15 height 15
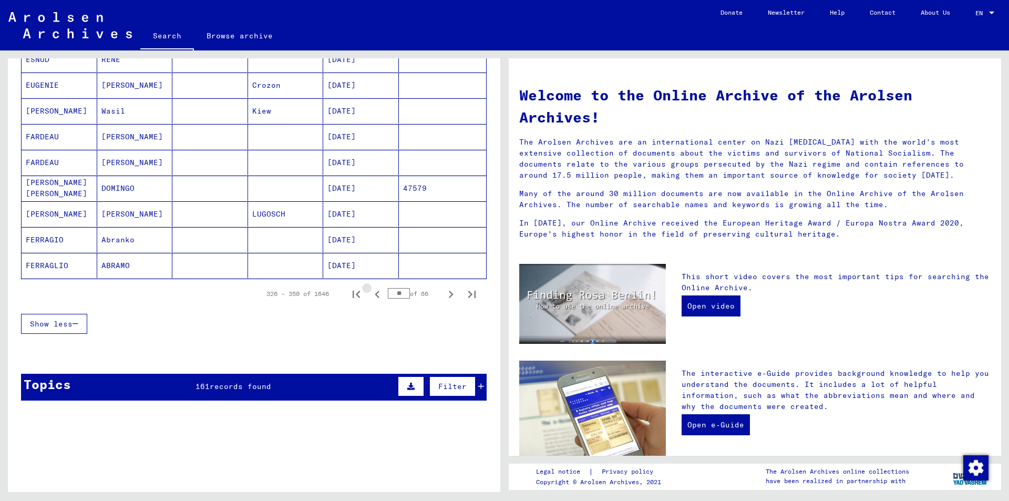
click at [370, 301] on icon "Previous page" at bounding box center [377, 294] width 15 height 15
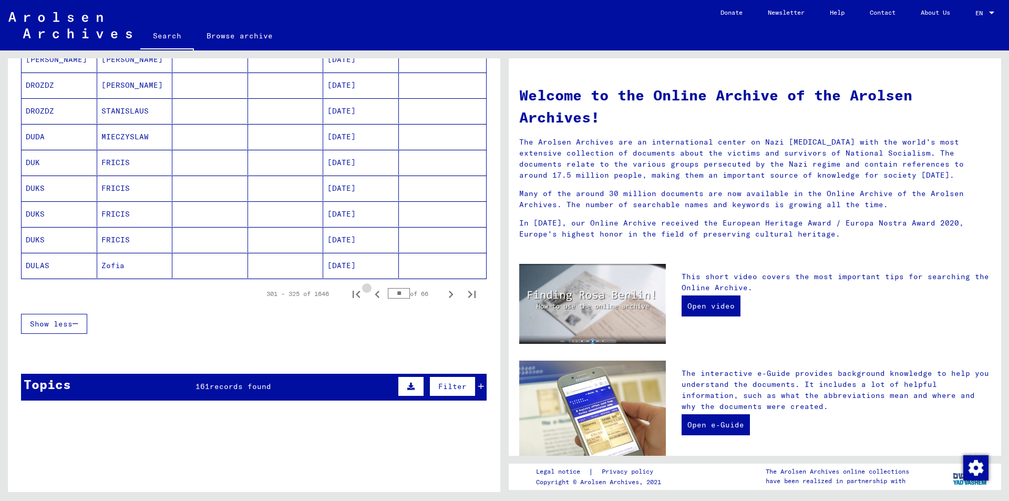
click at [370, 301] on icon "Previous page" at bounding box center [377, 294] width 15 height 15
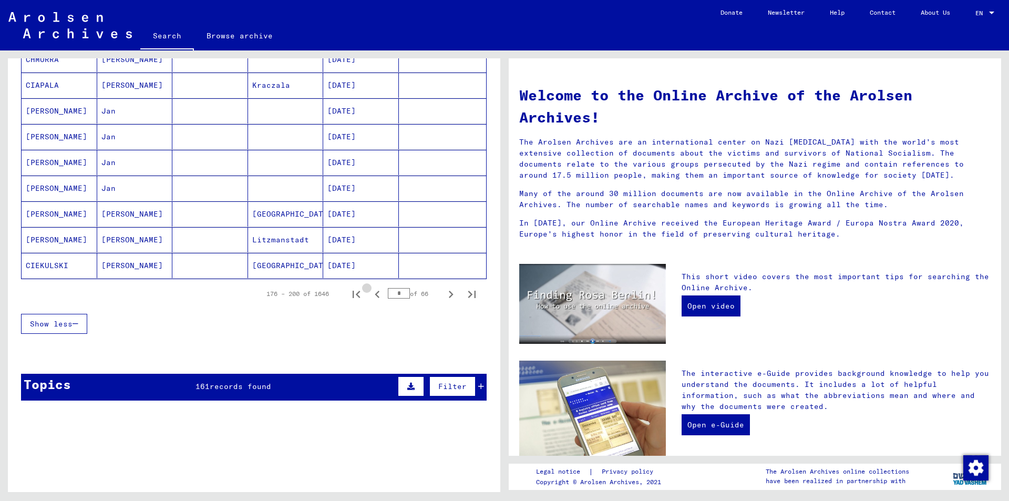
click at [370, 301] on icon "Previous page" at bounding box center [377, 294] width 15 height 15
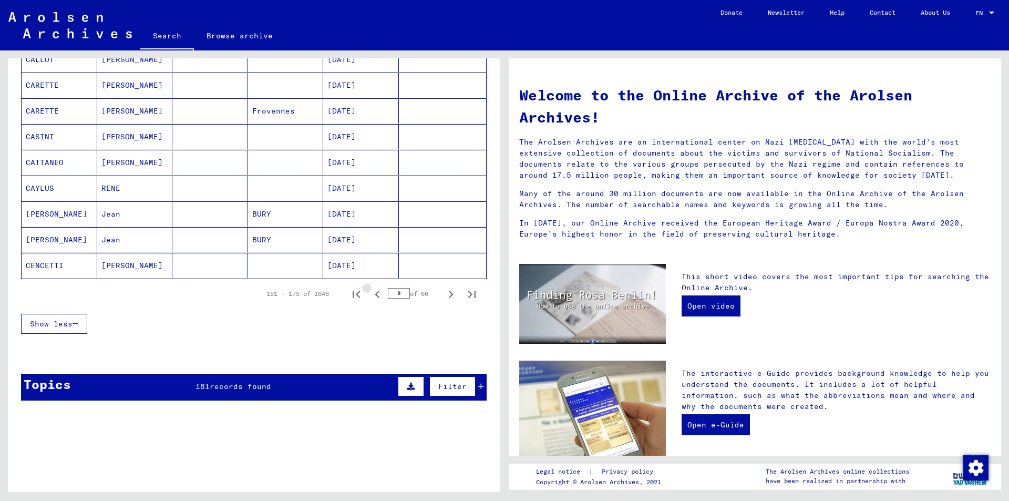
click at [370, 301] on icon "Previous page" at bounding box center [377, 294] width 15 height 15
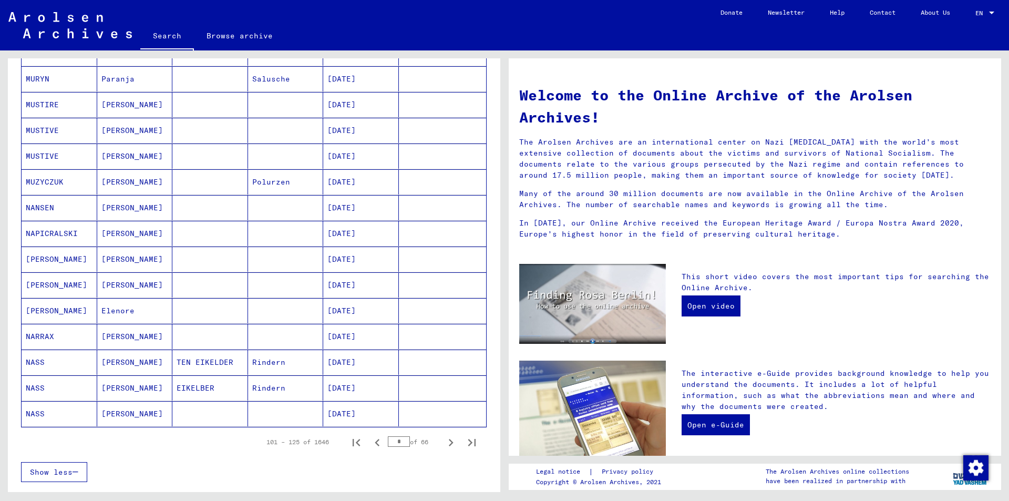
scroll to position [578, 0]
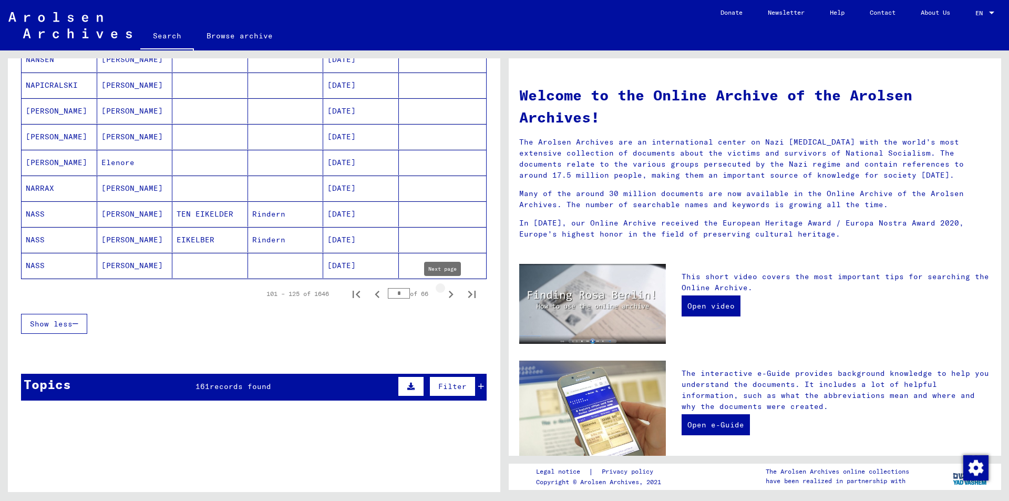
click at [444, 295] on icon "Next page" at bounding box center [451, 294] width 15 height 15
type input "*"
